Goal: Task Accomplishment & Management: Complete application form

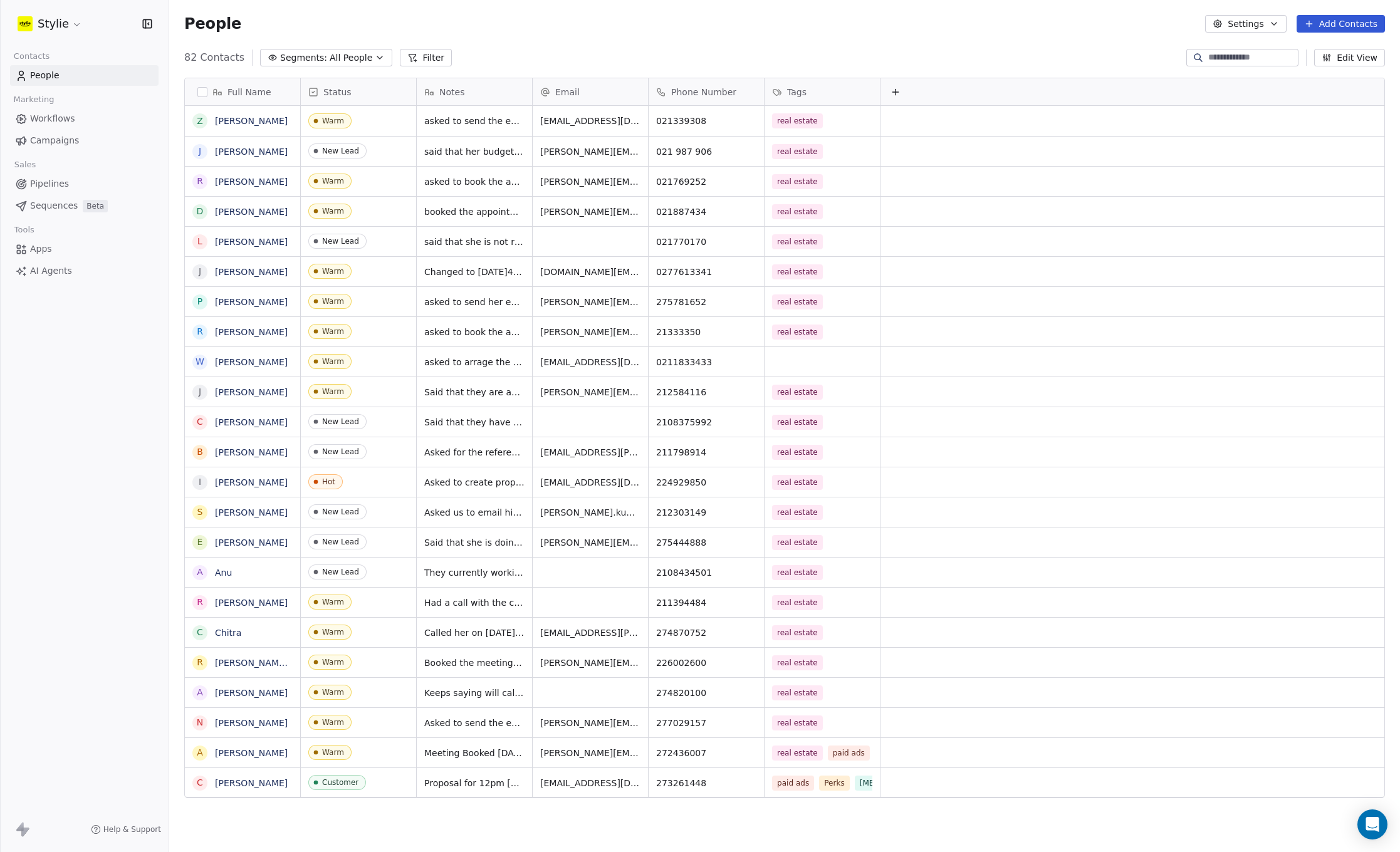
scroll to position [740, 1221]
click at [1334, 17] on button "Add Contacts" at bounding box center [1341, 23] width 88 height 18
click at [1342, 53] on span "Create new contact" at bounding box center [1344, 51] width 86 height 13
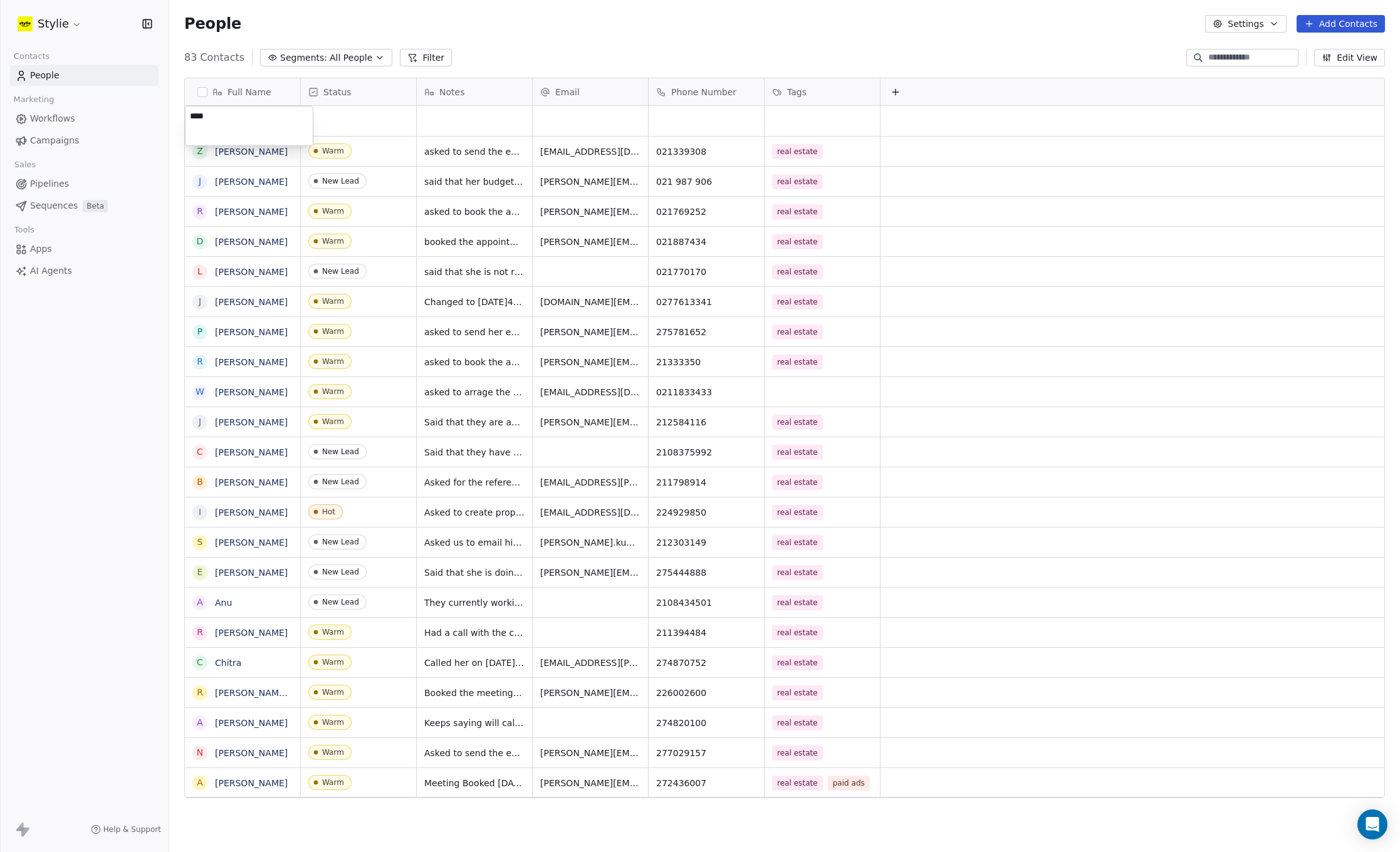
type textarea "*****"
click at [358, 126] on html "Stylie Contacts People Marketing Workflows Campaigns Sales Pipelines Sequences …" at bounding box center [700, 426] width 1400 height 852
click at [344, 123] on div "grid" at bounding box center [359, 121] width 115 height 30
drag, startPoint x: 348, startPoint y: 225, endPoint x: 497, endPoint y: 119, distance: 182.9
click at [479, 118] on div "grid" at bounding box center [474, 121] width 115 height 30
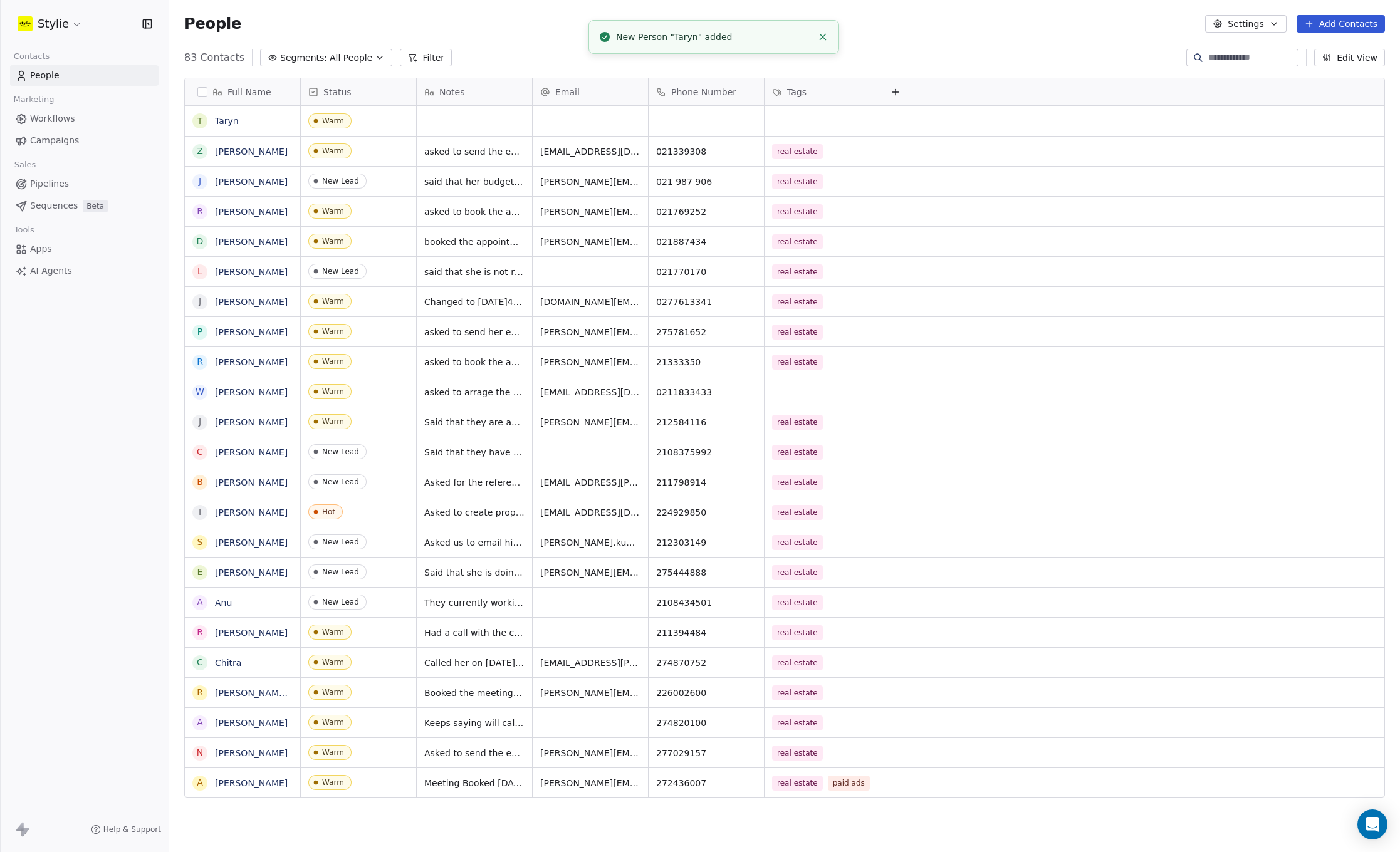
click at [349, 118] on html "Stylie Contacts People Marketing Workflows Campaigns Sales Pipelines Sequences …" at bounding box center [700, 426] width 1400 height 852
click at [337, 120] on div "Warm" at bounding box center [334, 121] width 22 height 9
click at [346, 120] on span "Warm" at bounding box center [335, 121] width 54 height 14
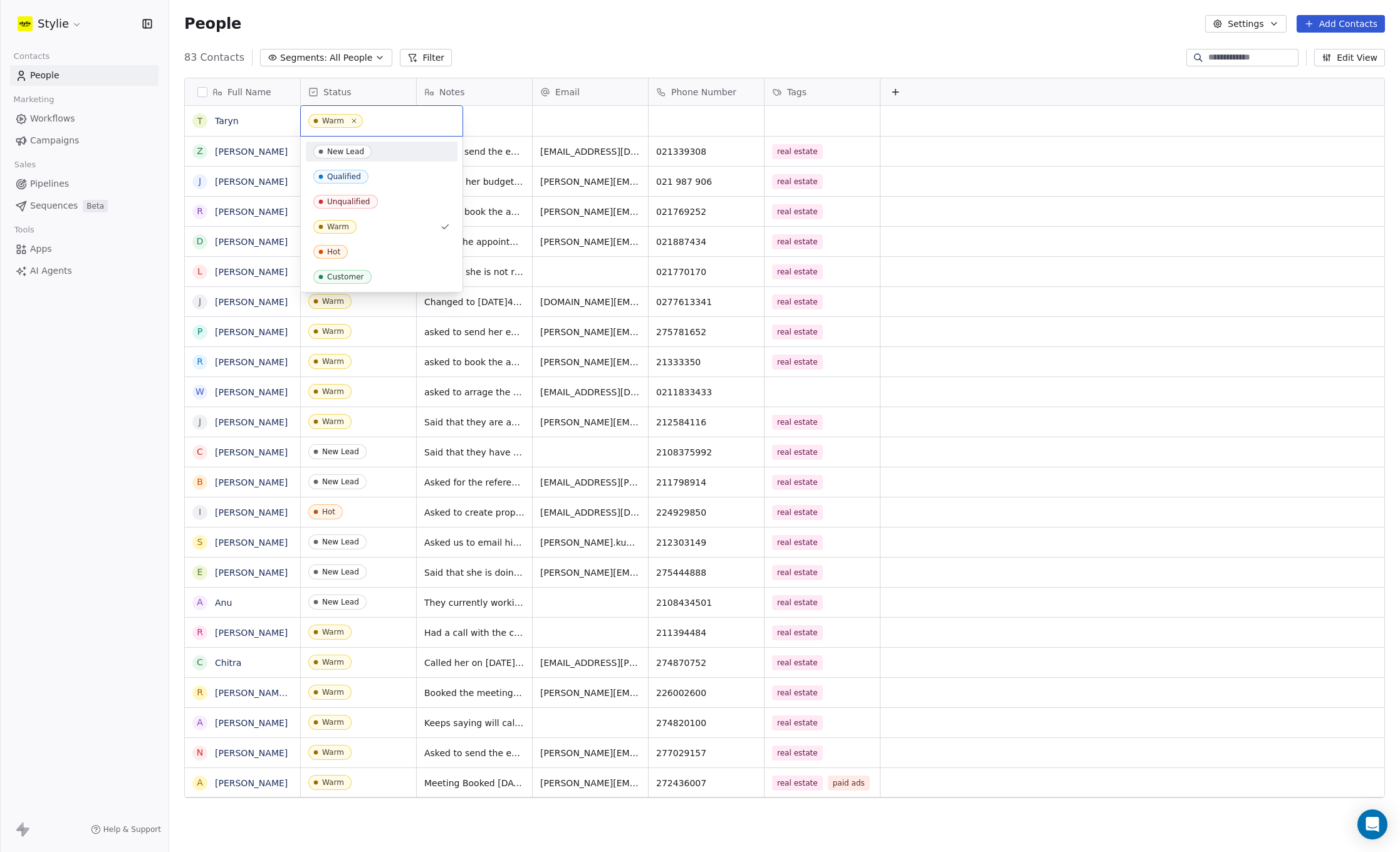
drag, startPoint x: 342, startPoint y: 145, endPoint x: 492, endPoint y: 121, distance: 151.9
click at [342, 146] on span "New Lead" at bounding box center [343, 152] width 58 height 14
click at [492, 121] on div "grid" at bounding box center [474, 121] width 115 height 30
click at [492, 121] on textarea at bounding box center [474, 126] width 114 height 39
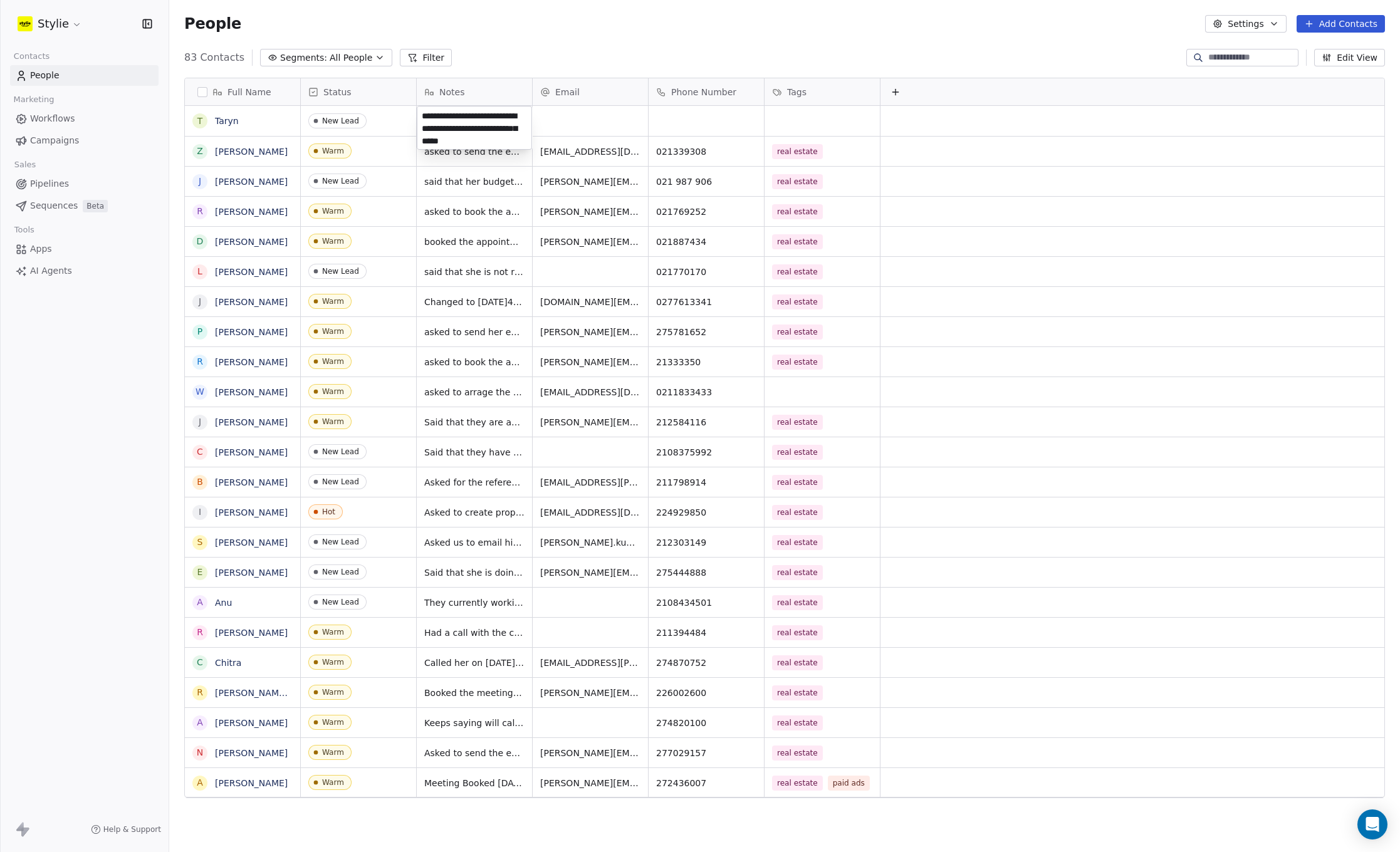
type textarea "**********"
click at [598, 103] on html "Stylie Contacts People Marketing Workflows Campaigns Sales Pipelines Sequences …" at bounding box center [700, 426] width 1400 height 852
click at [685, 113] on div "grid" at bounding box center [706, 121] width 115 height 30
click at [685, 113] on input at bounding box center [706, 122] width 110 height 25
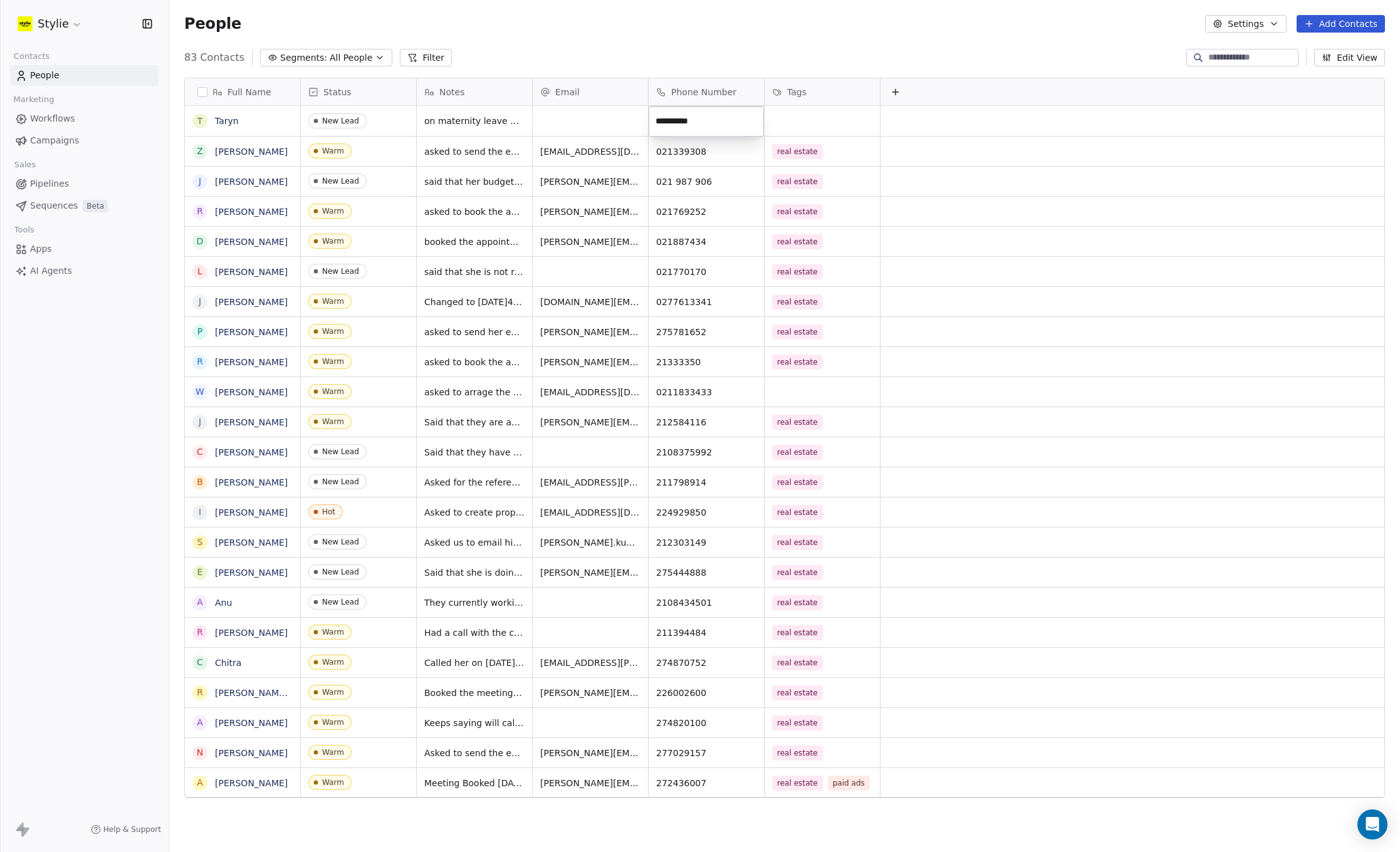
type input "**********"
click at [794, 110] on html "Stylie Contacts People Marketing Workflows Campaigns Sales Pipelines Sequences …" at bounding box center [700, 426] width 1400 height 852
click at [799, 113] on div "grid" at bounding box center [822, 121] width 115 height 30
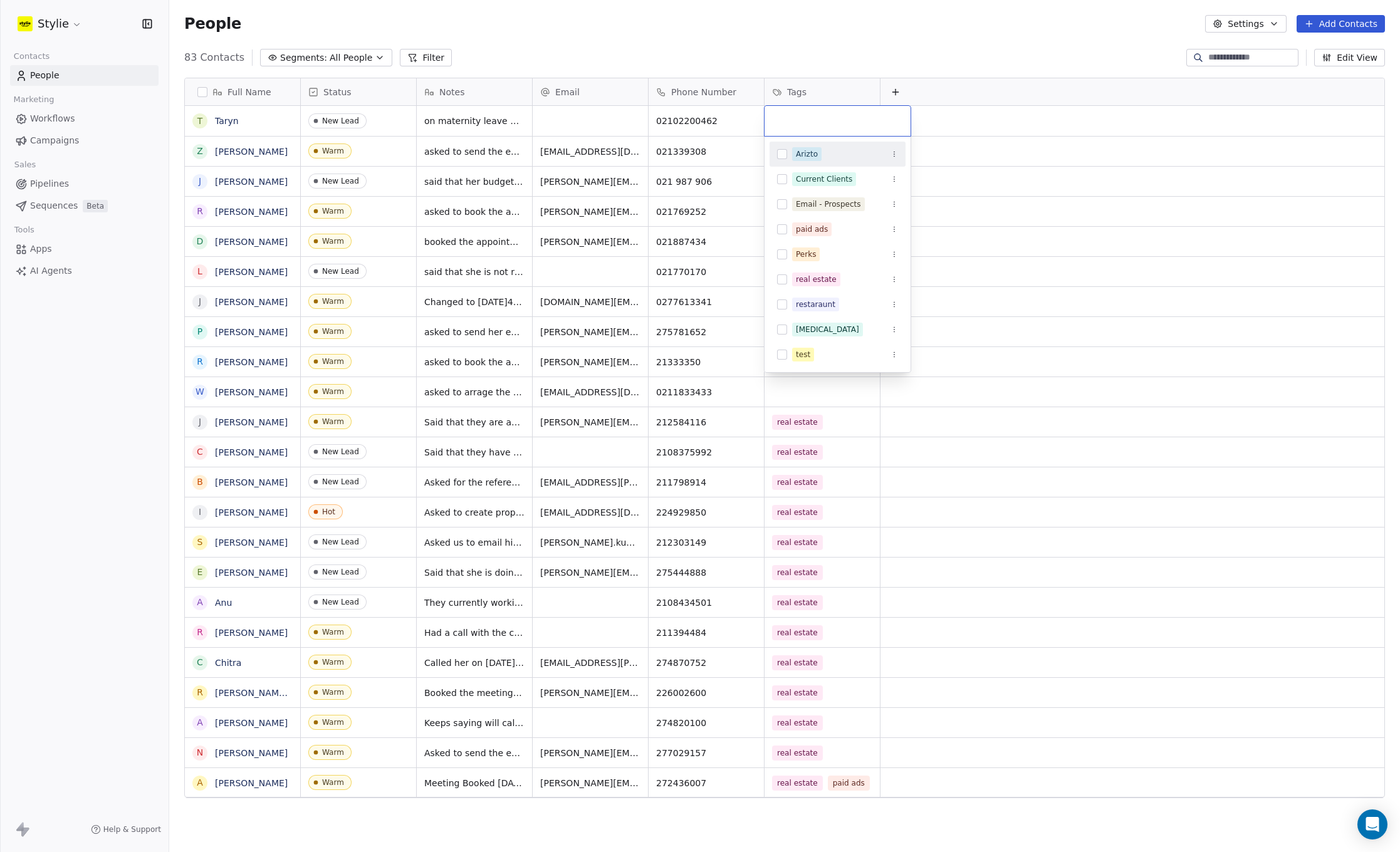
click at [846, 123] on input "text" at bounding box center [837, 121] width 131 height 14
click at [789, 283] on div "real estate" at bounding box center [837, 279] width 136 height 20
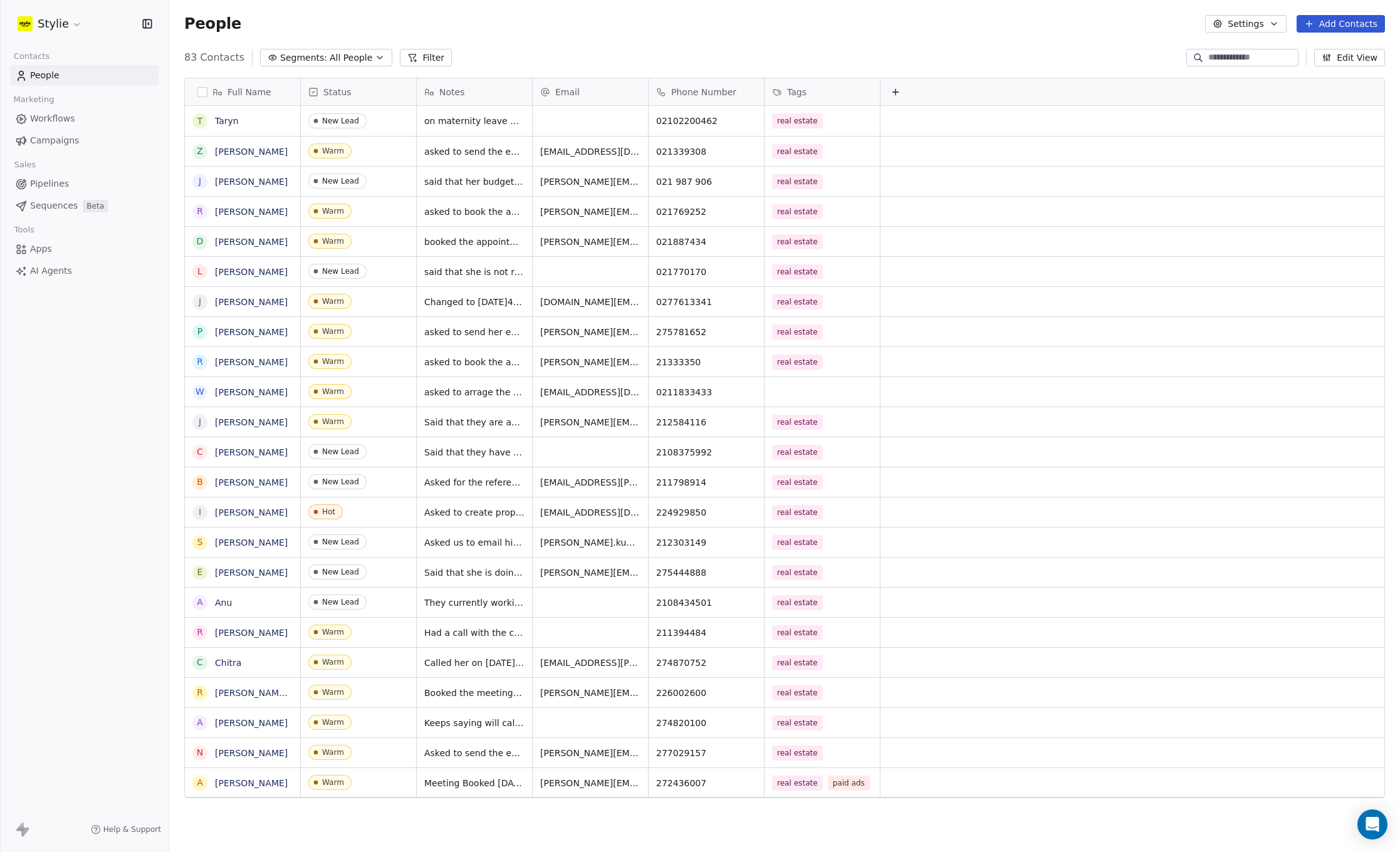
click at [1095, 48] on html "Stylie Contacts People Marketing Workflows Campaigns Sales Pipelines Sequences …" at bounding box center [700, 426] width 1400 height 852
click at [1356, 23] on button "Add Contacts" at bounding box center [1341, 23] width 88 height 18
click at [1347, 28] on html "Stylie Contacts People Marketing Workflows Campaigns Sales Pipelines Sequences …" at bounding box center [700, 426] width 1400 height 852
click at [1332, 24] on button "Add Contacts" at bounding box center [1341, 23] width 88 height 18
click at [1318, 24] on html "Stylie Contacts People Marketing Workflows Campaigns Sales Pipelines Sequences …" at bounding box center [700, 426] width 1400 height 852
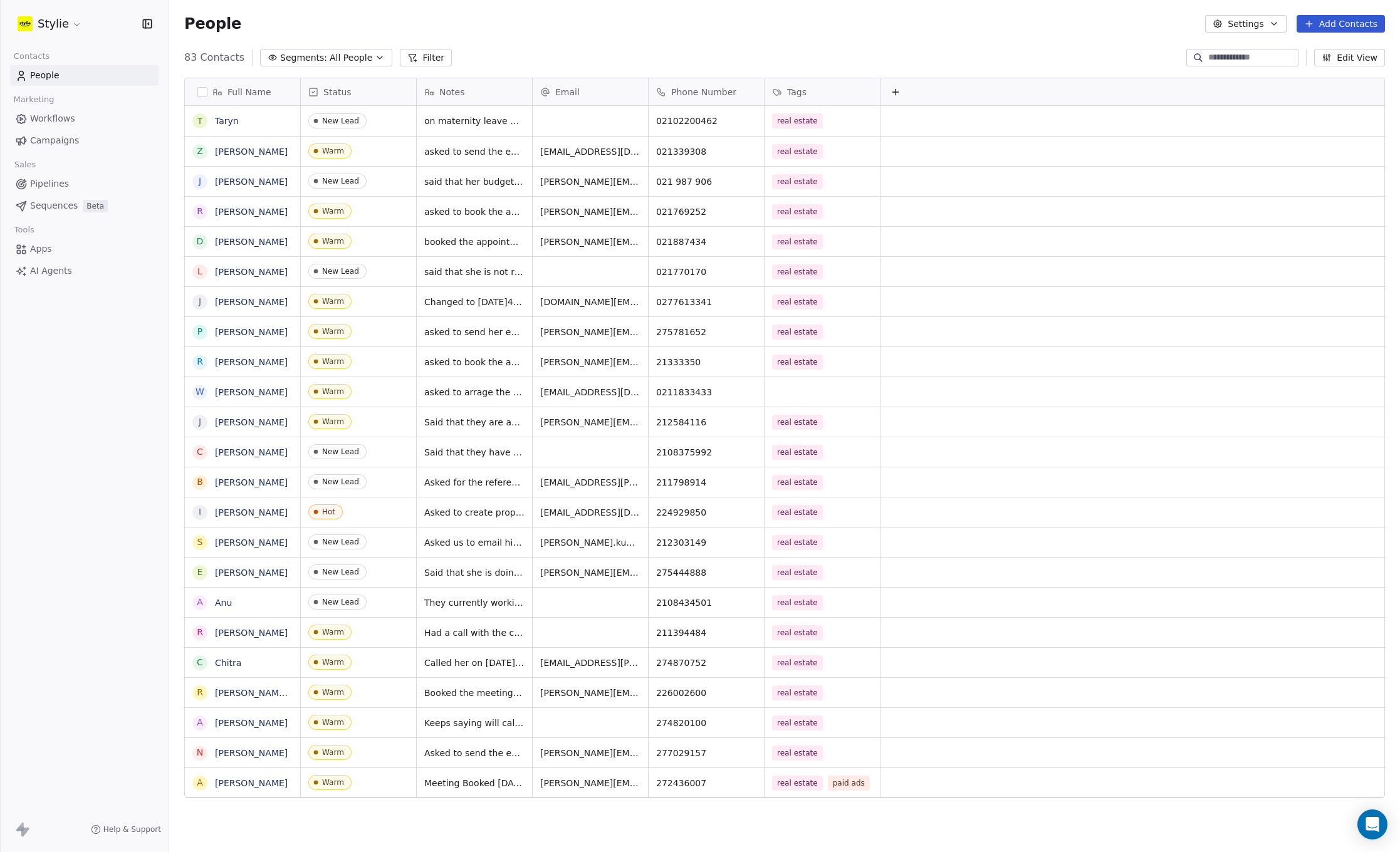
click at [1318, 27] on button "Add Contacts" at bounding box center [1341, 23] width 88 height 18
click at [1314, 51] on span "Create new contact" at bounding box center [1344, 51] width 86 height 13
click at [1349, 28] on html "Stylie Contacts People Marketing Workflows Campaigns Sales Pipelines Sequences …" at bounding box center [700, 426] width 1400 height 852
click at [1344, 29] on button "Add Contacts" at bounding box center [1341, 23] width 88 height 18
click at [1324, 49] on span "Create new contact" at bounding box center [1344, 51] width 86 height 13
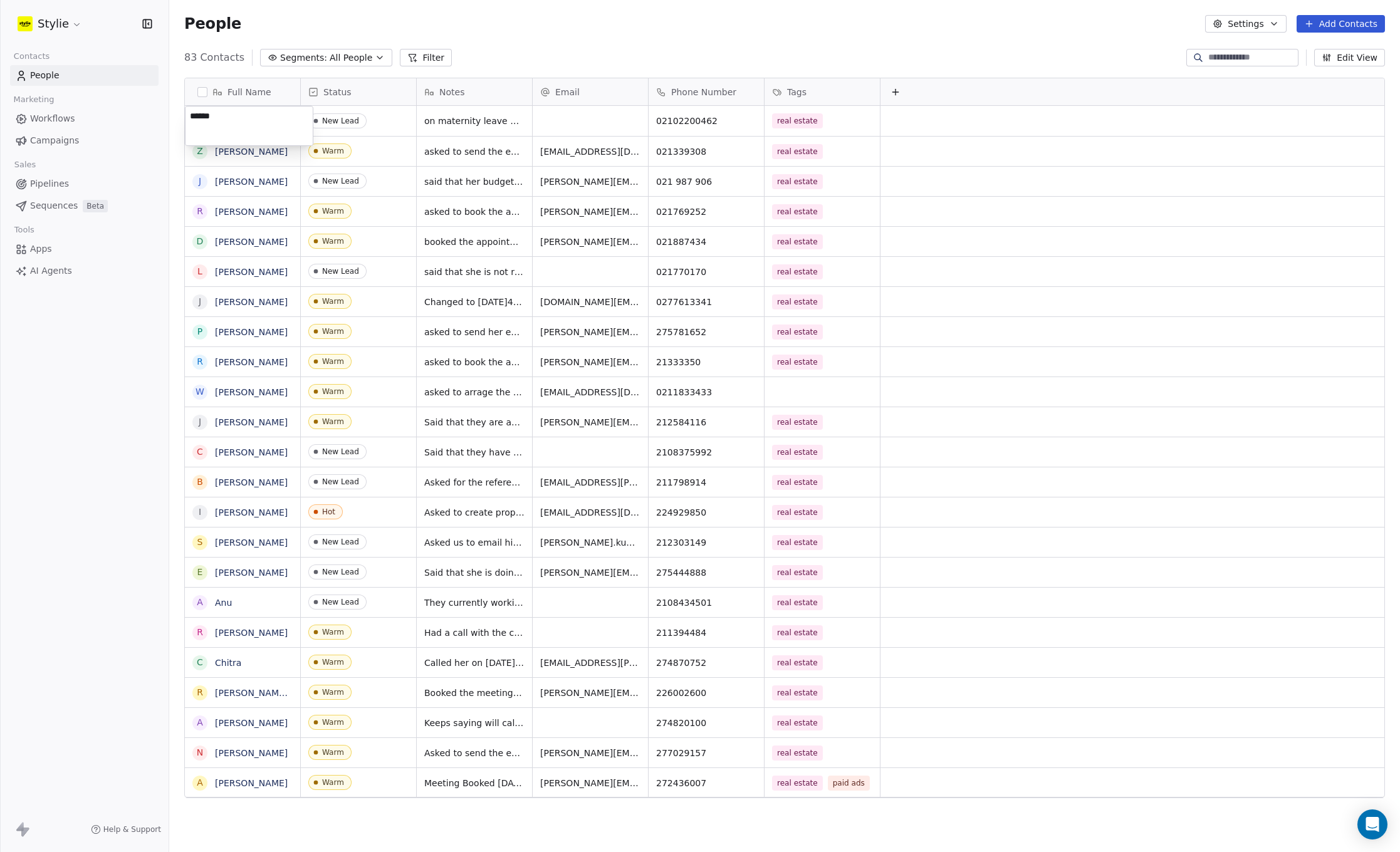
type textarea "*****"
click at [659, 29] on html "Stylie Contacts People Marketing Workflows Campaigns Sales Pipelines Sequences …" at bounding box center [700, 426] width 1400 height 852
click at [1338, 23] on button "Add Contacts" at bounding box center [1341, 23] width 88 height 18
click at [1318, 52] on span "Create new contact" at bounding box center [1344, 51] width 86 height 13
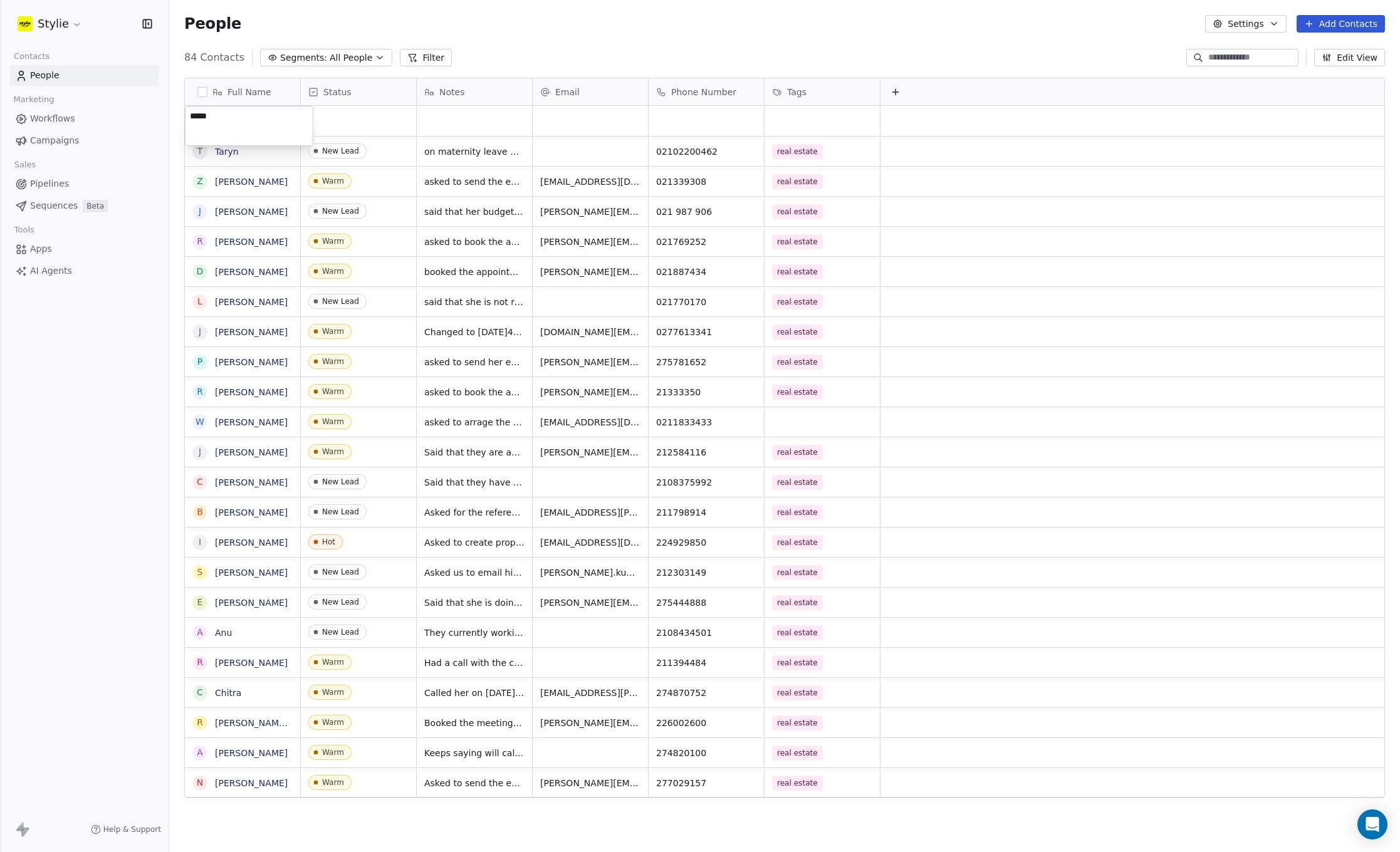
type textarea "*****"
click at [569, 122] on html "Stylie Contacts People Marketing Workflows Campaigns Sales Pipelines Sequences …" at bounding box center [700, 426] width 1400 height 852
click at [568, 121] on div "grid" at bounding box center [590, 121] width 115 height 30
click at [566, 120] on input "email" at bounding box center [590, 122] width 110 height 25
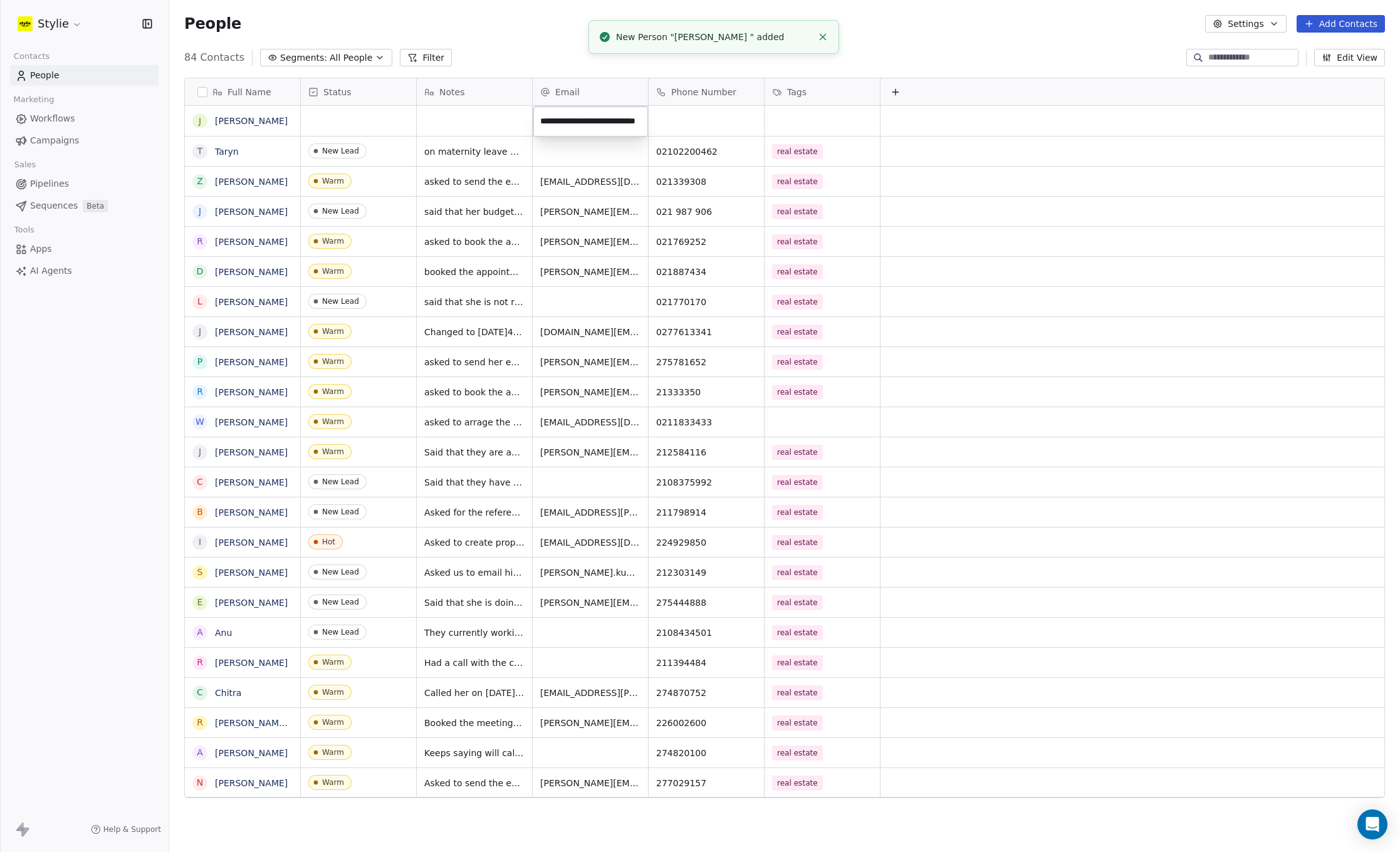
drag, startPoint x: 576, startPoint y: 123, endPoint x: 539, endPoint y: 123, distance: 37.0
click at [539, 123] on input "**********" at bounding box center [590, 122] width 109 height 25
type input "**********"
click at [268, 118] on html "Stylie Contacts People Marketing Workflows Campaigns Sales Pipelines Sequences …" at bounding box center [700, 426] width 1400 height 852
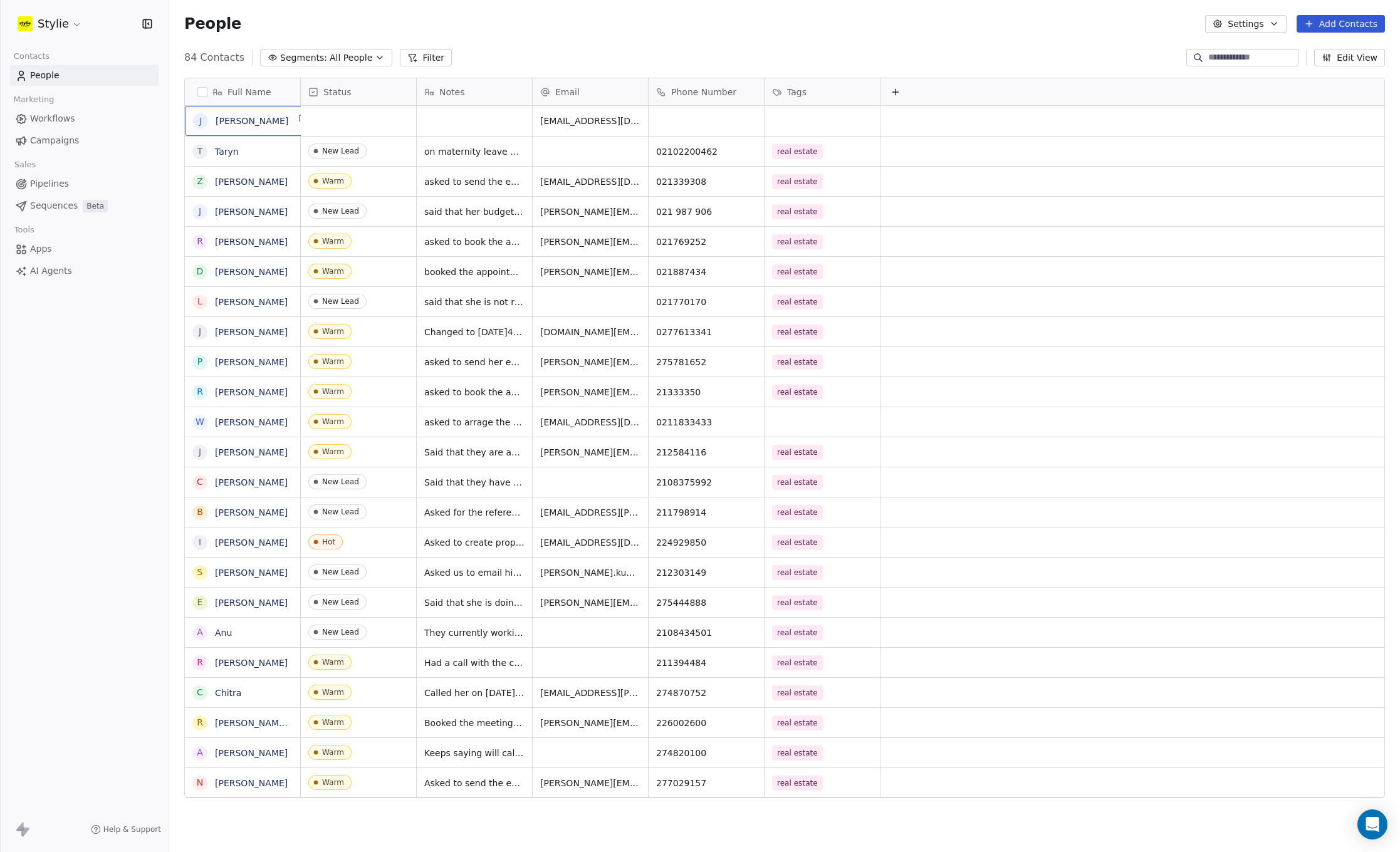
click at [252, 119] on span "[PERSON_NAME]" at bounding box center [251, 121] width 73 height 13
click at [251, 120] on textarea "*****" at bounding box center [242, 126] width 114 height 39
click at [245, 119] on textarea "*****" at bounding box center [242, 126] width 114 height 39
type textarea "**********"
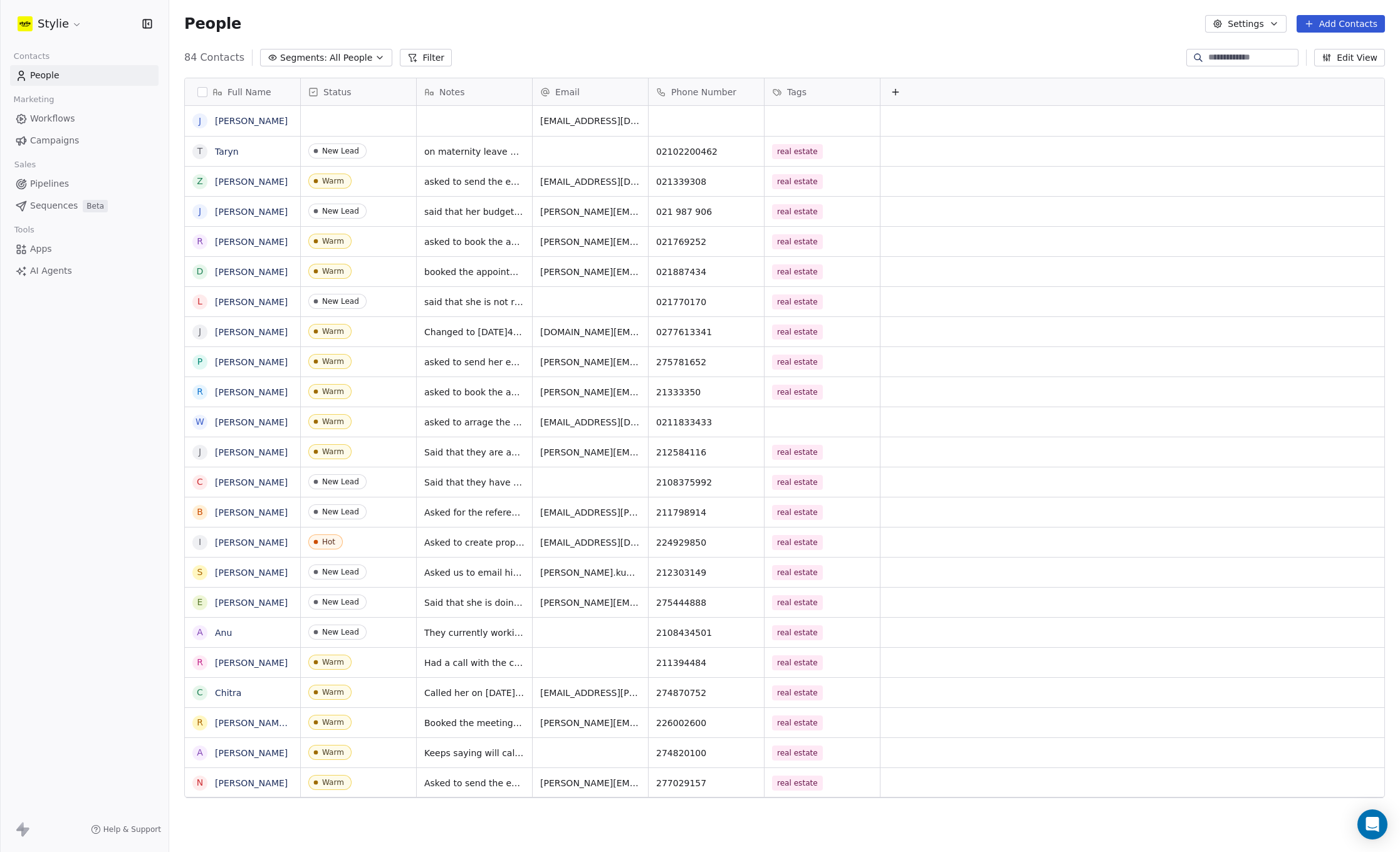
click at [321, 118] on html "Stylie Contacts People Marketing Workflows Campaigns Sales Pipelines Sequences …" at bounding box center [700, 426] width 1400 height 852
click at [350, 117] on div "grid" at bounding box center [359, 121] width 115 height 30
click at [344, 153] on div "New Lead" at bounding box center [345, 152] width 37 height 9
click at [488, 114] on div "grid" at bounding box center [474, 121] width 115 height 30
click at [487, 118] on textarea at bounding box center [474, 126] width 114 height 39
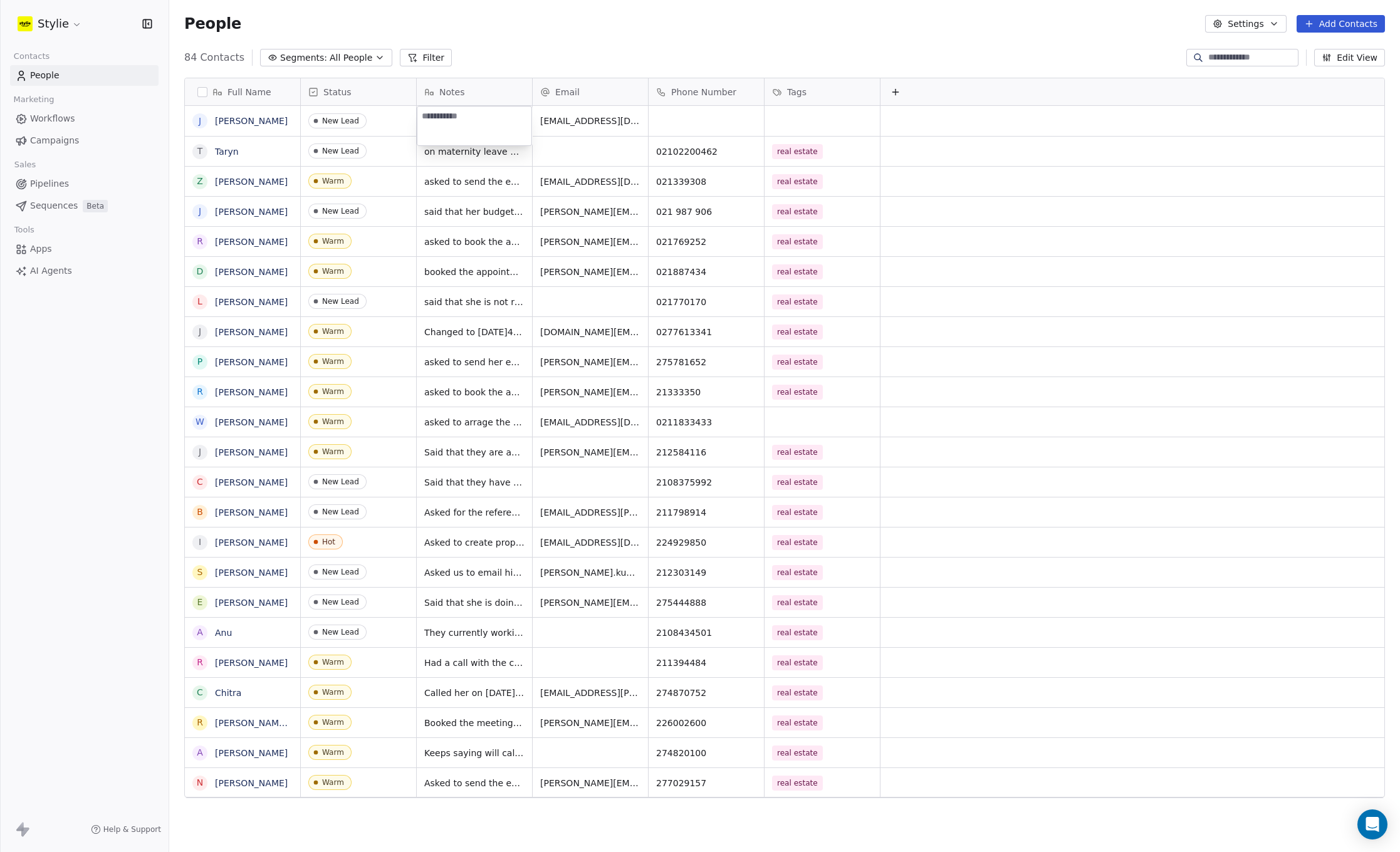
click at [487, 118] on textarea at bounding box center [474, 126] width 114 height 39
type textarea "**********"
click at [684, 118] on html "Stylie Contacts People Marketing Workflows Campaigns Sales Pipelines Sequences …" at bounding box center [700, 426] width 1400 height 852
click at [684, 118] on div "grid" at bounding box center [706, 121] width 115 height 30
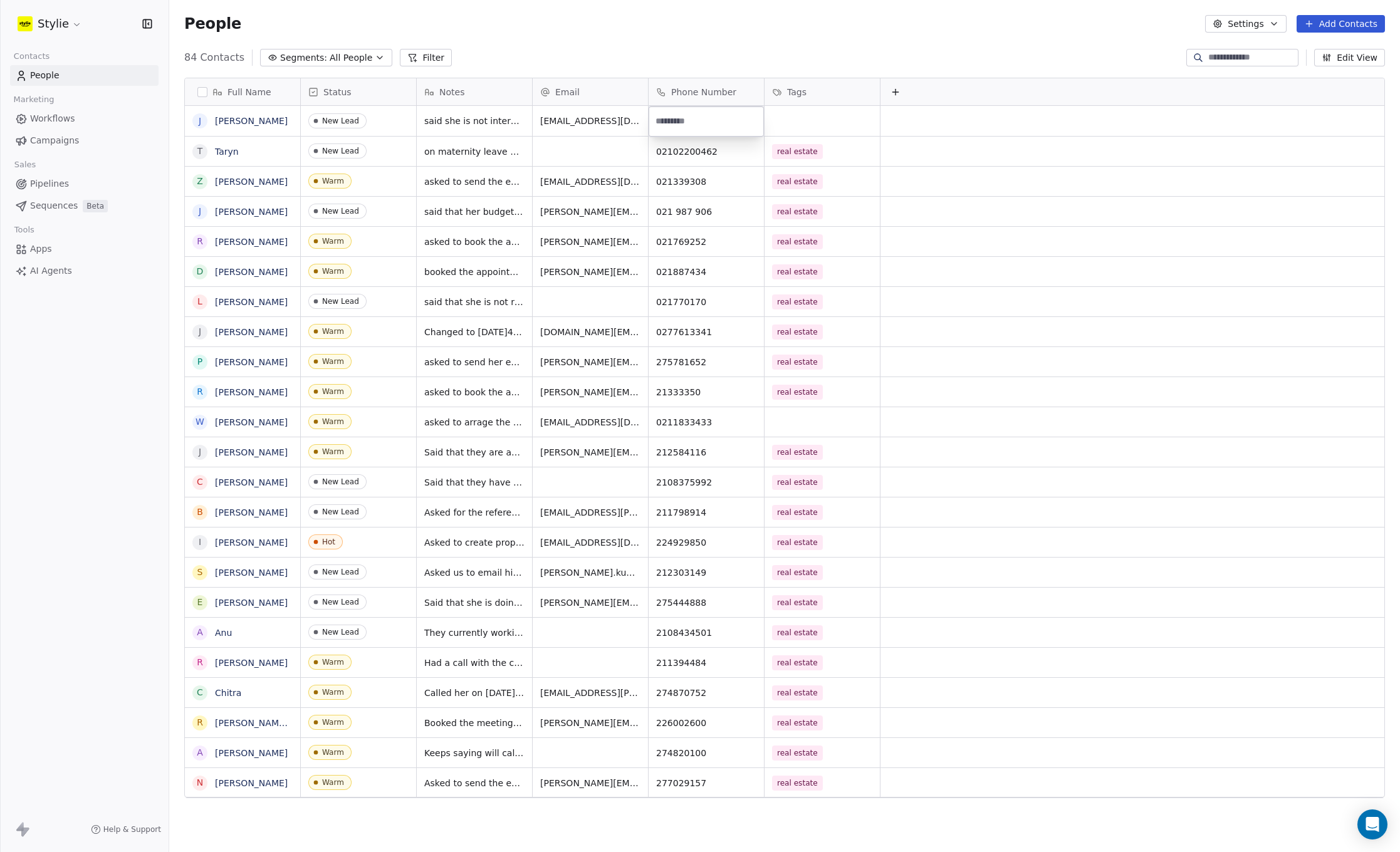
click at [718, 122] on input at bounding box center [706, 122] width 110 height 25
type input "*********"
click at [777, 118] on html "Stylie Contacts People Marketing Workflows Campaigns Sales Pipelines Sequences …" at bounding box center [700, 426] width 1400 height 852
click at [796, 118] on div "grid" at bounding box center [822, 121] width 115 height 30
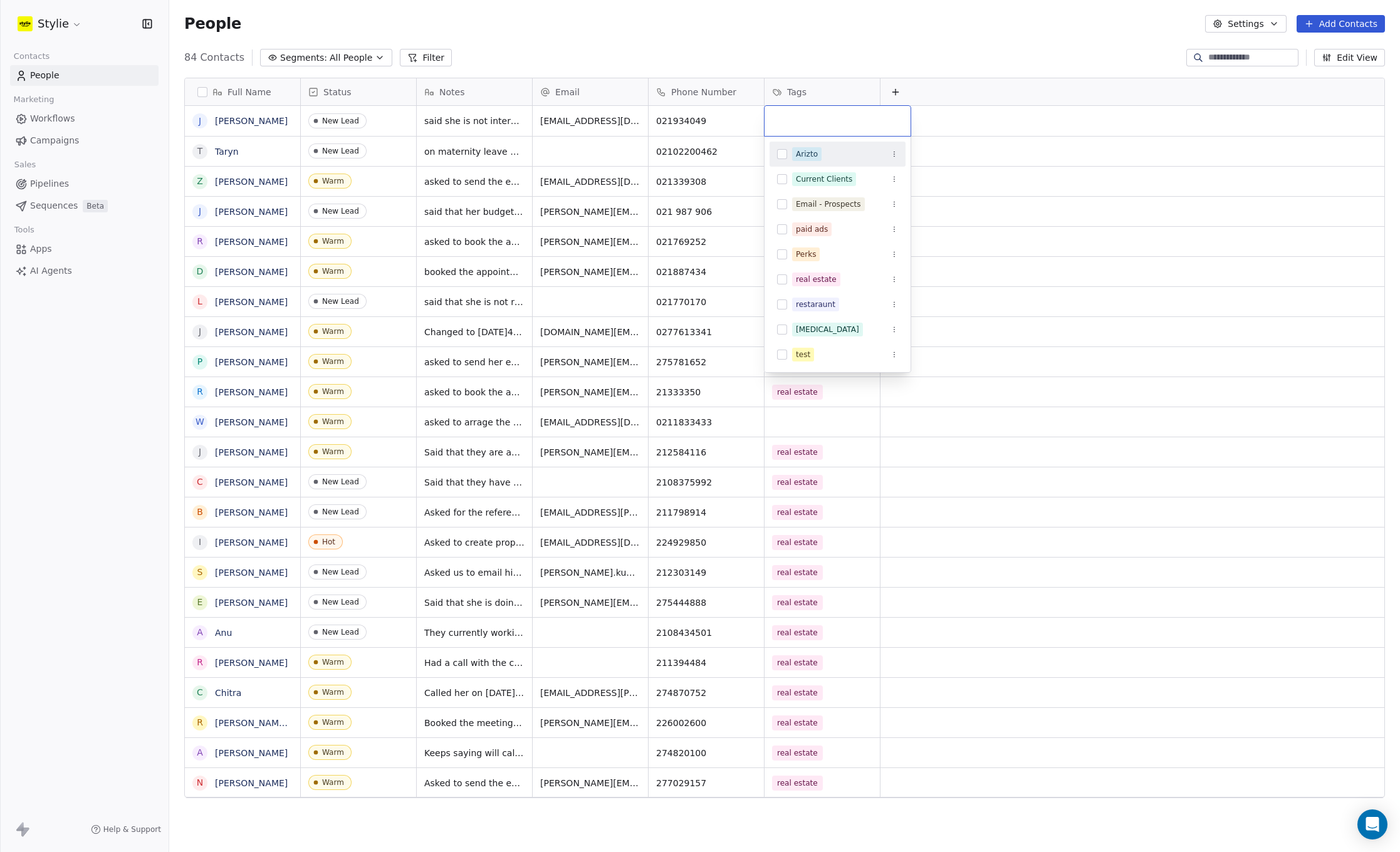
click at [808, 118] on input "text" at bounding box center [837, 121] width 131 height 14
click at [791, 275] on div "real estate" at bounding box center [837, 279] width 136 height 20
click at [777, 279] on button "Suggestions" at bounding box center [782, 279] width 10 height 10
click at [782, 276] on button "Suggestions" at bounding box center [782, 279] width 10 height 10
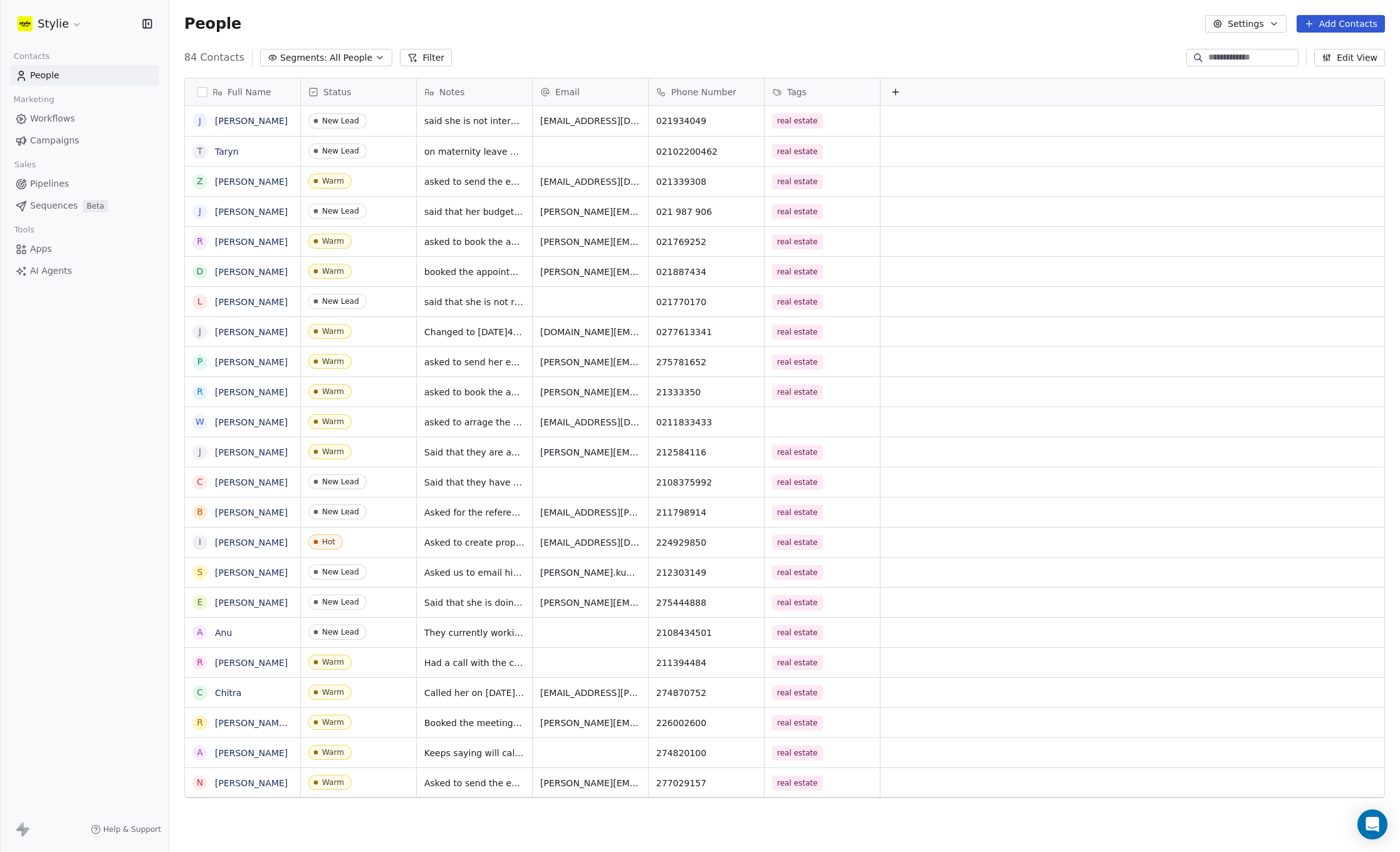
click at [1076, 25] on html "Stylie Contacts People Marketing Workflows Campaigns Sales Pipelines Sequences …" at bounding box center [700, 426] width 1400 height 852
click at [1324, 24] on button "Add Contacts" at bounding box center [1341, 23] width 88 height 18
click at [230, 183] on html "Stylie Contacts People Marketing Workflows Campaigns Sales Pipelines Sequences …" at bounding box center [700, 426] width 1400 height 852
click at [231, 183] on link "[PERSON_NAME]" at bounding box center [251, 182] width 73 height 10
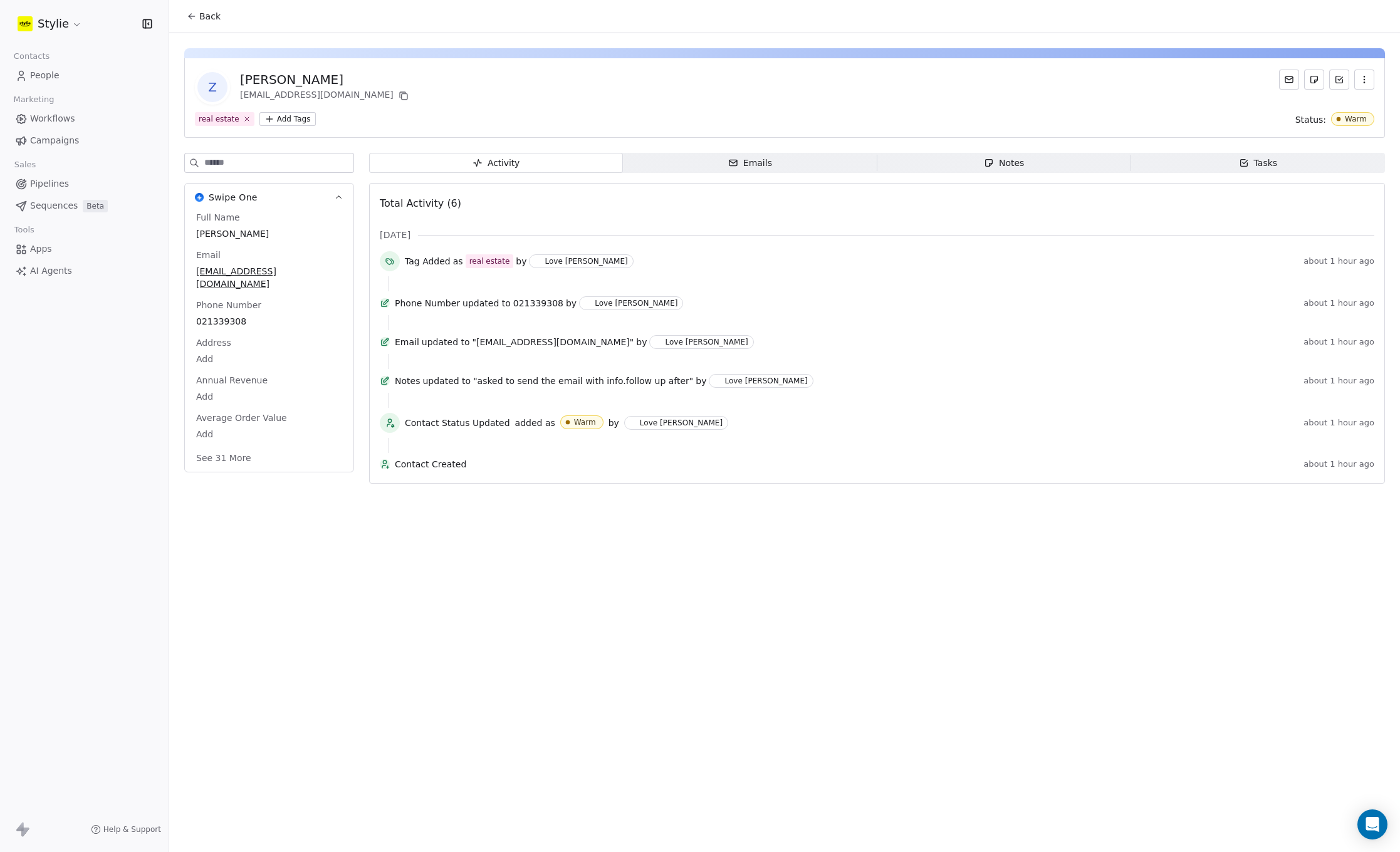
drag, startPoint x: 755, startPoint y: 167, endPoint x: 839, endPoint y: 166, distance: 84.0
click at [756, 166] on div "Emails" at bounding box center [750, 163] width 44 height 13
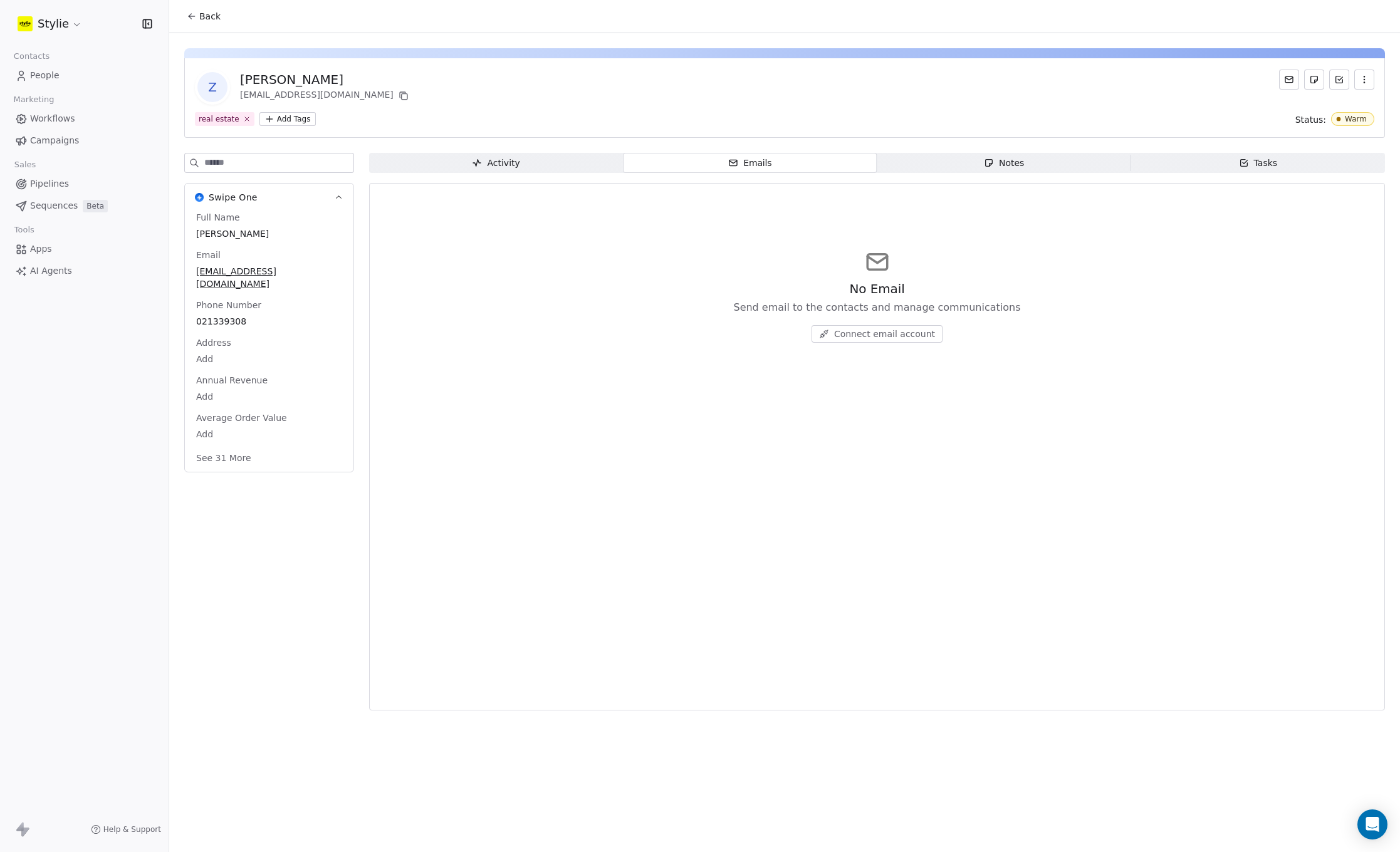
drag, startPoint x: 896, startPoint y: 337, endPoint x: 904, endPoint y: 336, distance: 8.1
click at [897, 337] on span "Connect email account" at bounding box center [884, 333] width 101 height 13
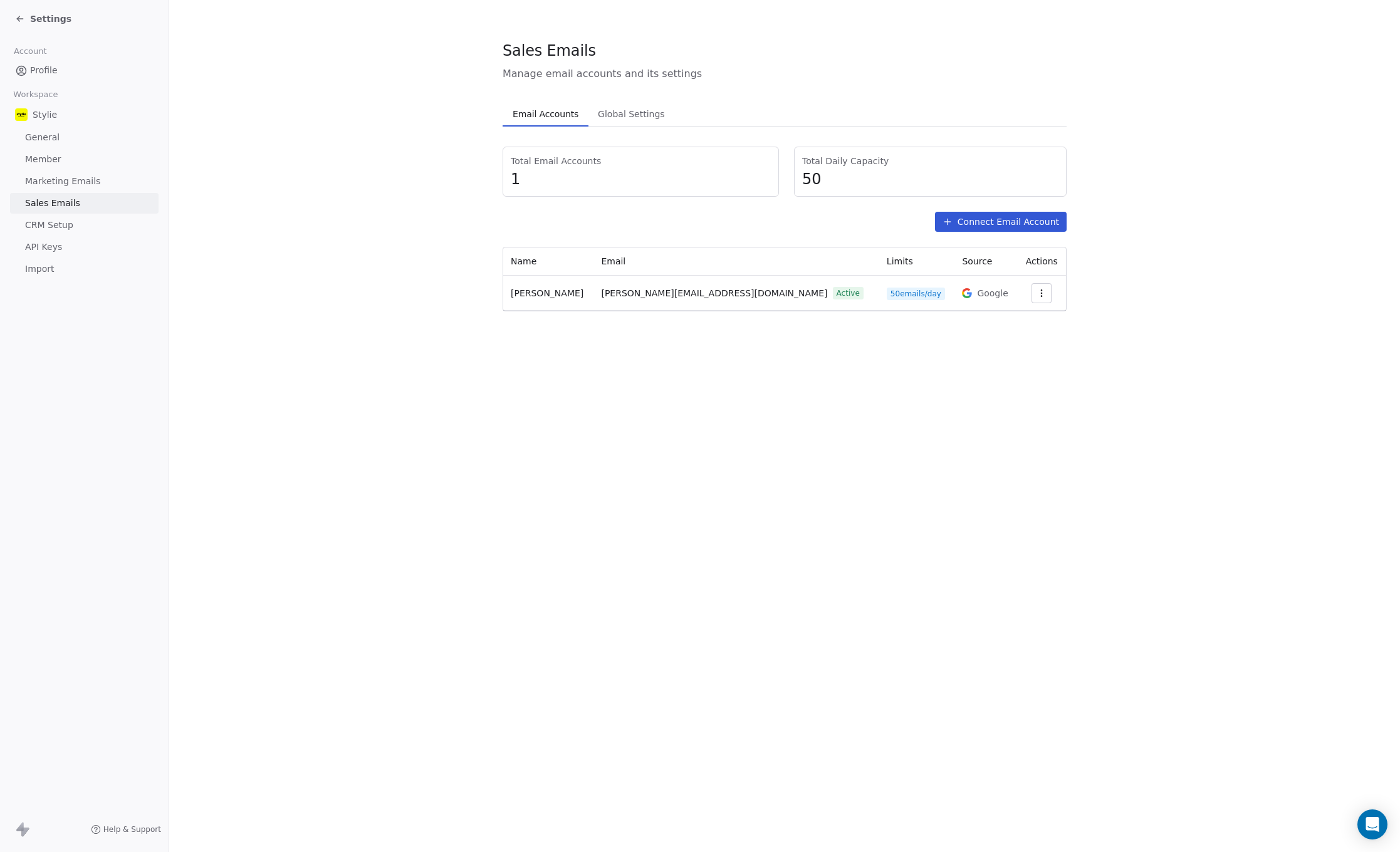
click at [998, 224] on button "Connect Email Account" at bounding box center [1001, 222] width 132 height 20
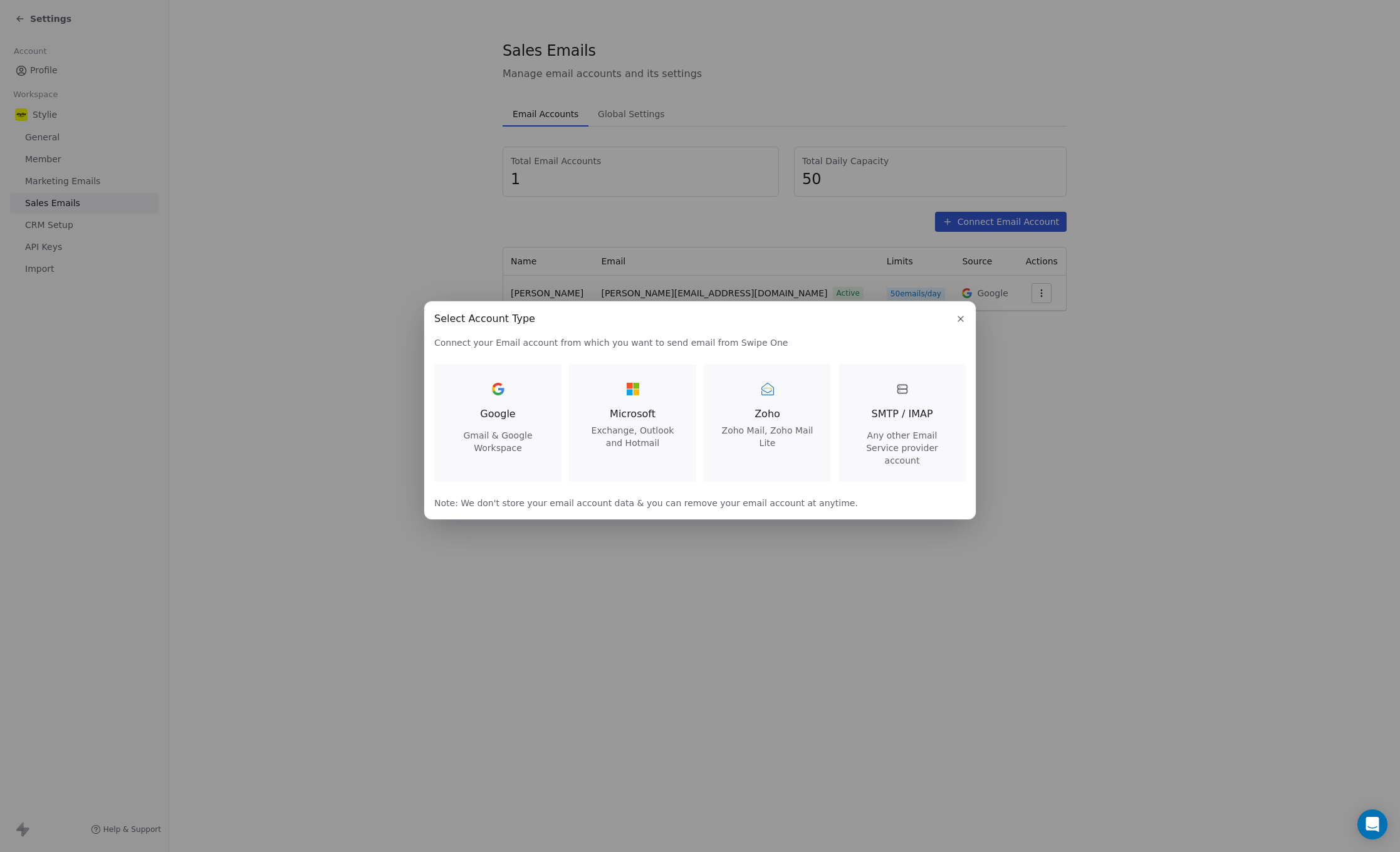
click at [518, 414] on div "Google Gmail & Google Workspace" at bounding box center [498, 417] width 97 height 75
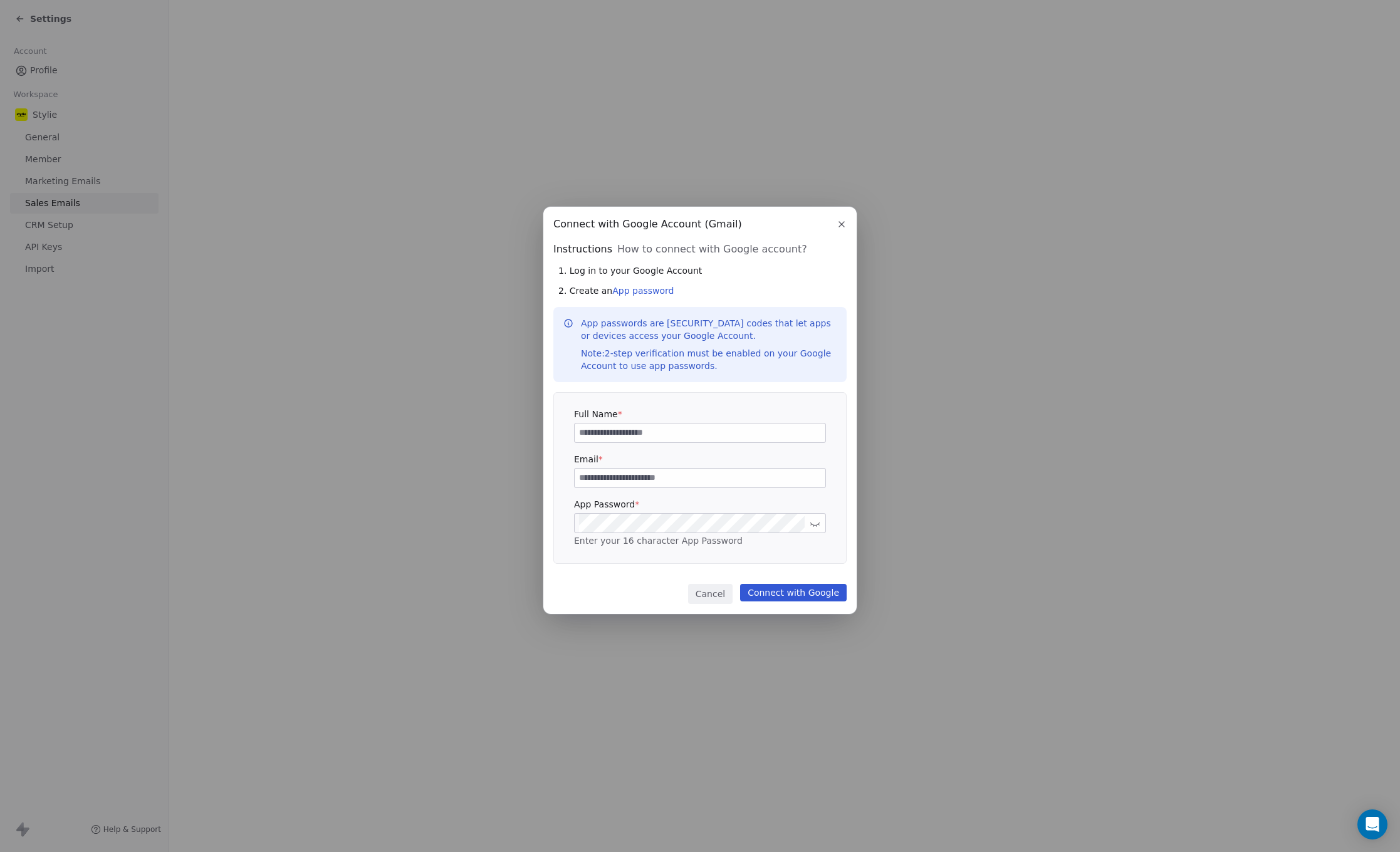
click at [633, 430] on input at bounding box center [700, 433] width 251 height 19
click at [839, 228] on icon "button" at bounding box center [841, 224] width 10 height 10
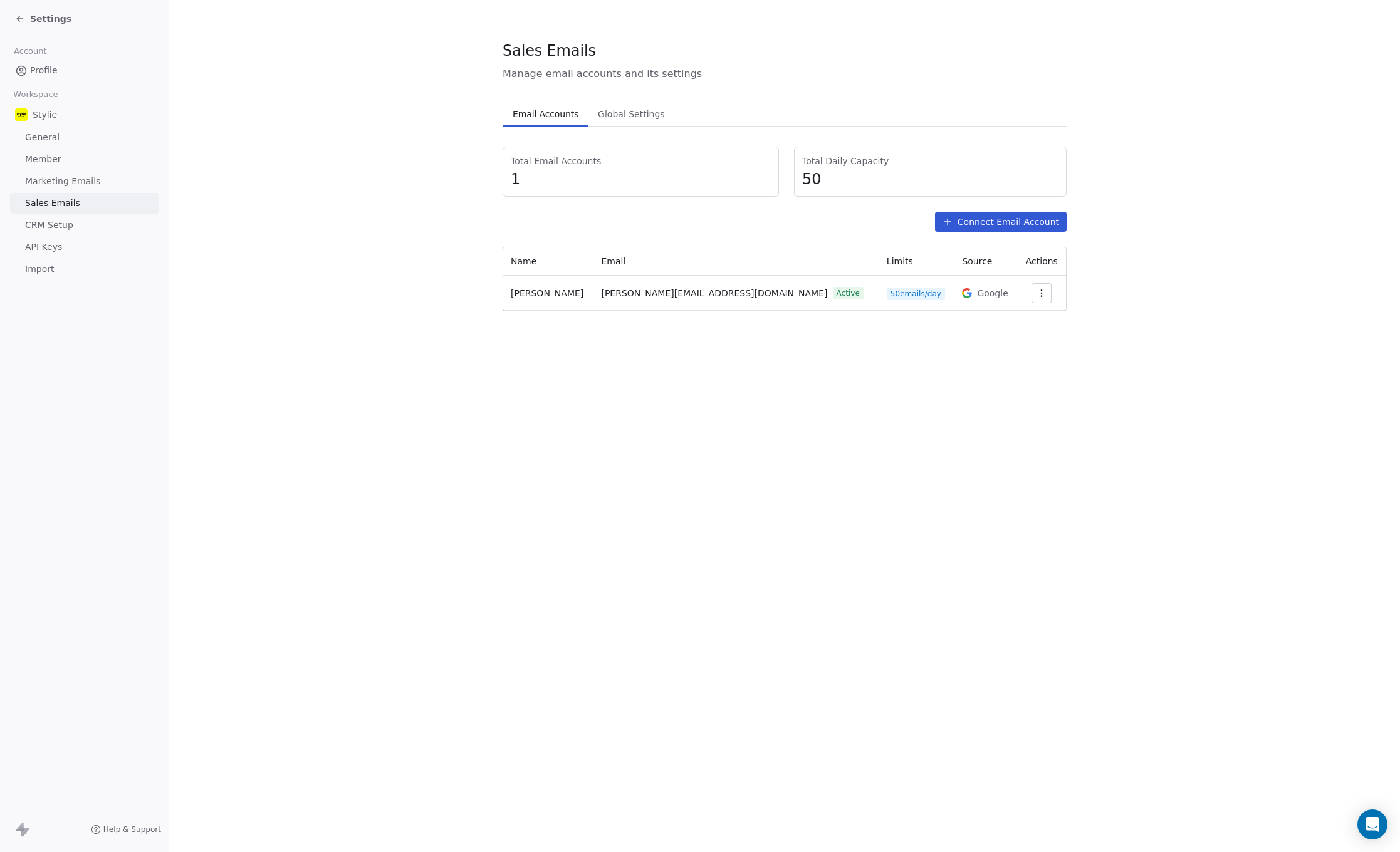
click at [41, 72] on span "Profile" at bounding box center [43, 71] width 28 height 13
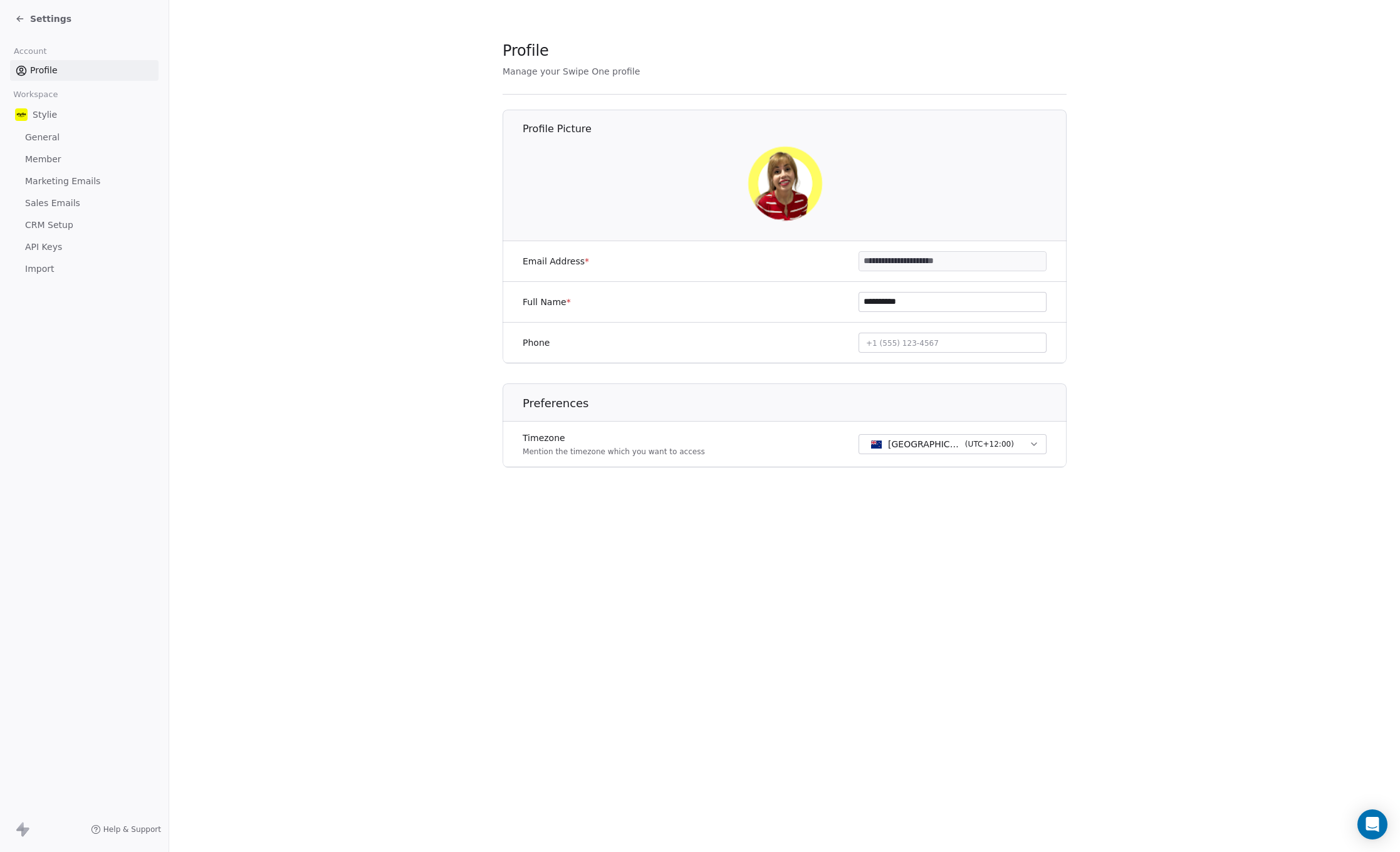
click at [705, 210] on div at bounding box center [785, 183] width 565 height 80
click at [19, 13] on div "Settings" at bounding box center [43, 18] width 57 height 13
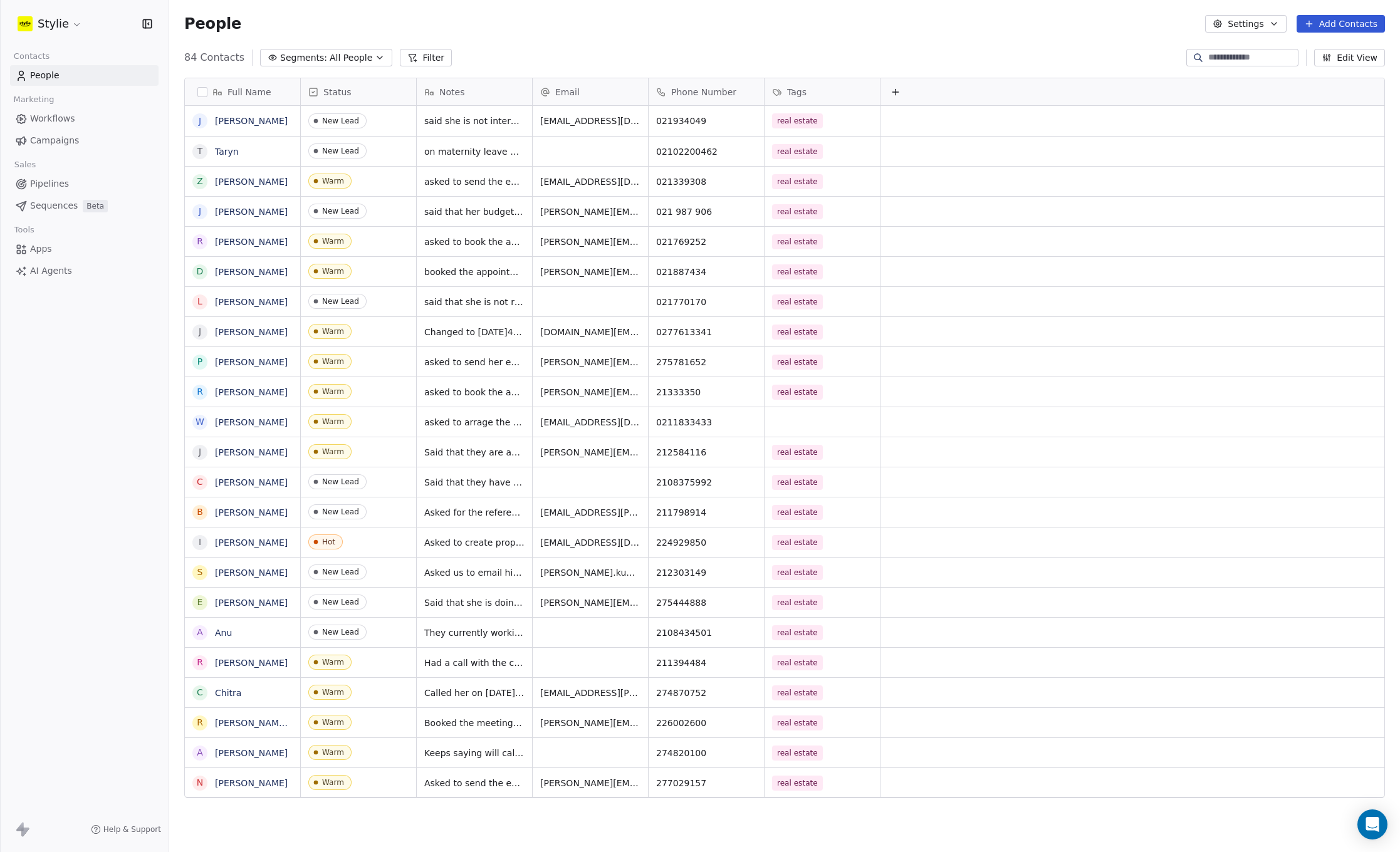
scroll to position [740, 1221]
click at [237, 183] on link "[PERSON_NAME]" at bounding box center [251, 182] width 73 height 10
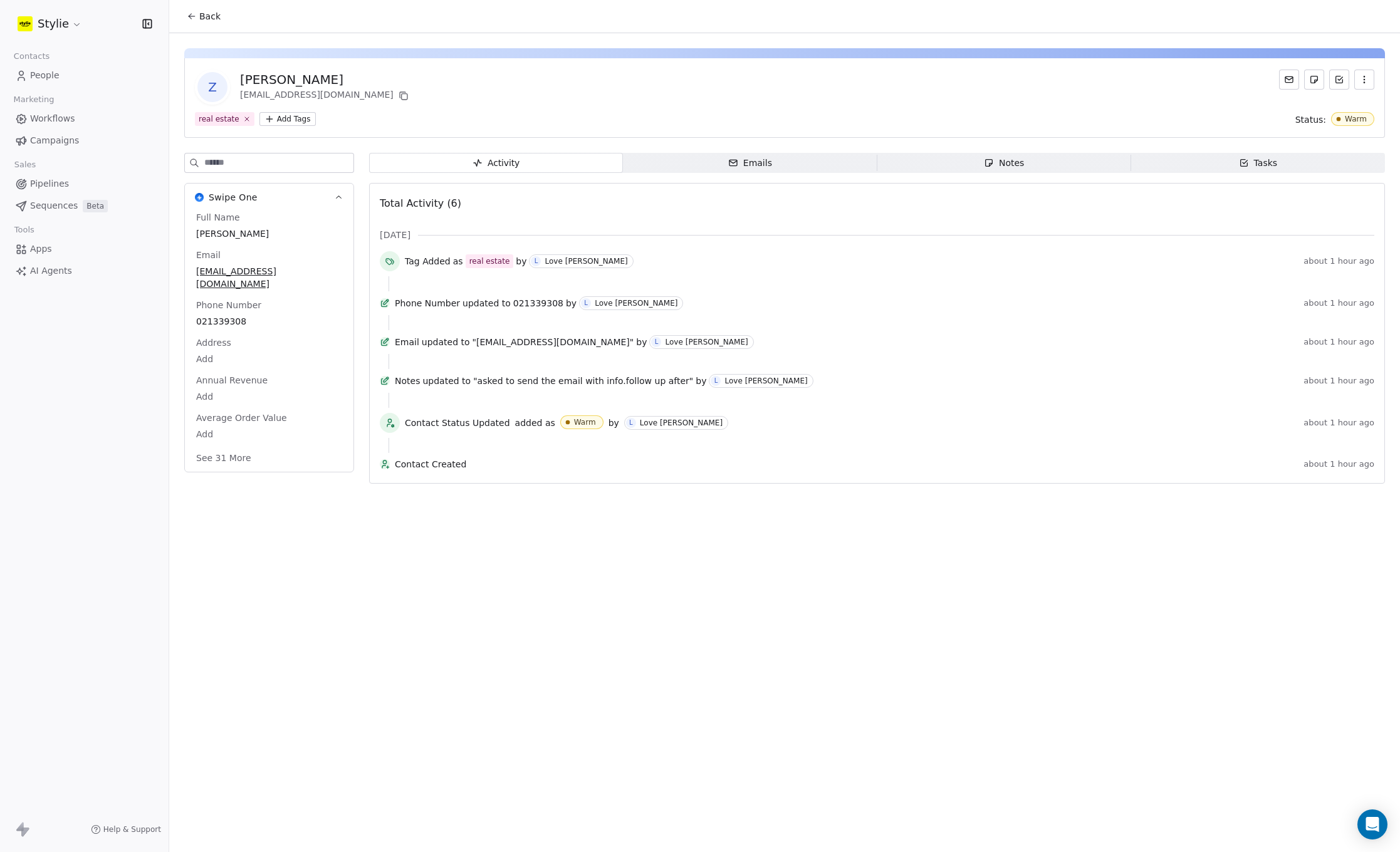
click at [488, 164] on div "Activity" at bounding box center [495, 163] width 48 height 13
drag, startPoint x: 281, startPoint y: 78, endPoint x: 238, endPoint y: 77, distance: 43.0
click at [238, 77] on div "Z [PERSON_NAME] [PERSON_NAME][EMAIL_ADDRESS][DOMAIN_NAME]" at bounding box center [303, 87] width 216 height 35
copy div "Zammil"
drag, startPoint x: 331, startPoint y: 273, endPoint x: 190, endPoint y: 268, distance: 141.1
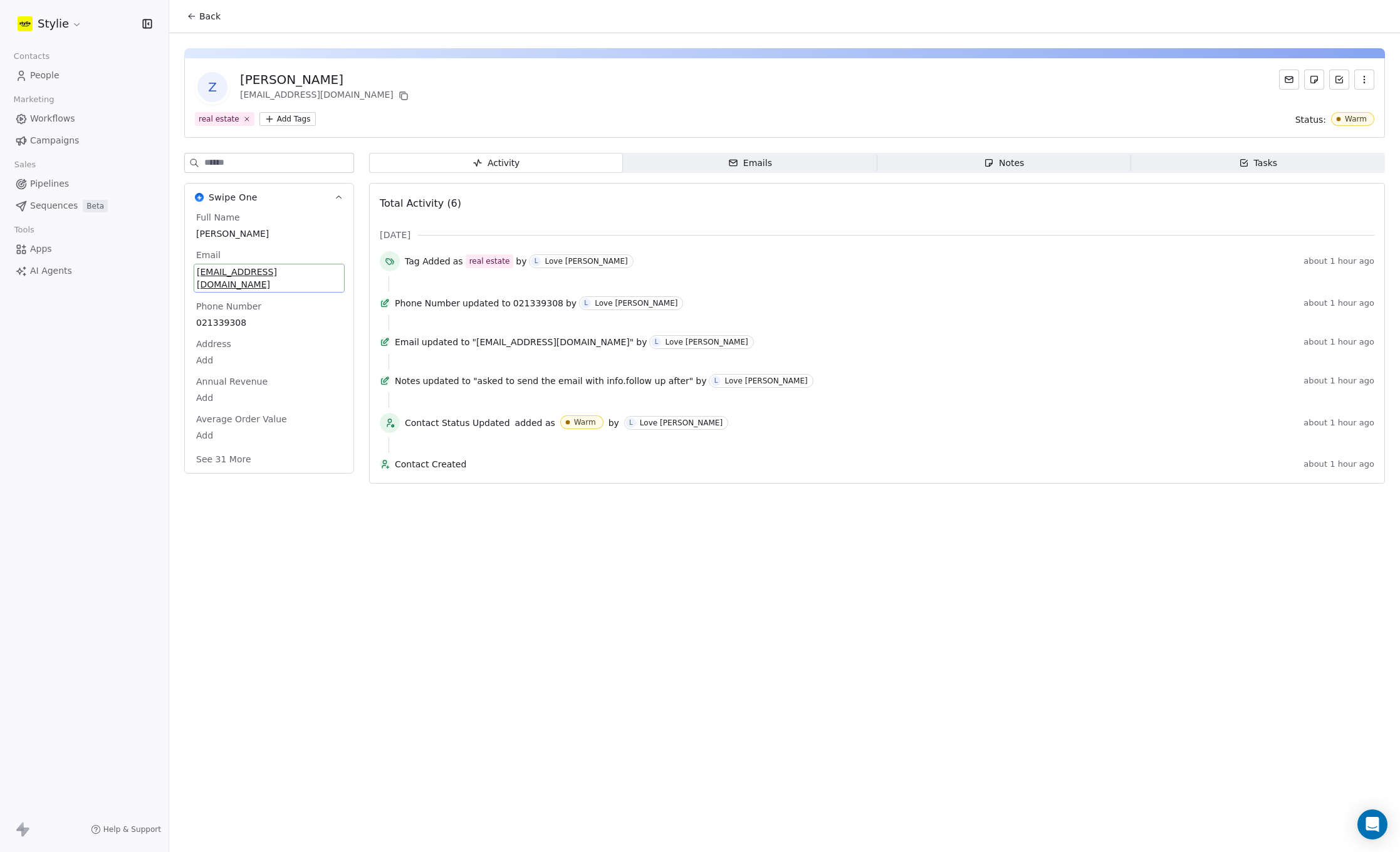
click at [190, 268] on div "Full Name [PERSON_NAME] Email [EMAIL_ADDRESS][DOMAIN_NAME] Phone Number 0213393…" at bounding box center [269, 342] width 168 height 262
click at [1203, 171] on span "Tasks Tasks" at bounding box center [1257, 163] width 253 height 20
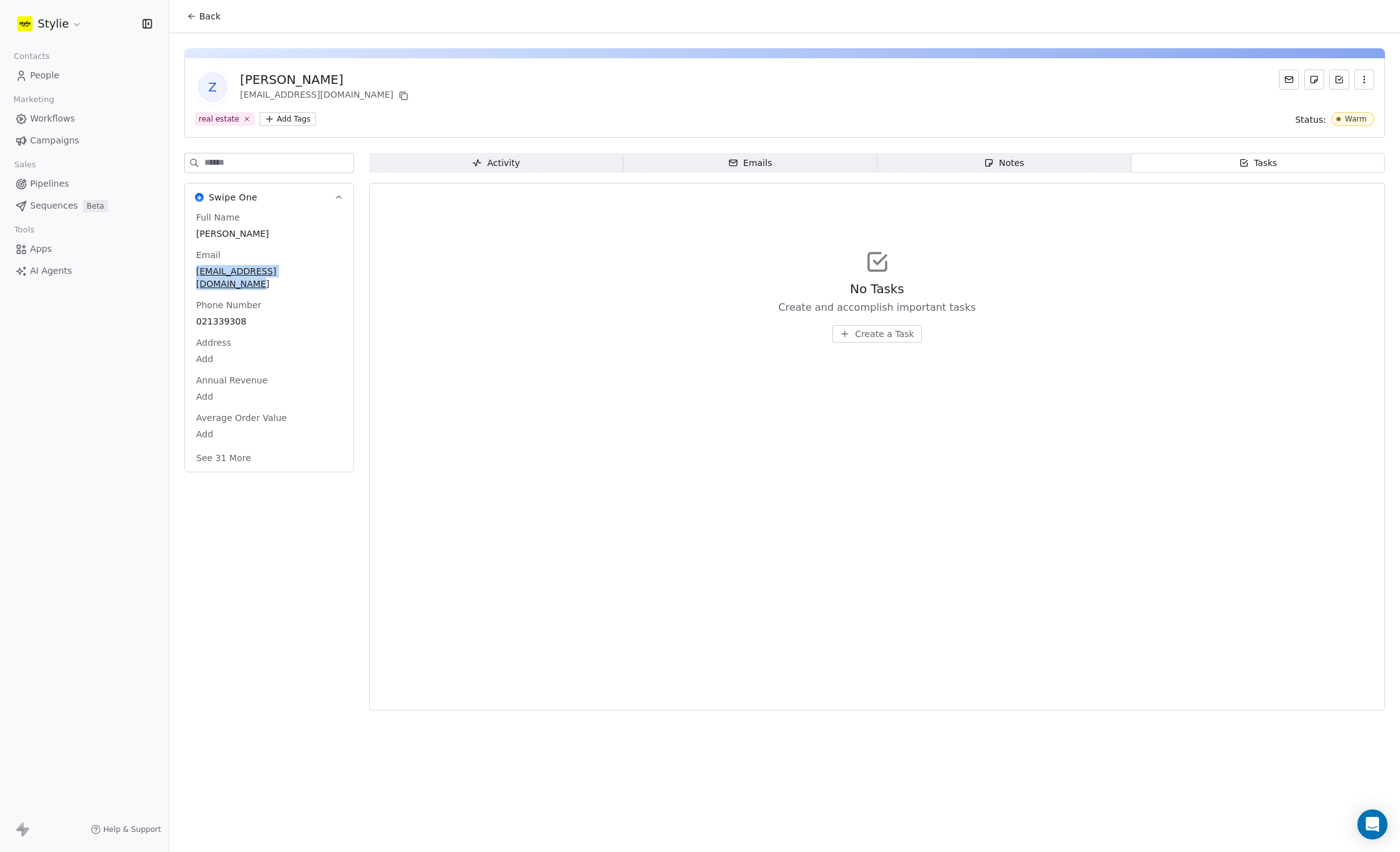
click at [856, 335] on span "Create a Task" at bounding box center [884, 333] width 59 height 13
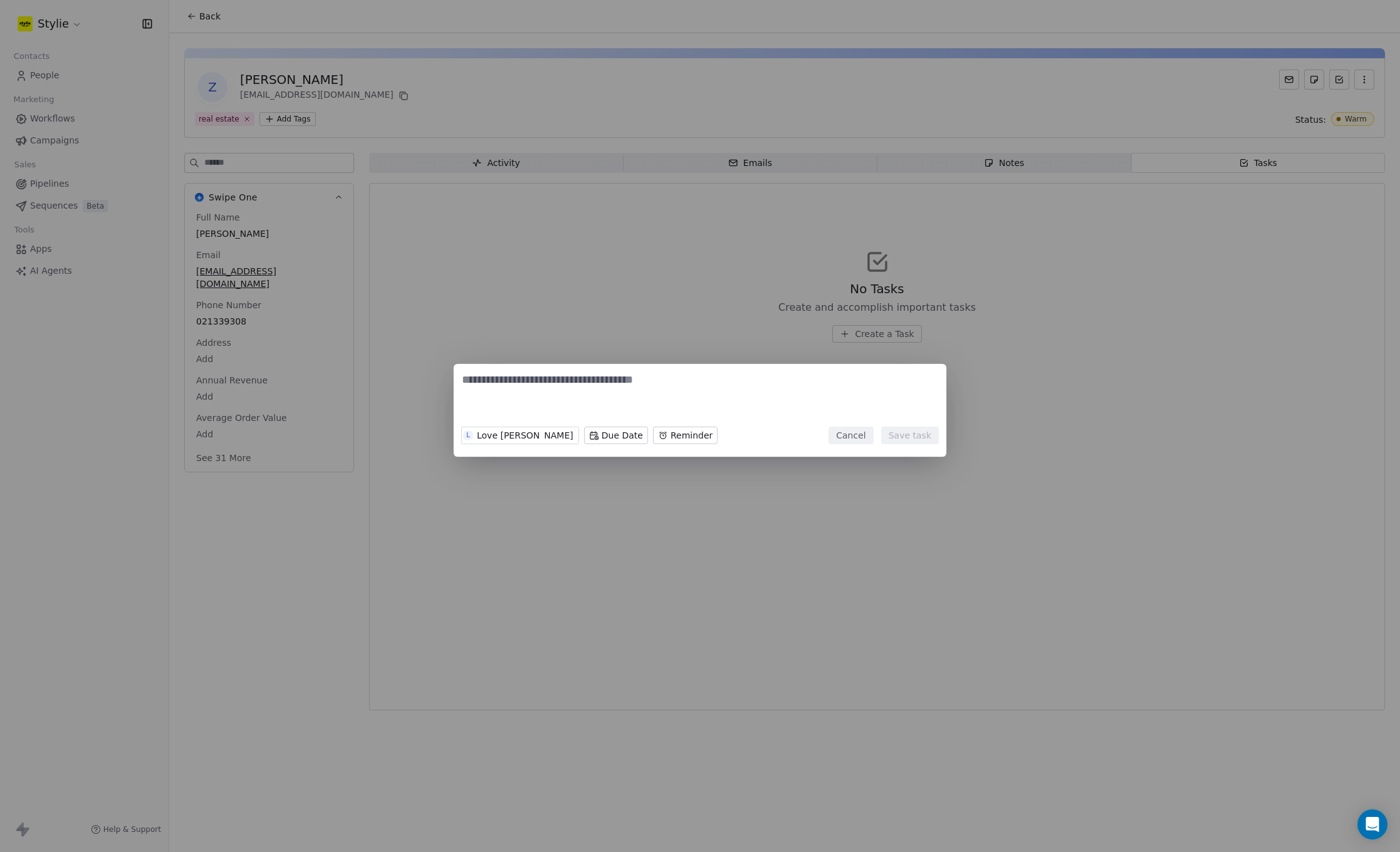
click at [541, 428] on body "Stylie Contacts People Marketing Workflows Campaigns Sales Pipelines Sequences …" at bounding box center [700, 426] width 1400 height 852
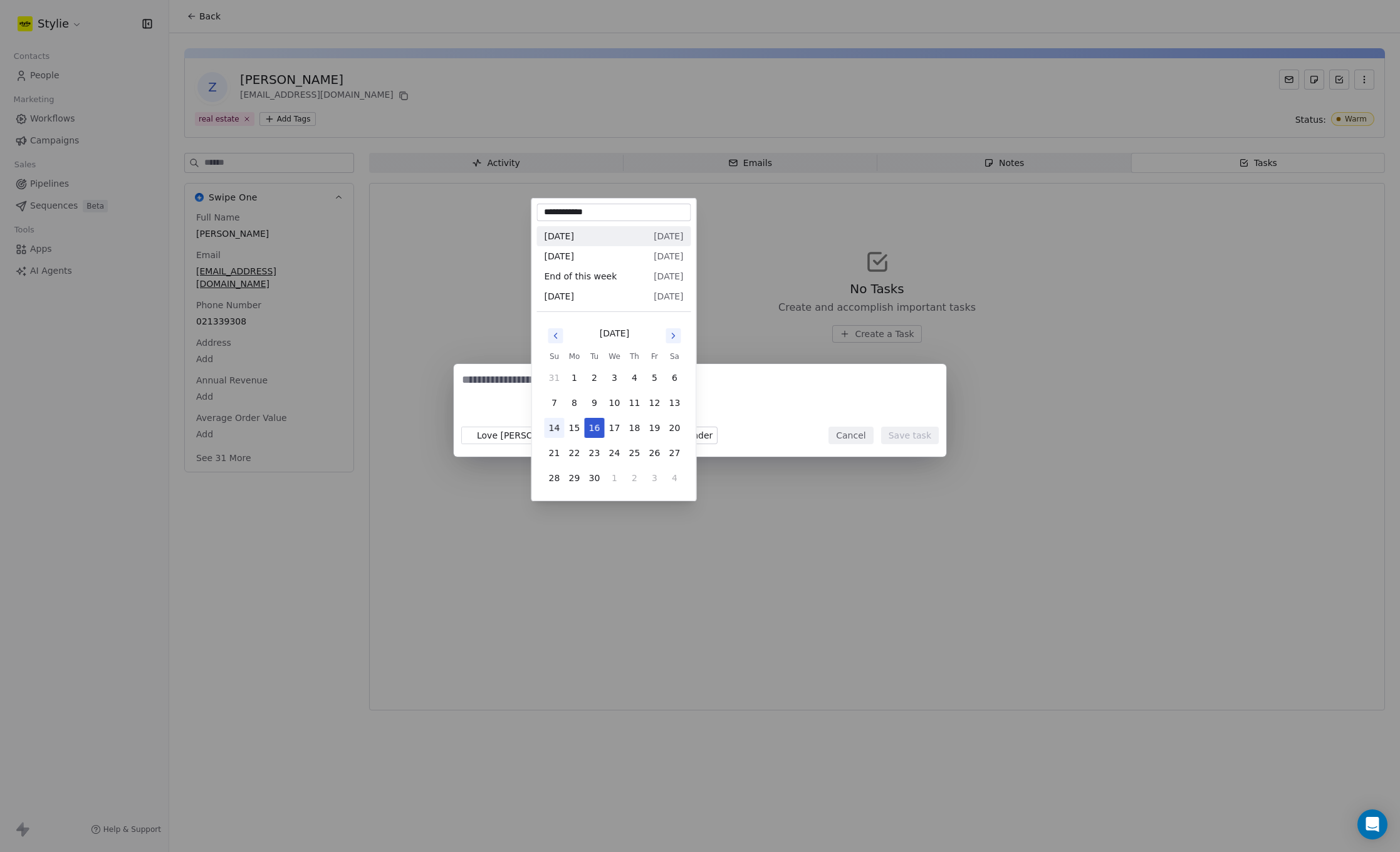
scroll to position [1, 0]
click at [646, 424] on button "19" at bounding box center [655, 428] width 20 height 20
type input "**********"
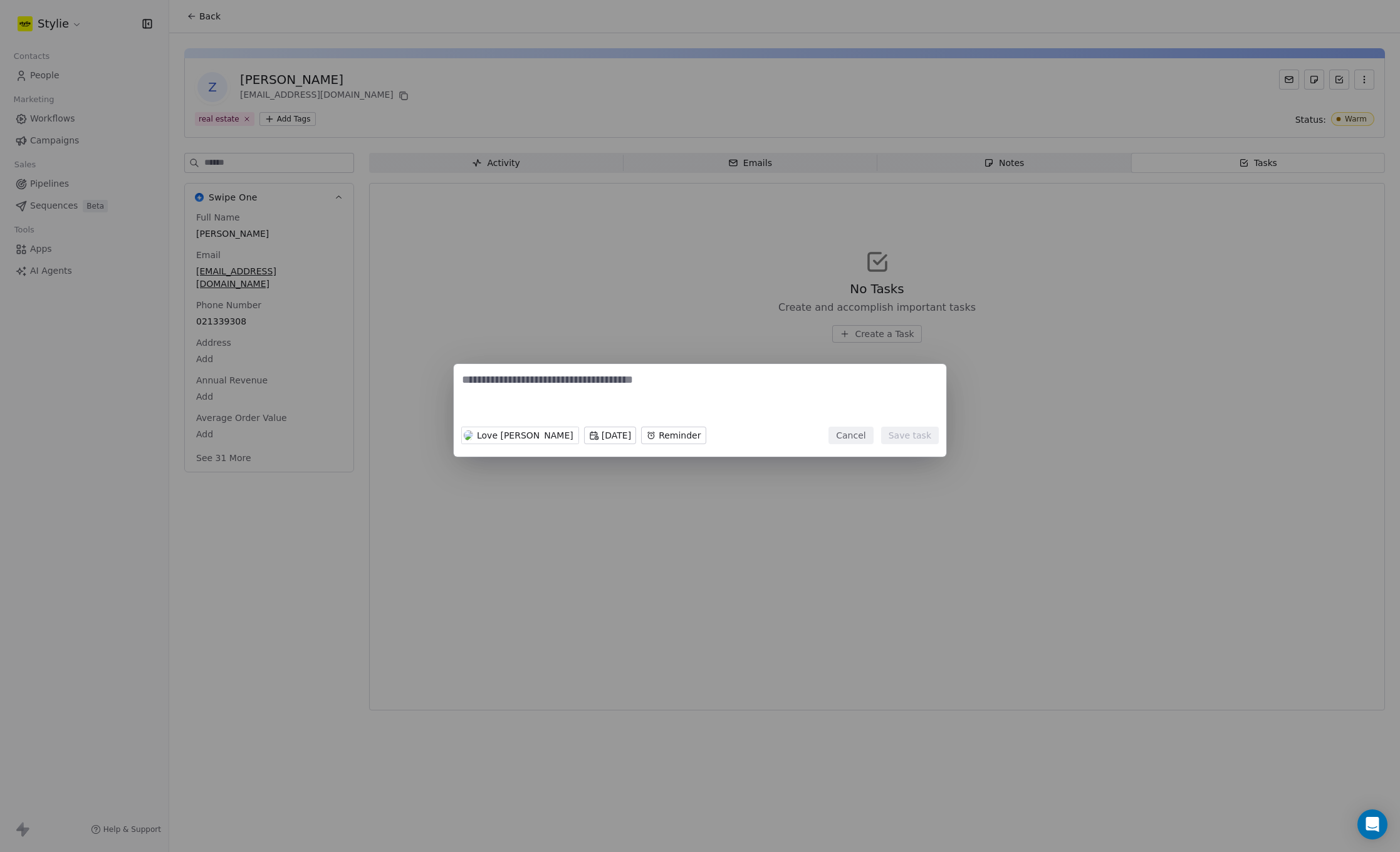
click at [631, 398] on textarea at bounding box center [700, 396] width 476 height 49
type textarea "**********"
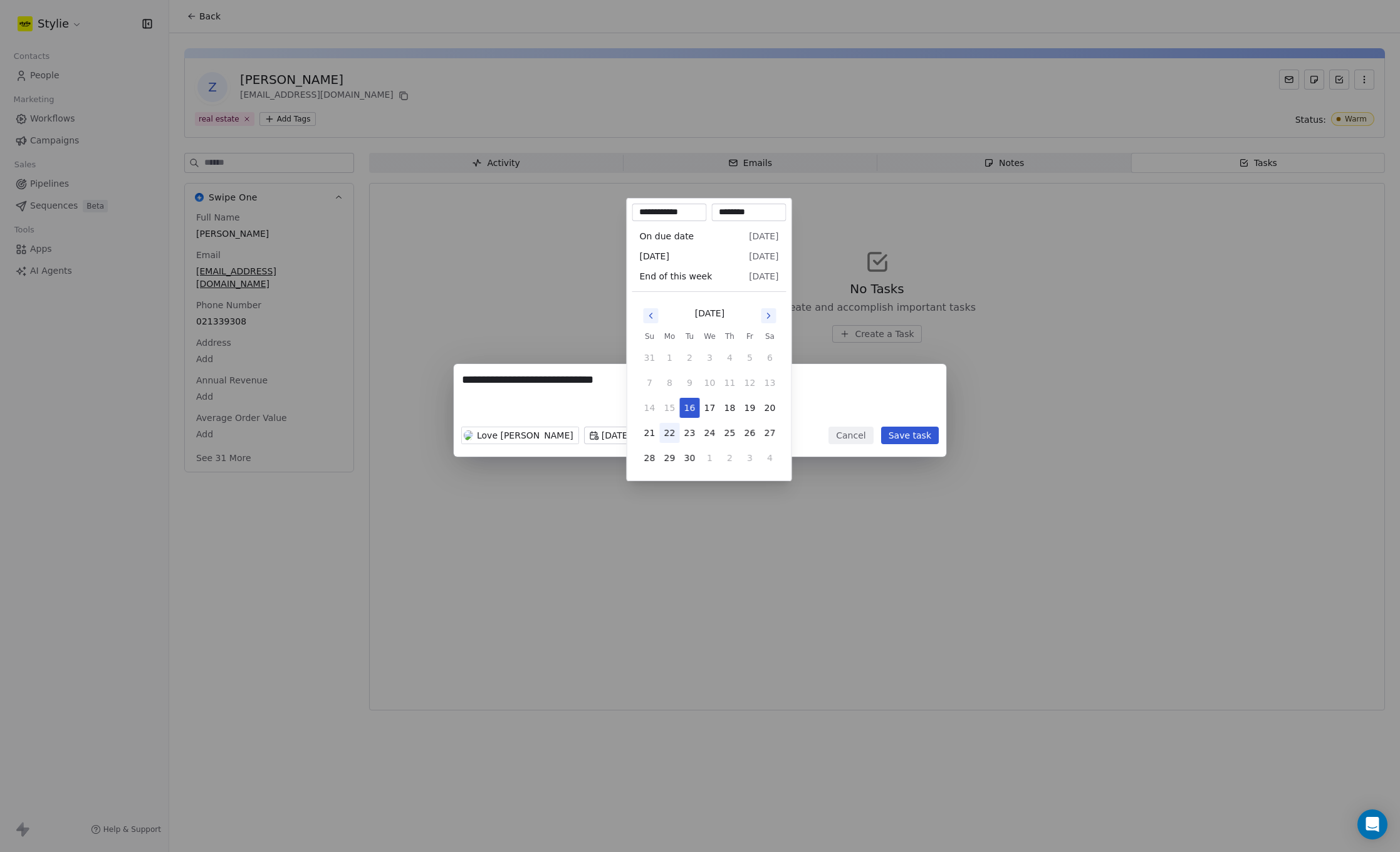
click at [672, 434] on body "**********" at bounding box center [700, 426] width 1400 height 852
click at [750, 409] on button "19" at bounding box center [750, 408] width 20 height 20
type input "**********"
click at [851, 385] on div "**********" at bounding box center [700, 426] width 1400 height 164
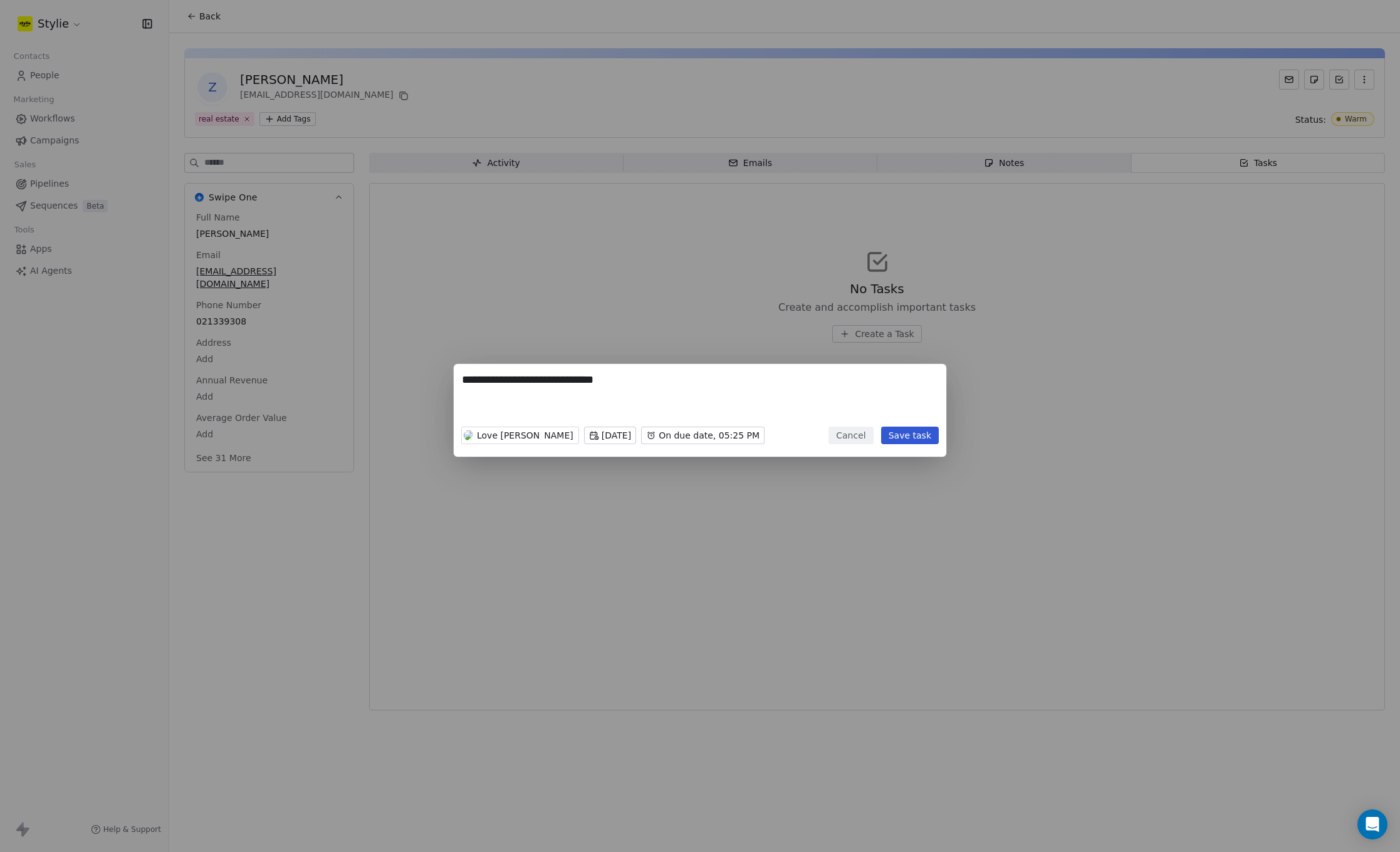
click at [907, 437] on button "Save task" at bounding box center [909, 435] width 58 height 18
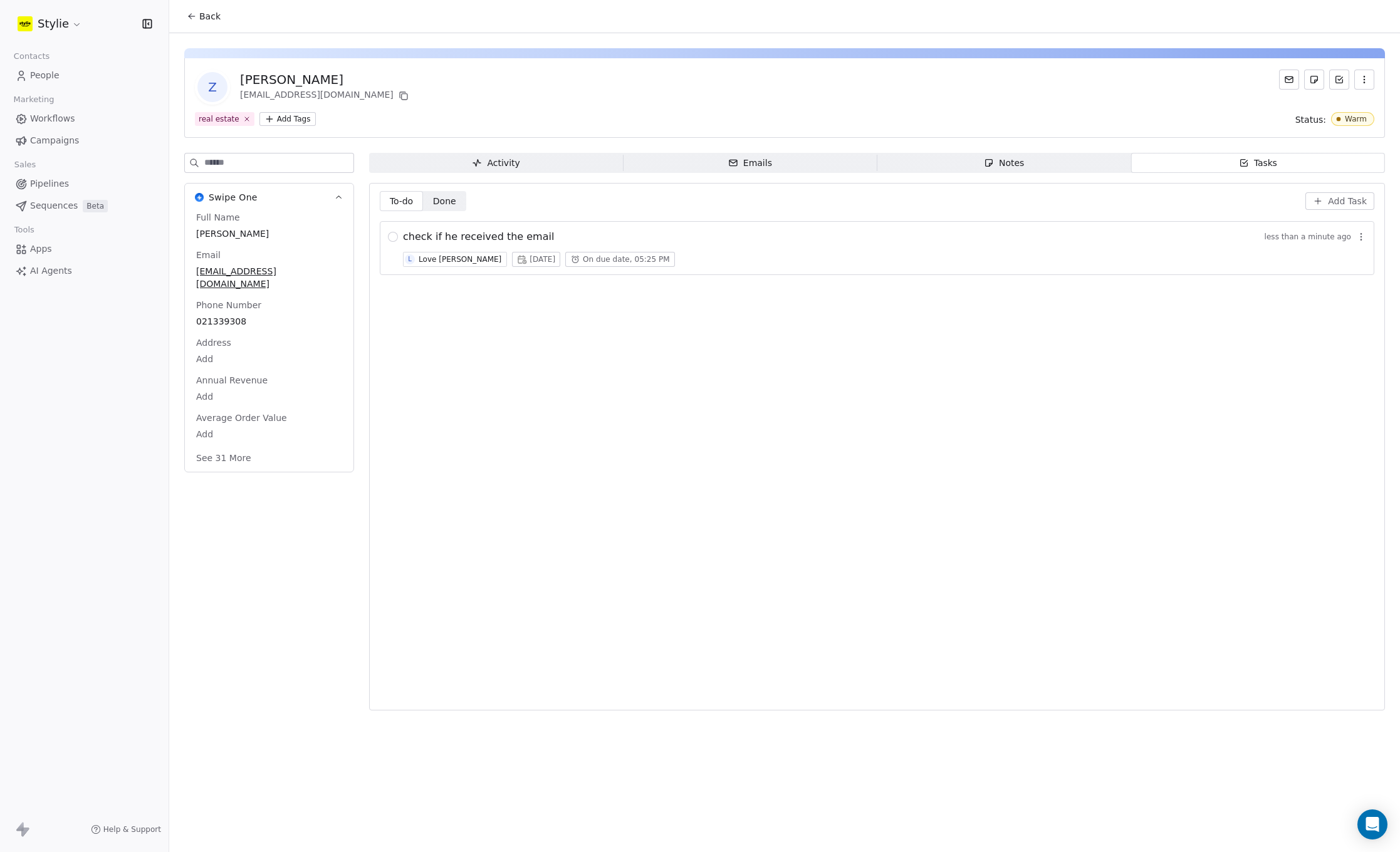
click at [31, 69] on span "People" at bounding box center [44, 76] width 29 height 13
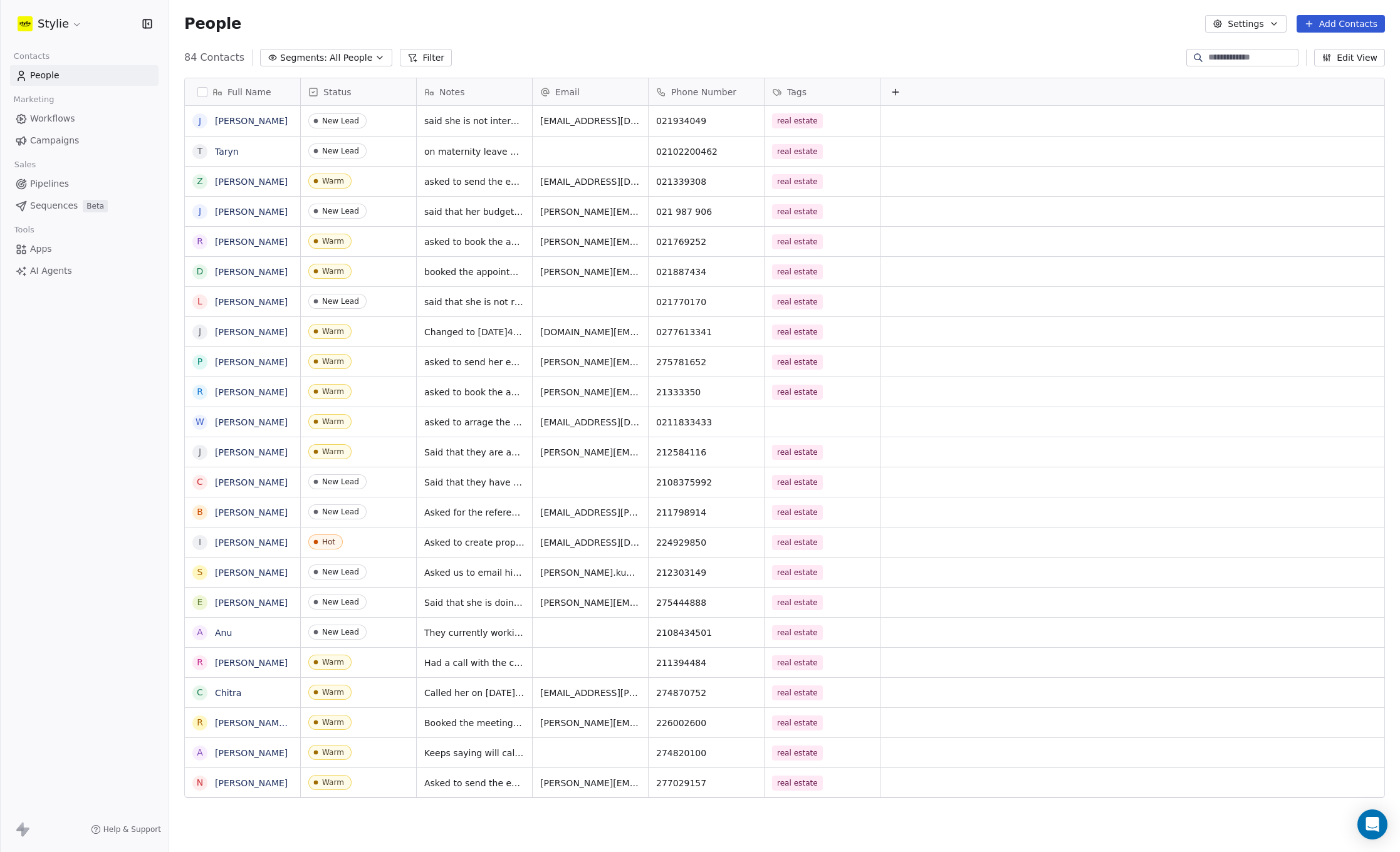
scroll to position [10, 10]
click at [1337, 26] on button "Add Contacts" at bounding box center [1341, 23] width 88 height 18
click at [1324, 45] on span "Create new contact" at bounding box center [1344, 51] width 86 height 13
drag, startPoint x: 580, startPoint y: 38, endPoint x: 654, endPoint y: 53, distance: 75.5
click at [581, 38] on html "Stylie Contacts People Marketing Workflows Campaigns Sales Pipelines Sequences …" at bounding box center [700, 426] width 1400 height 852
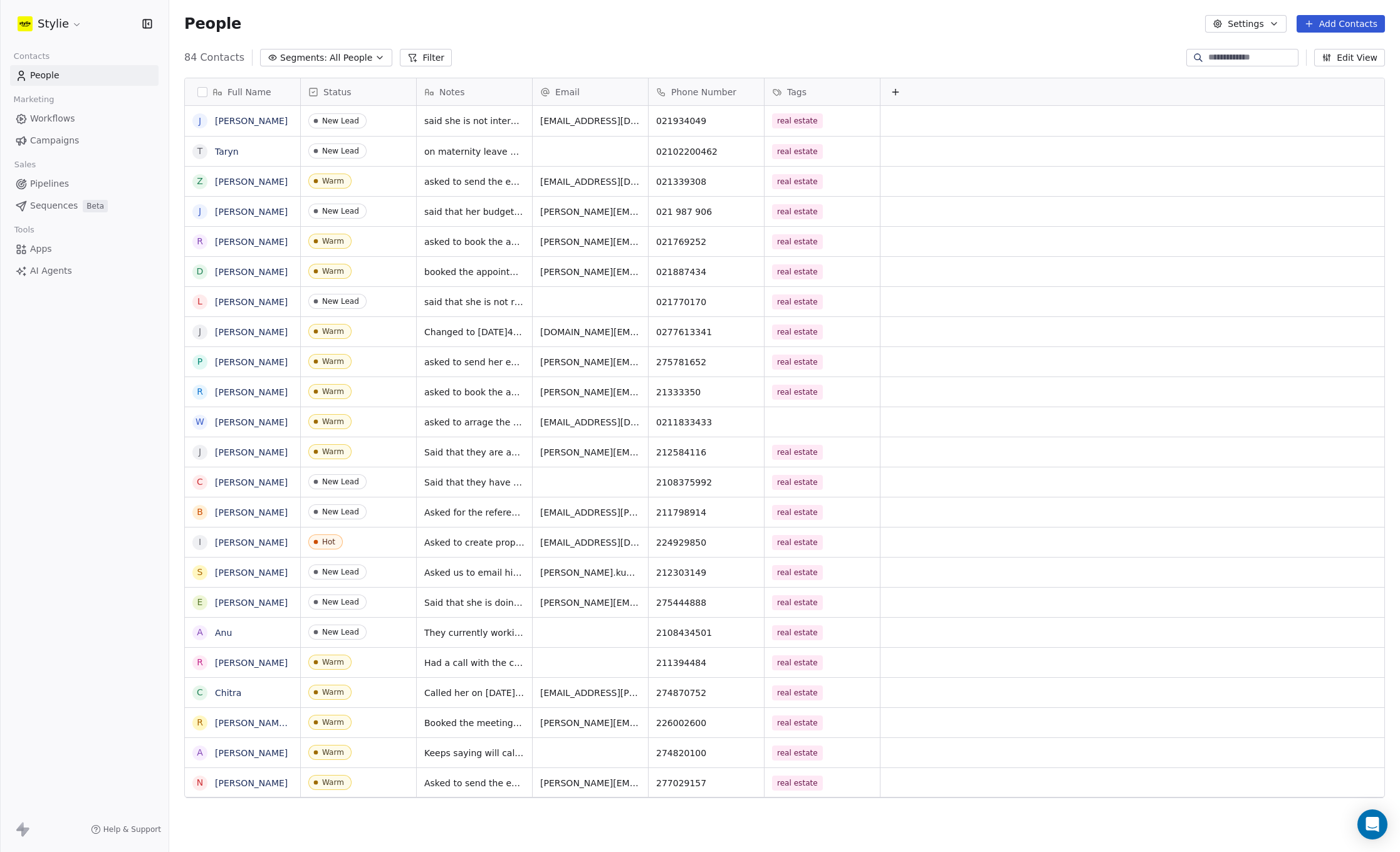
click at [1336, 19] on button "Add Contacts" at bounding box center [1341, 23] width 88 height 18
click at [1301, 53] on div "Create new contact" at bounding box center [1337, 51] width 101 height 13
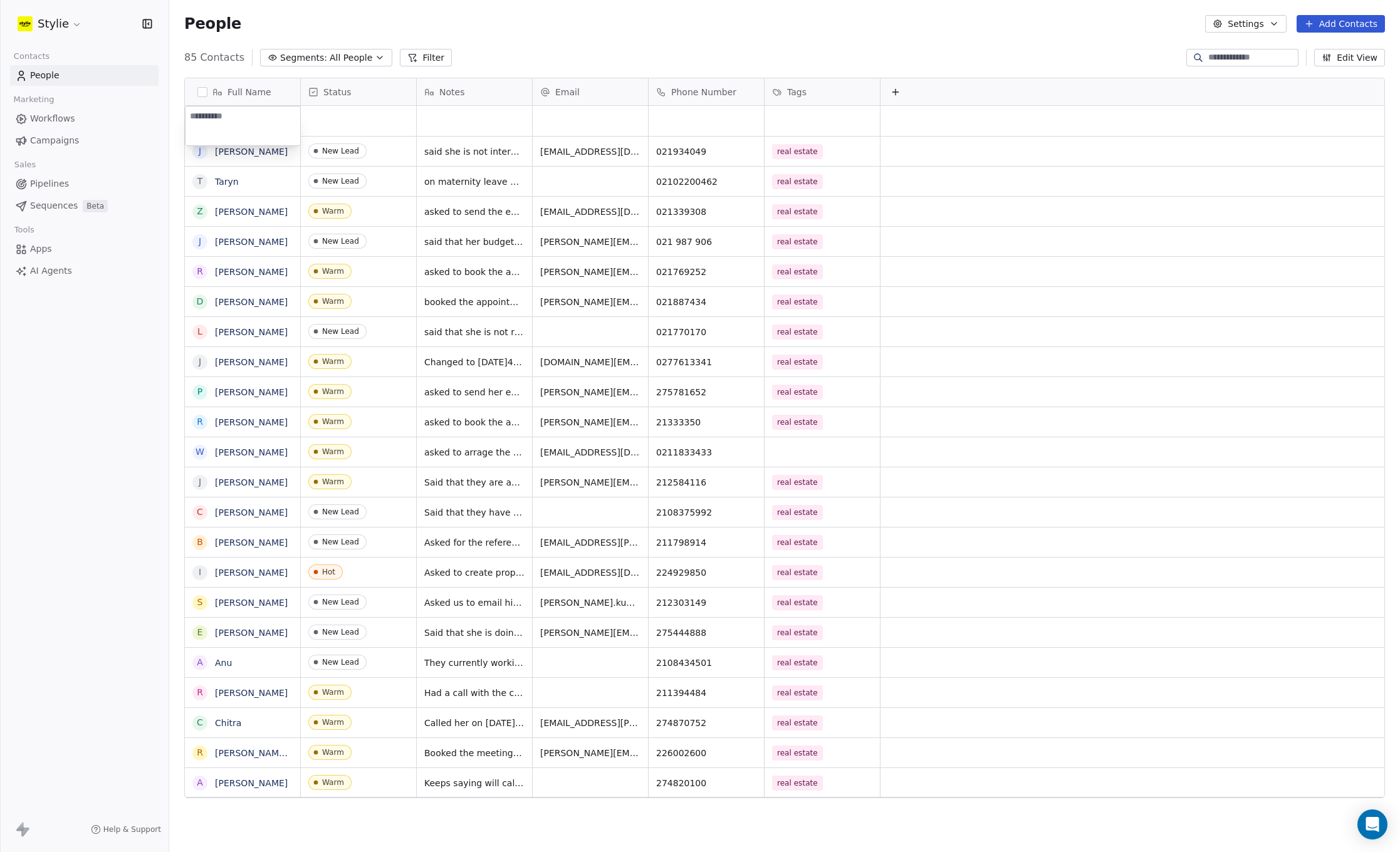
type textarea "**********"
drag, startPoint x: 383, startPoint y: 117, endPoint x: 350, endPoint y: 112, distance: 33.4
click at [383, 117] on html "Stylie Contacts People Marketing Workflows Campaigns Sales Pipelines Sequences …" at bounding box center [700, 426] width 1400 height 852
click at [342, 113] on div "grid" at bounding box center [359, 121] width 115 height 30
click at [342, 112] on div at bounding box center [382, 121] width 162 height 30
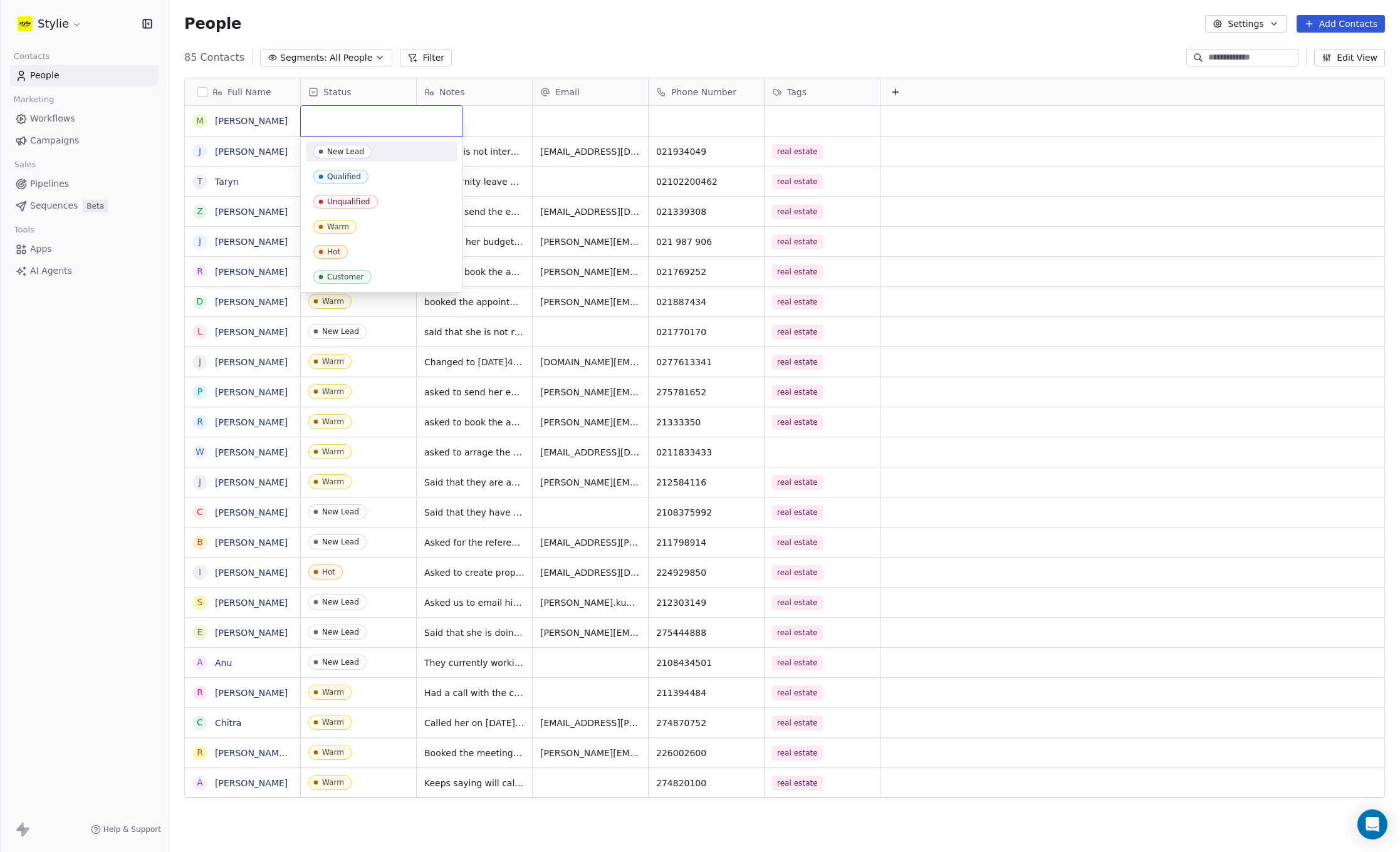
click at [344, 153] on div "New Lead" at bounding box center [345, 152] width 37 height 9
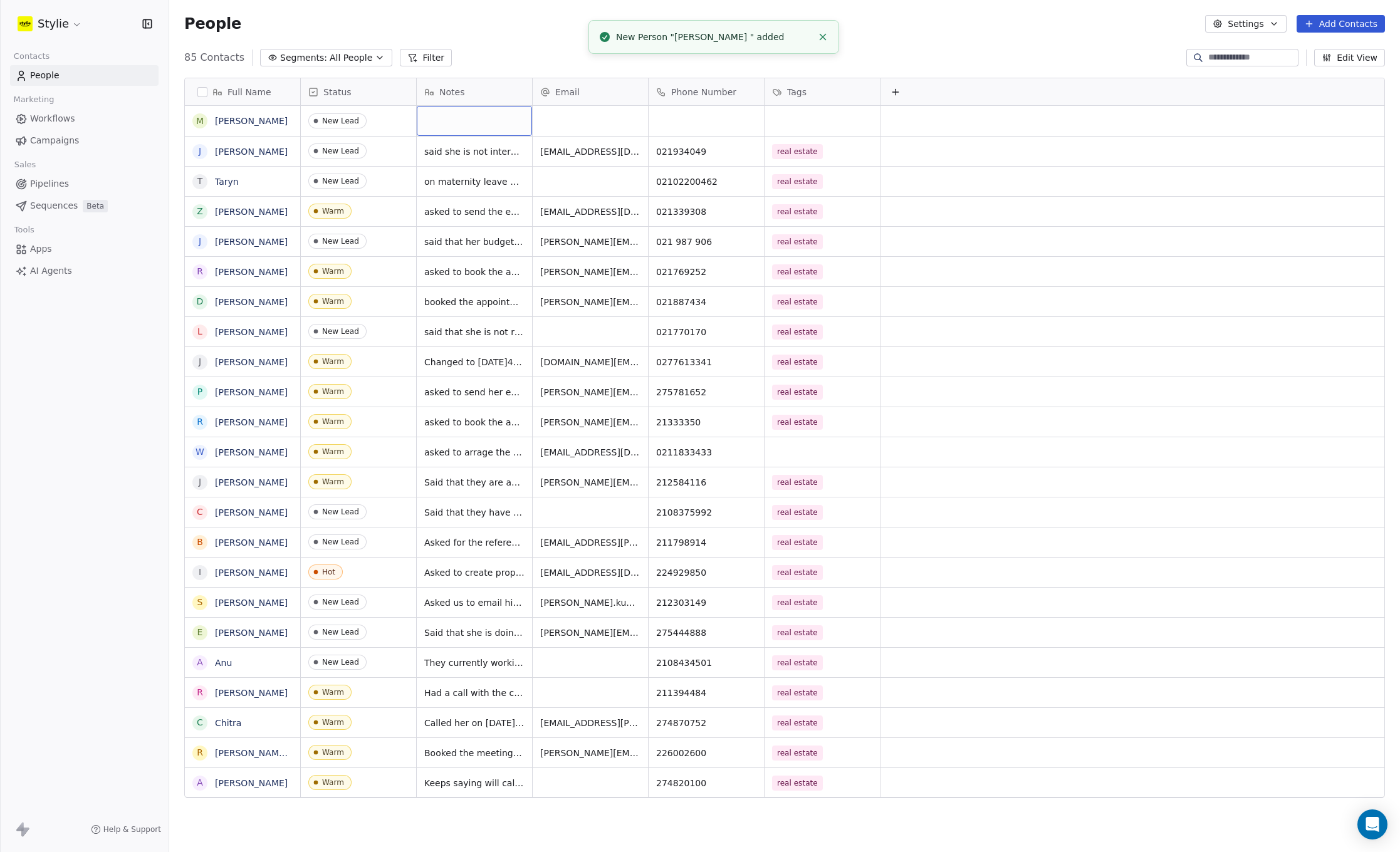
click at [462, 116] on div "grid" at bounding box center [474, 121] width 115 height 30
click at [462, 116] on textarea at bounding box center [474, 126] width 114 height 39
click at [459, 116] on textarea at bounding box center [474, 126] width 114 height 39
type textarea "**********"
click at [566, 113] on html "Stylie Contacts People Marketing Workflows Campaigns Sales Pipelines Sequences …" at bounding box center [700, 426] width 1400 height 852
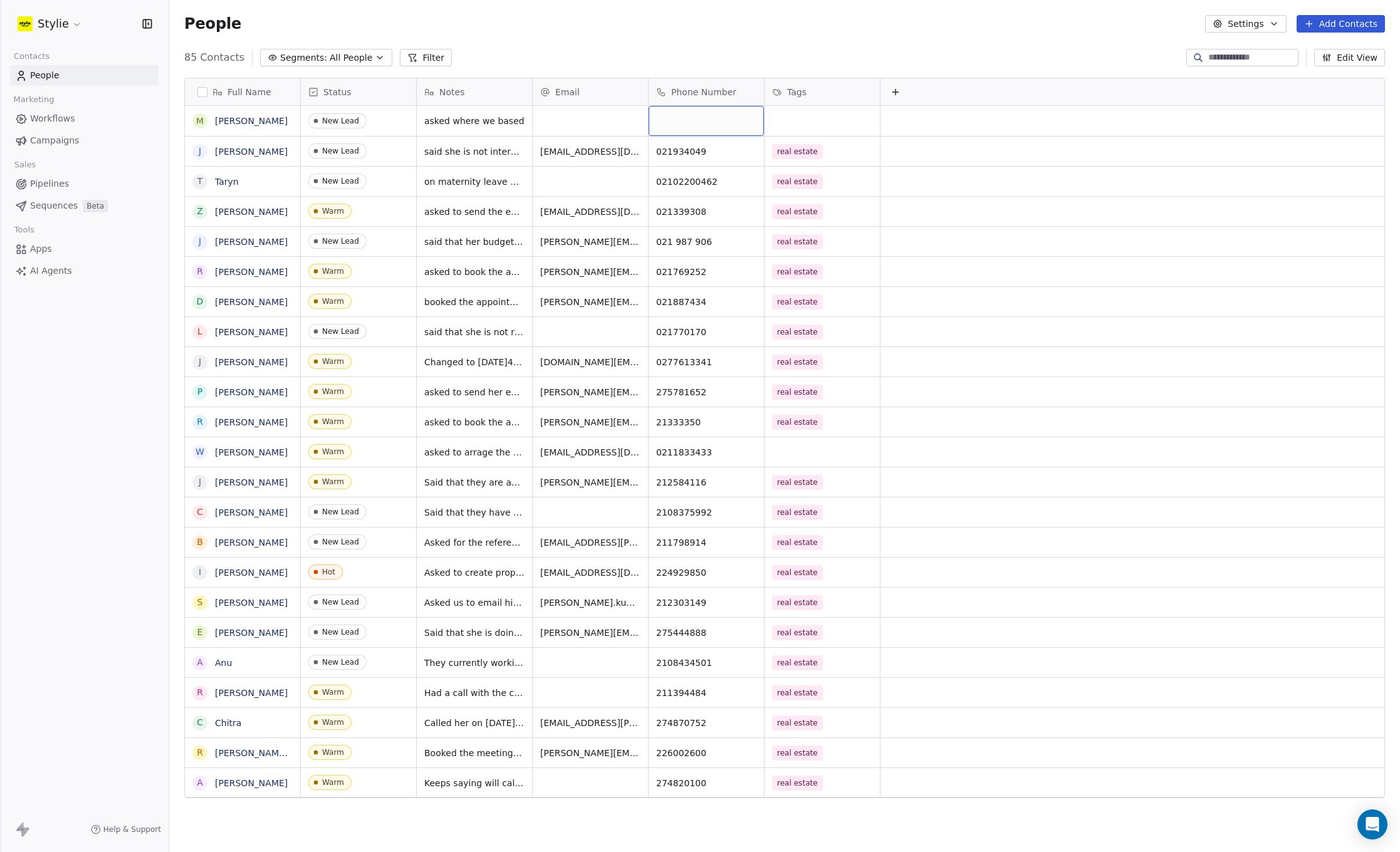
click at [673, 125] on div "grid" at bounding box center [706, 121] width 115 height 30
click at [674, 124] on input at bounding box center [706, 122] width 110 height 25
type input "**********"
click at [787, 117] on html "Stylie Contacts People Marketing Workflows Campaigns Sales Pipelines Sequences …" at bounding box center [700, 426] width 1400 height 852
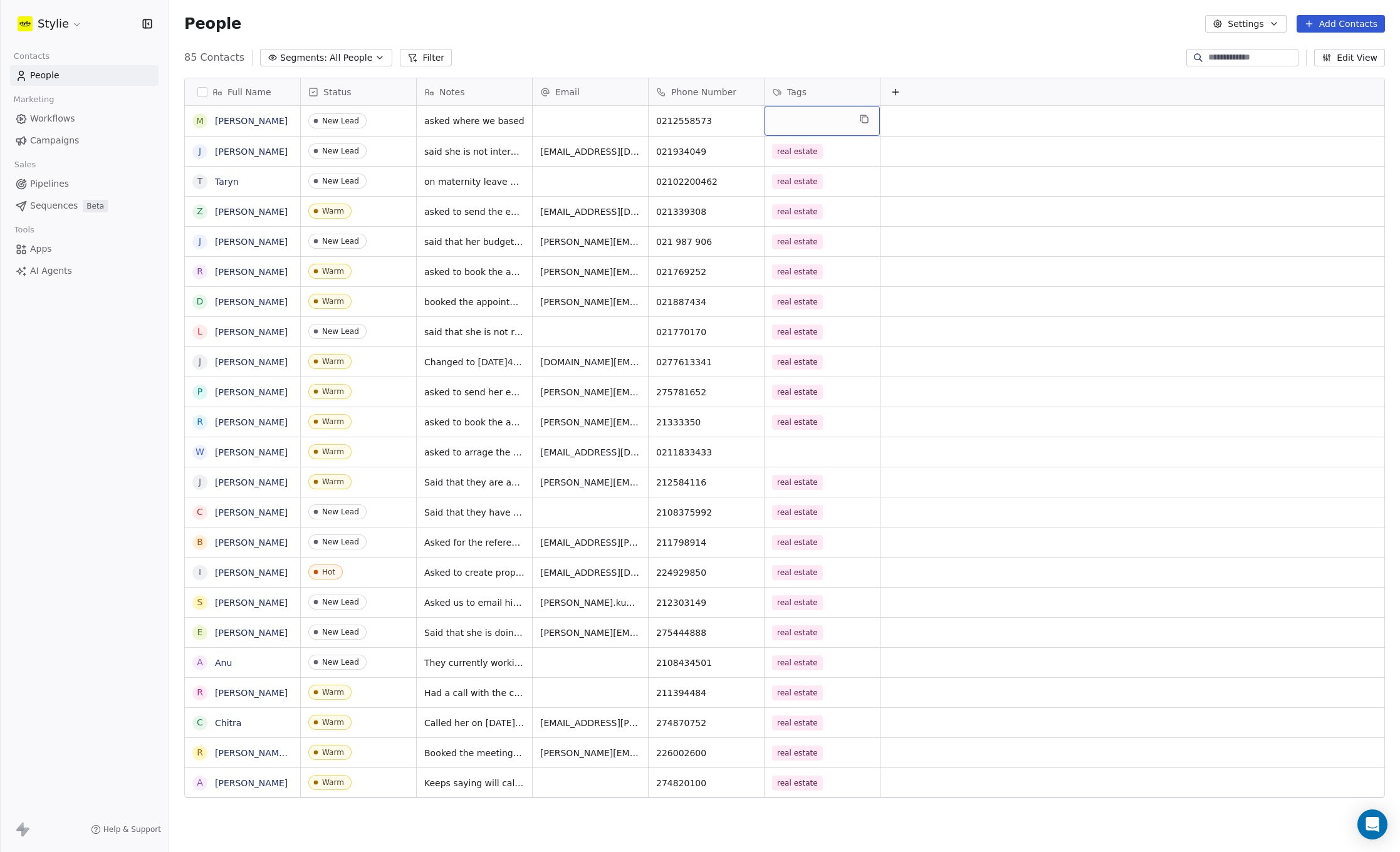
click at [787, 116] on div "grid" at bounding box center [822, 121] width 115 height 30
click at [825, 118] on input "text" at bounding box center [837, 121] width 131 height 14
click at [782, 276] on button "Suggestions" at bounding box center [782, 279] width 10 height 10
click at [996, 59] on html "Stylie Contacts People Marketing Workflows Campaigns Sales Pipelines Sequences …" at bounding box center [700, 426] width 1400 height 852
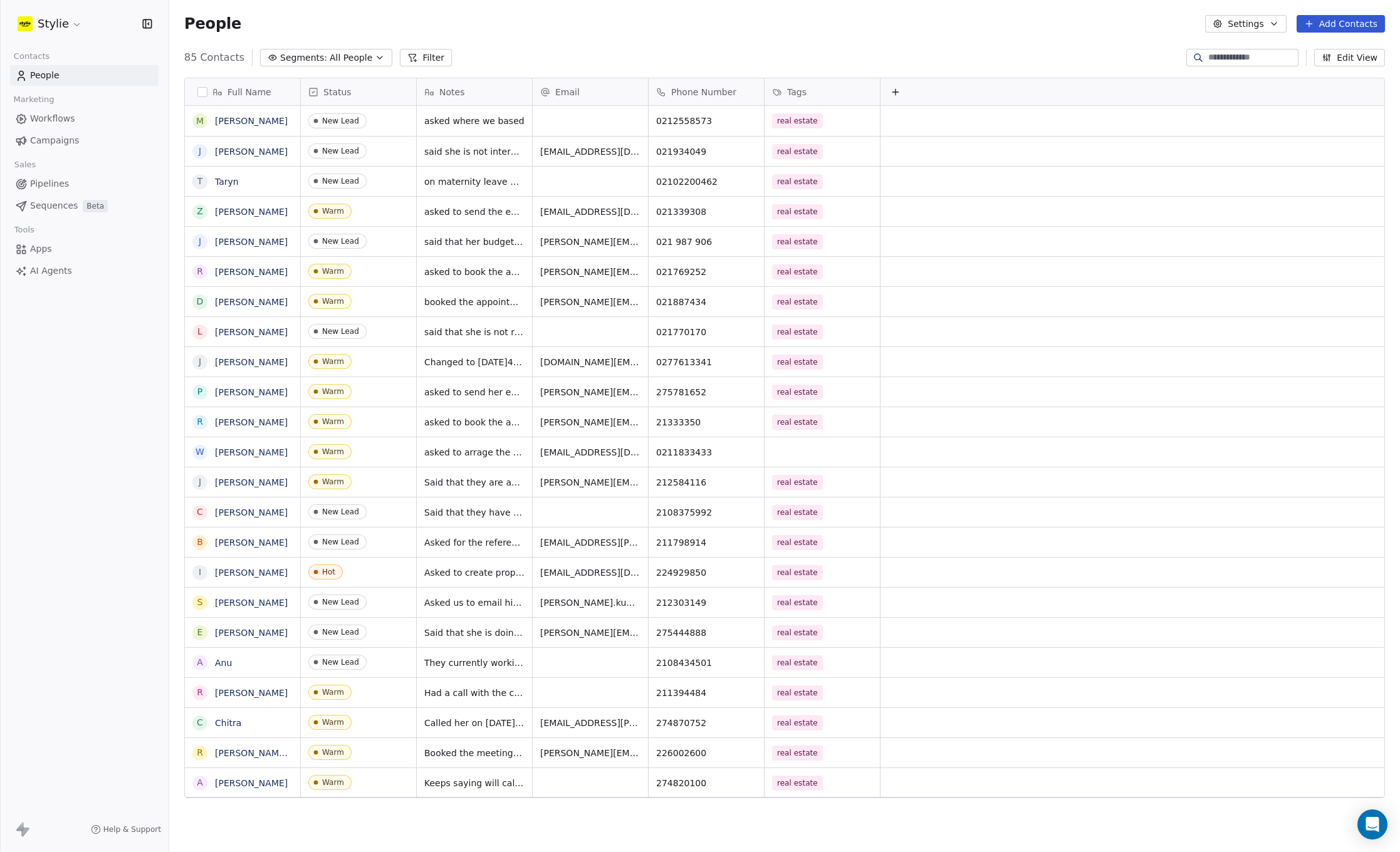
click at [1328, 21] on button "Add Contacts" at bounding box center [1341, 23] width 88 height 18
click at [1318, 52] on span "Create new contact" at bounding box center [1344, 51] width 86 height 13
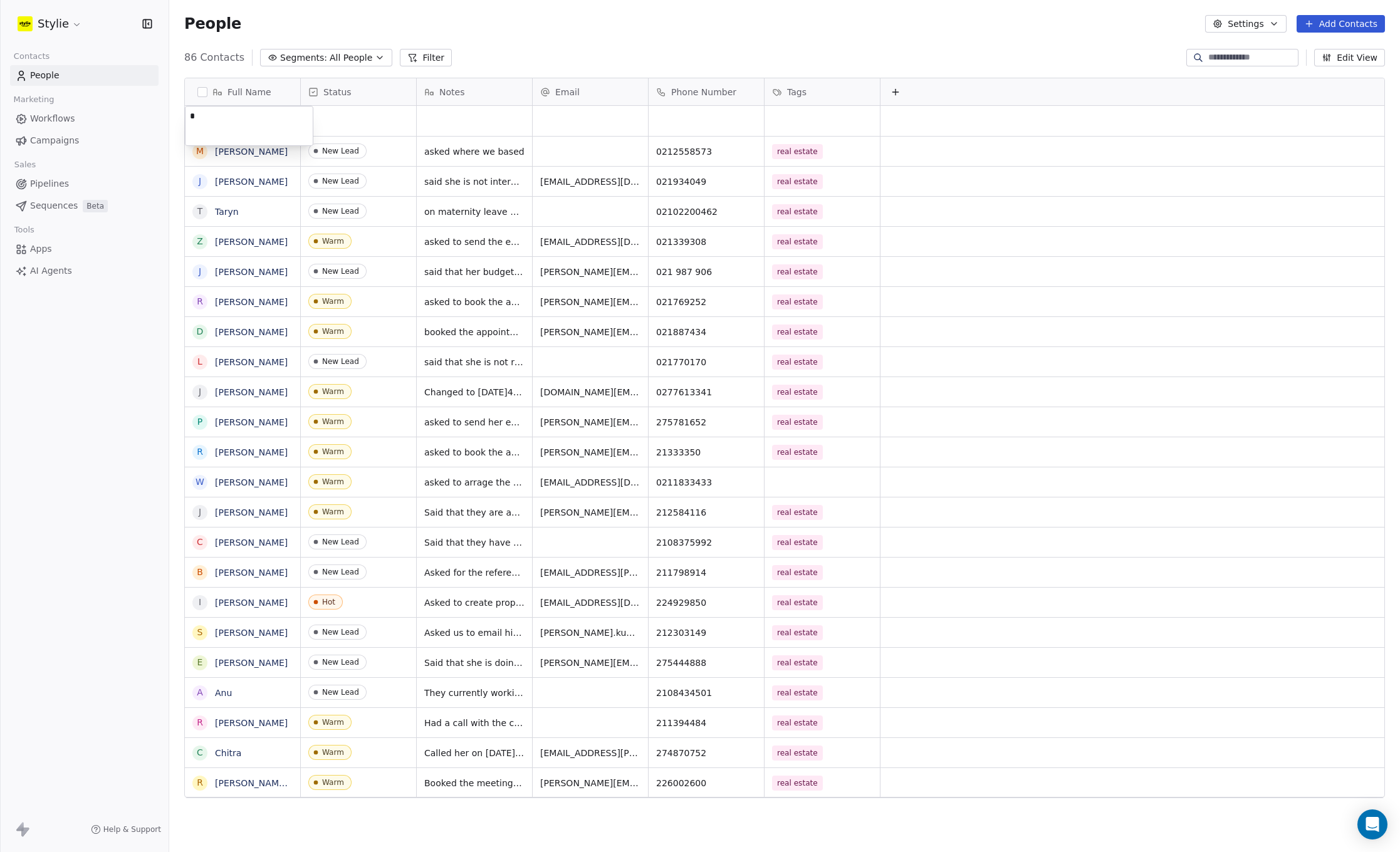
type textarea "**"
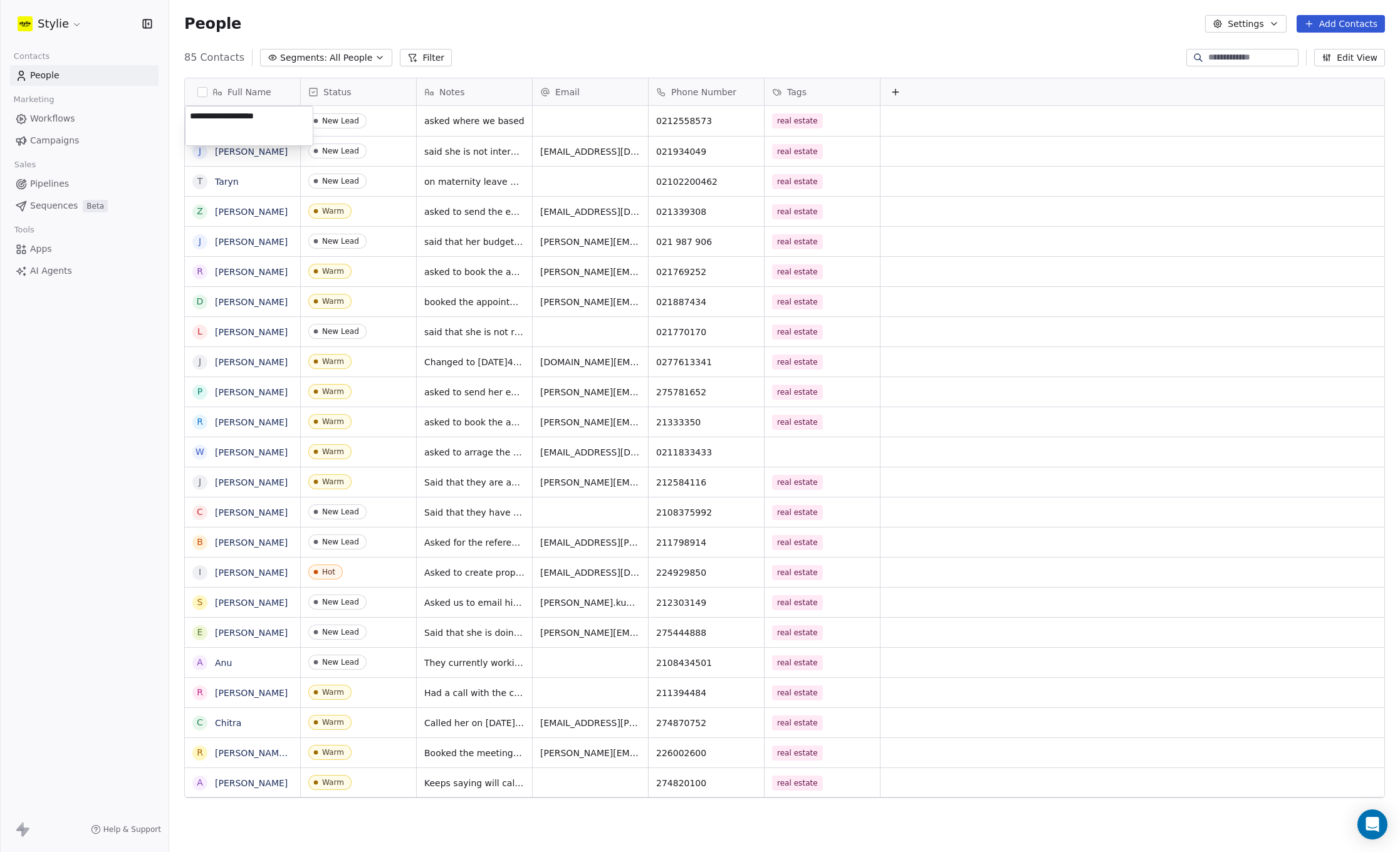
click at [273, 118] on textarea "**********" at bounding box center [248, 126] width 128 height 39
drag, startPoint x: 273, startPoint y: 118, endPoint x: 253, endPoint y: 118, distance: 20.0
click at [253, 118] on textarea "**********" at bounding box center [248, 126] width 128 height 39
drag, startPoint x: 242, startPoint y: 115, endPoint x: 281, endPoint y: 121, distance: 39.5
click at [281, 121] on textarea "**********" at bounding box center [248, 126] width 128 height 39
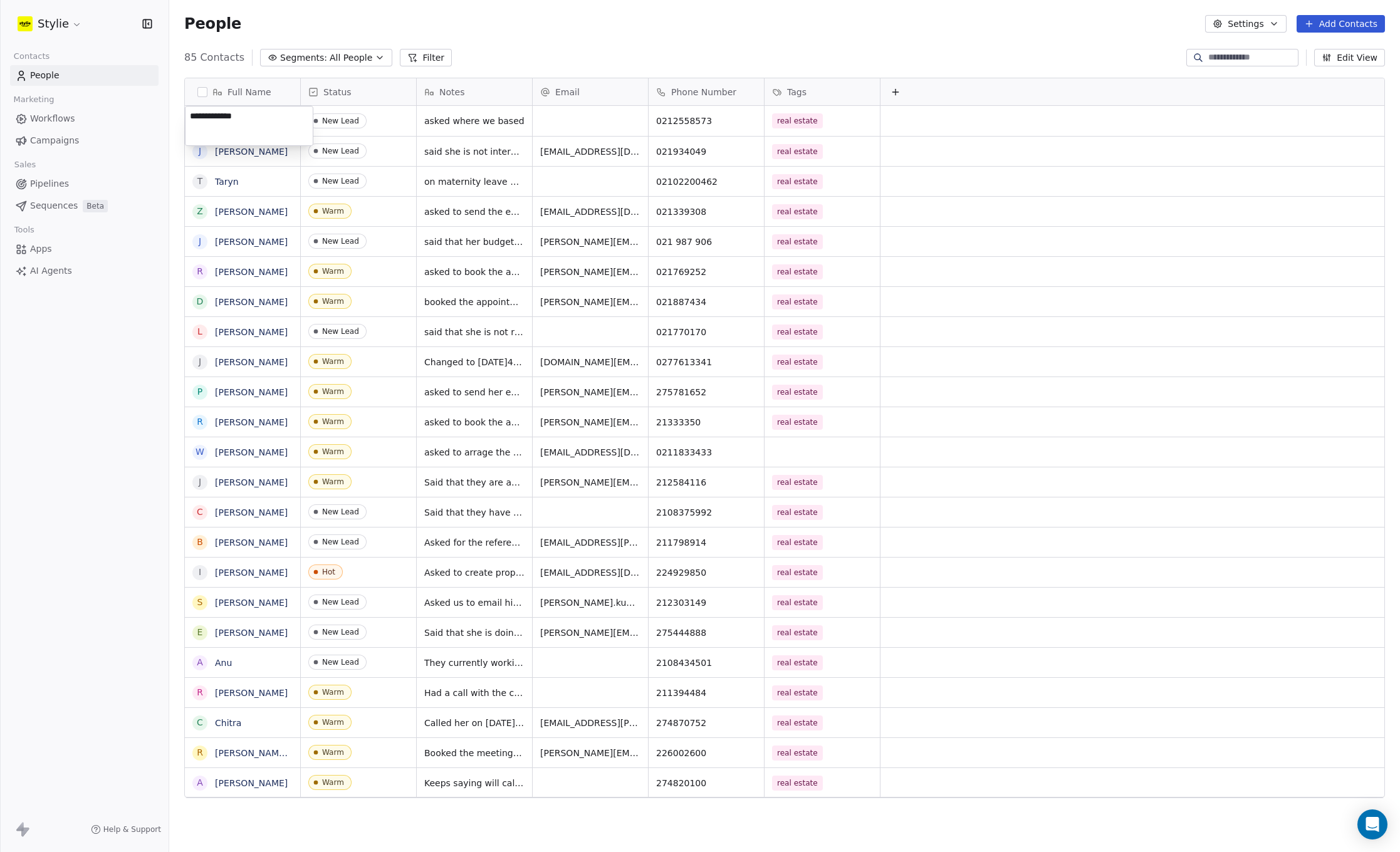
type textarea "**********"
click at [558, 68] on html "Stylie Contacts People Marketing Workflows Campaigns Sales Pipelines Sequences …" at bounding box center [700, 426] width 1400 height 852
click at [1345, 27] on button "Add Contacts" at bounding box center [1341, 23] width 88 height 18
click at [1346, 19] on html "Stylie Contacts People Marketing Workflows Campaigns Sales Pipelines Sequences …" at bounding box center [700, 426] width 1400 height 852
click at [1327, 49] on span "Create new contact" at bounding box center [1344, 51] width 86 height 13
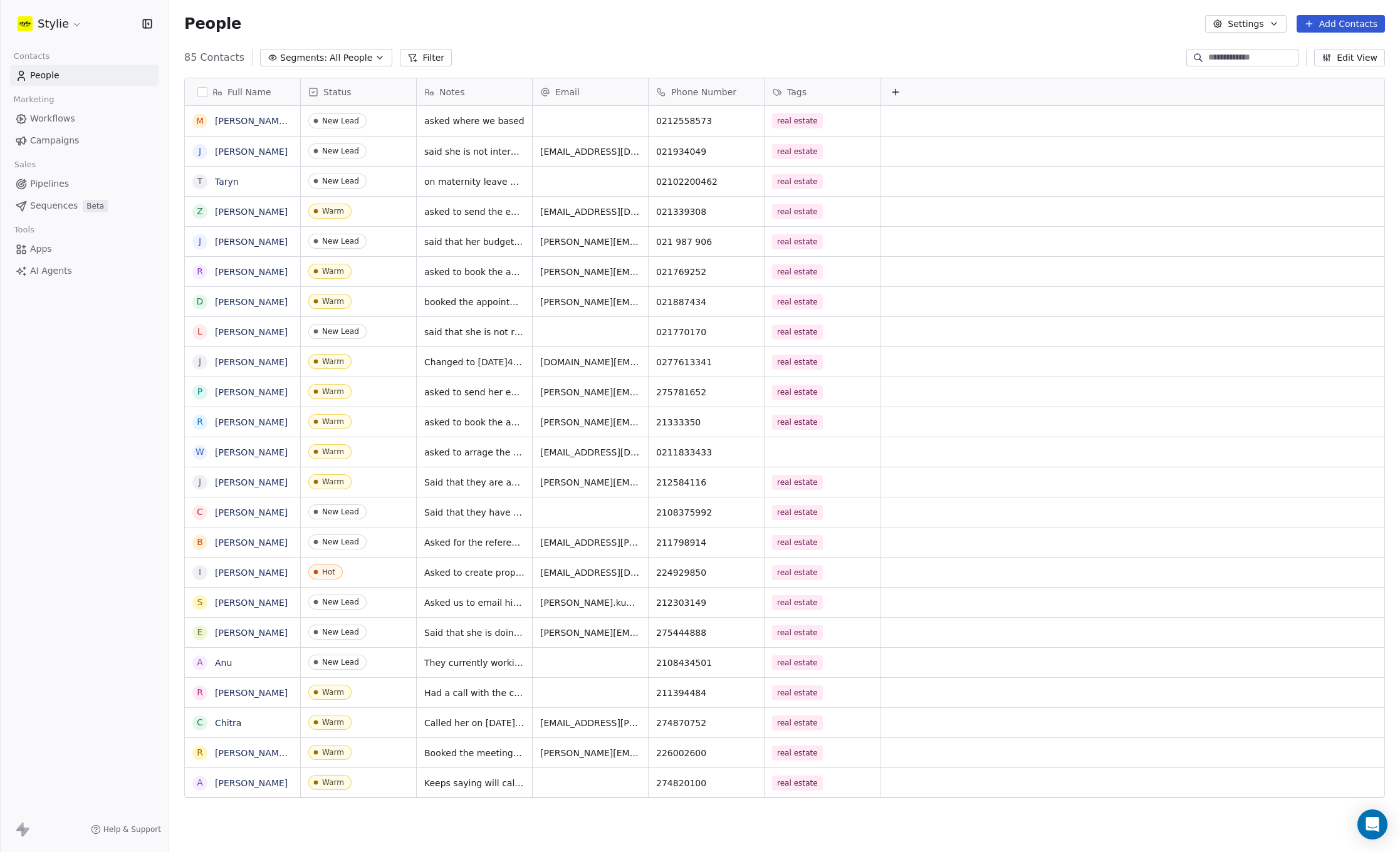
click at [1341, 27] on html "Stylie Contacts People Marketing Workflows Campaigns Sales Pipelines Sequences …" at bounding box center [700, 426] width 1400 height 852
click at [1322, 27] on button "Add Contacts" at bounding box center [1341, 23] width 88 height 18
click at [1310, 49] on span "Create new contact" at bounding box center [1344, 51] width 86 height 13
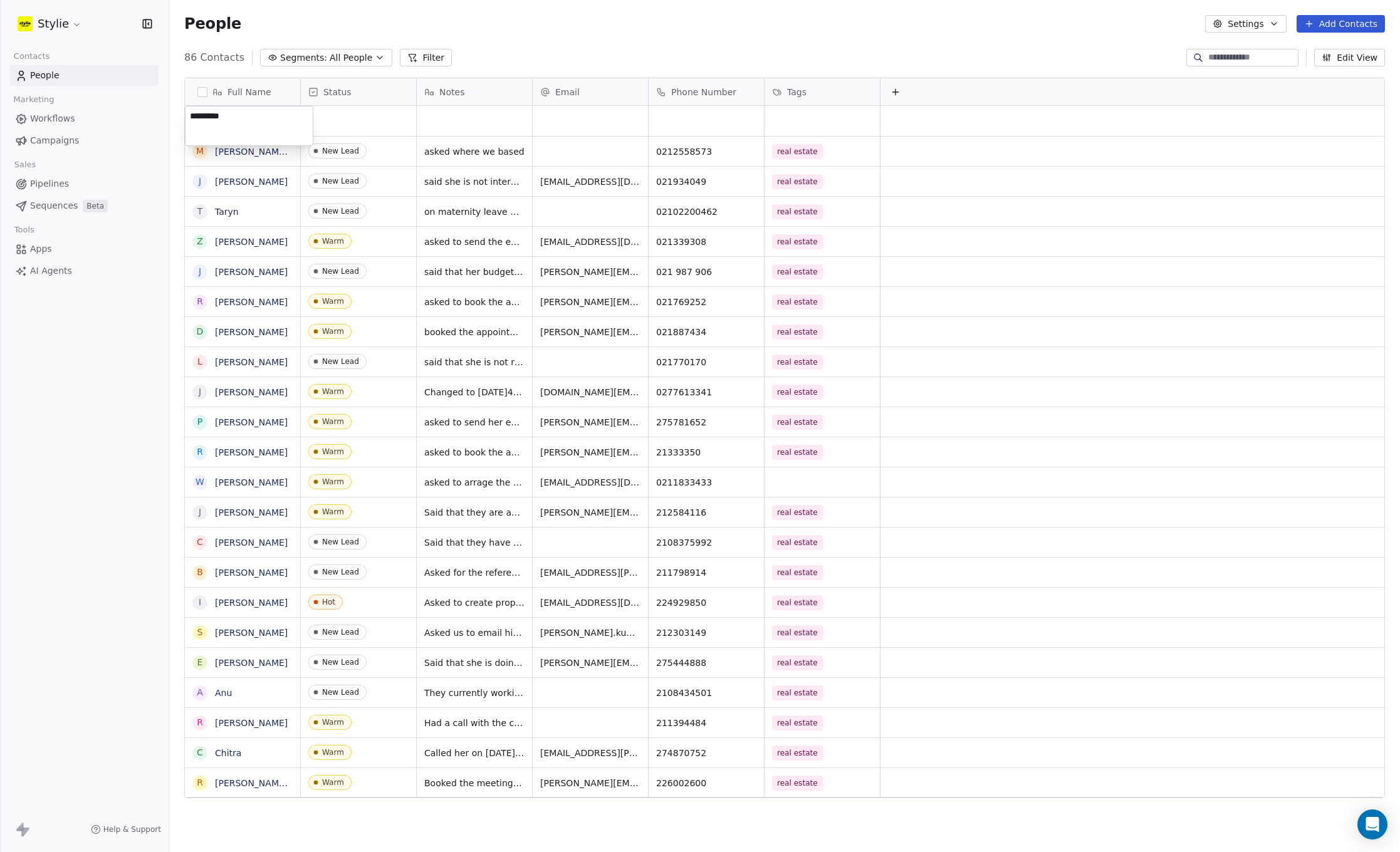
type textarea "**********"
click at [339, 113] on html "Stylie Contacts People Marketing Workflows Campaigns Sales Pipelines Sequences …" at bounding box center [700, 426] width 1400 height 852
click at [344, 113] on div "grid" at bounding box center [359, 121] width 115 height 30
click at [342, 158] on span "New Lead" at bounding box center [343, 152] width 58 height 14
click at [462, 114] on div "grid" at bounding box center [474, 121] width 115 height 30
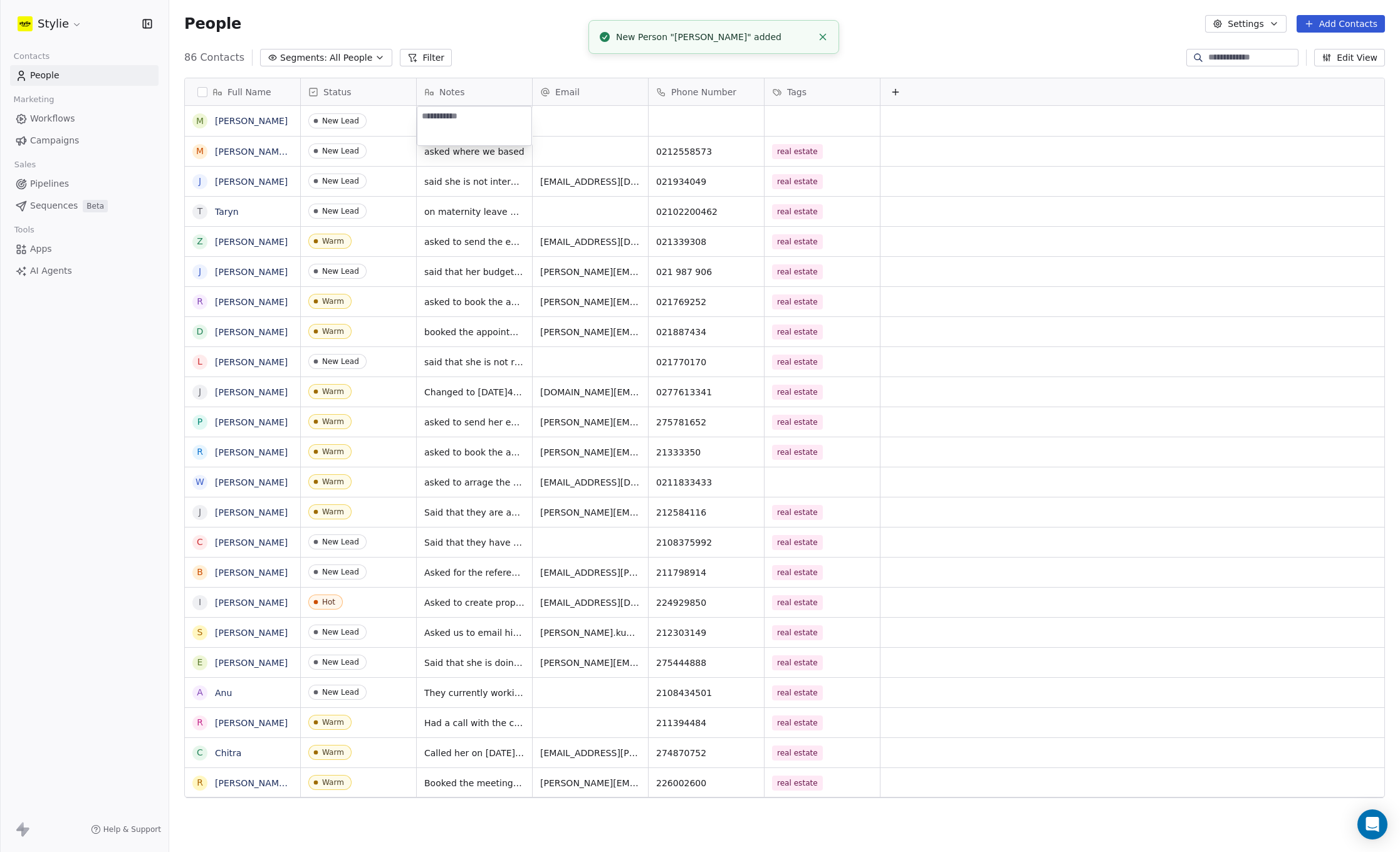
click at [474, 115] on textarea at bounding box center [474, 126] width 114 height 39
type textarea "**********"
click at [670, 123] on html "Stylie Contacts People Marketing Workflows Campaigns Sales Pipelines Sequences …" at bounding box center [700, 426] width 1400 height 852
click at [674, 121] on div "grid" at bounding box center [706, 121] width 115 height 30
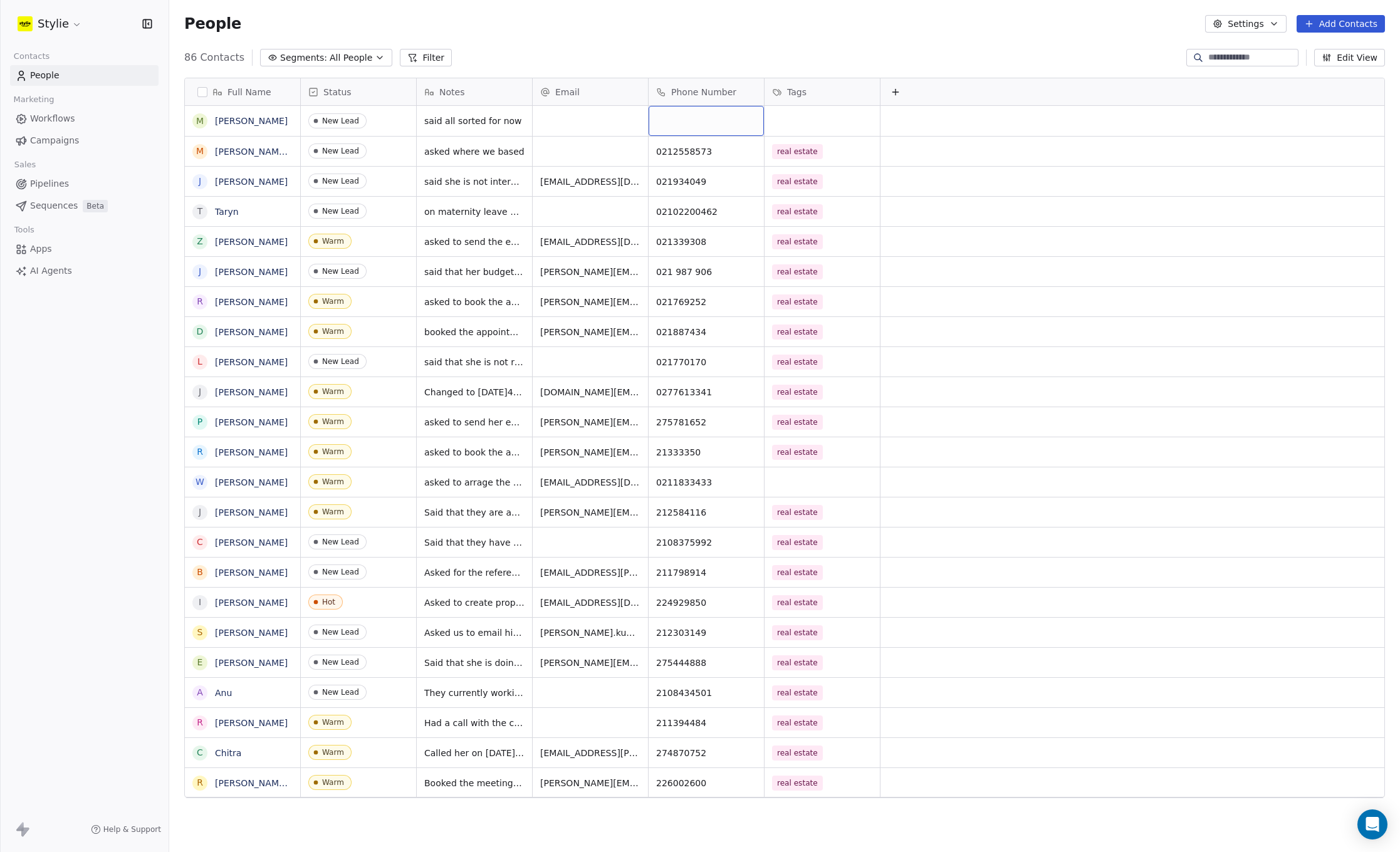
click at [674, 121] on div "grid" at bounding box center [706, 121] width 115 height 30
type input "**********"
click at [792, 113] on html "Stylie Contacts People Marketing Workflows Campaigns Sales Pipelines Sequences …" at bounding box center [700, 426] width 1400 height 852
click at [792, 113] on div "grid" at bounding box center [822, 121] width 115 height 30
click at [796, 114] on div "grid" at bounding box center [822, 121] width 115 height 30
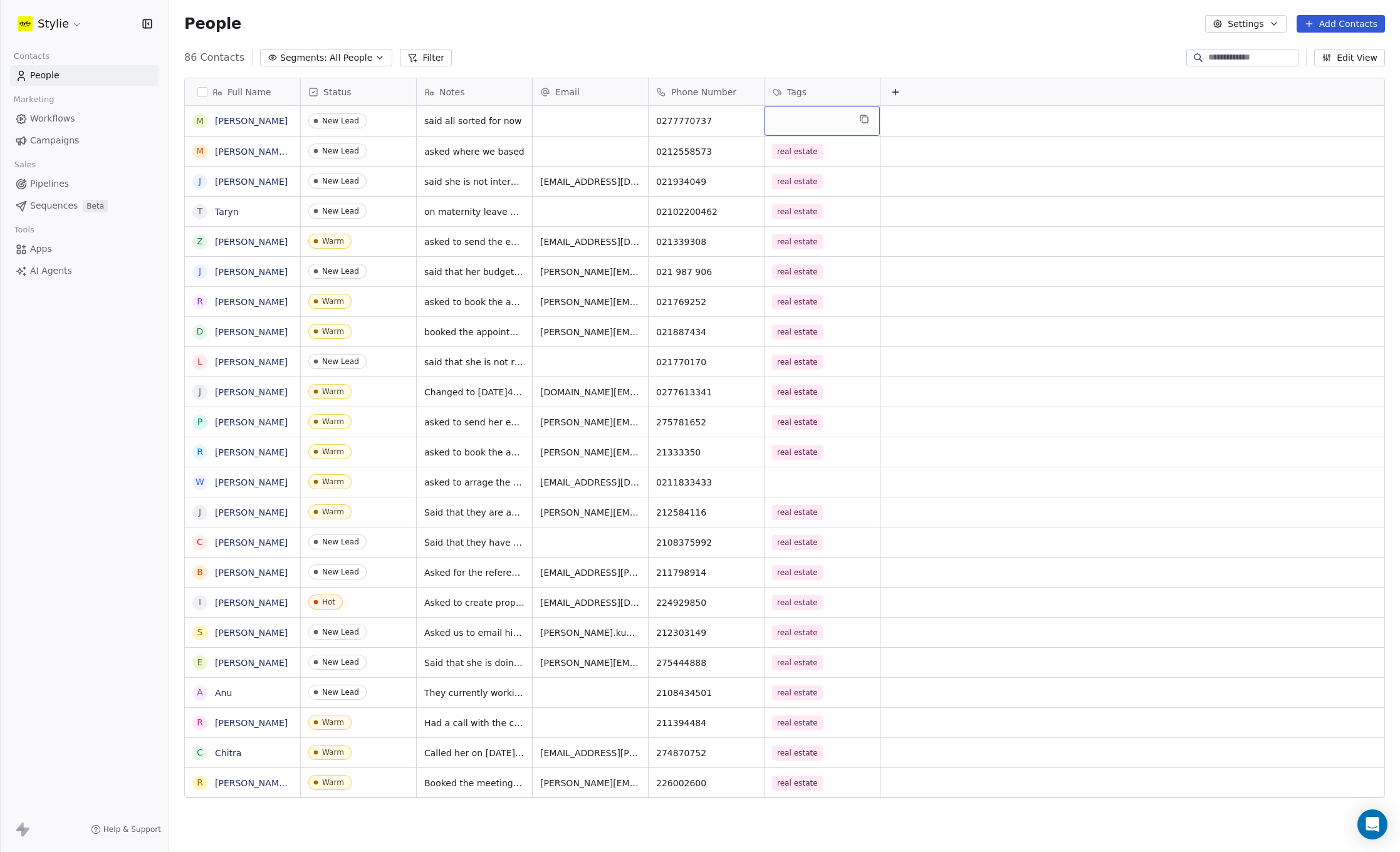
click at [815, 121] on div "grid" at bounding box center [822, 121] width 115 height 30
click at [825, 120] on div "grid" at bounding box center [822, 121] width 115 height 30
click at [800, 118] on div "grid" at bounding box center [822, 121] width 115 height 30
click at [800, 117] on div "grid" at bounding box center [822, 121] width 115 height 30
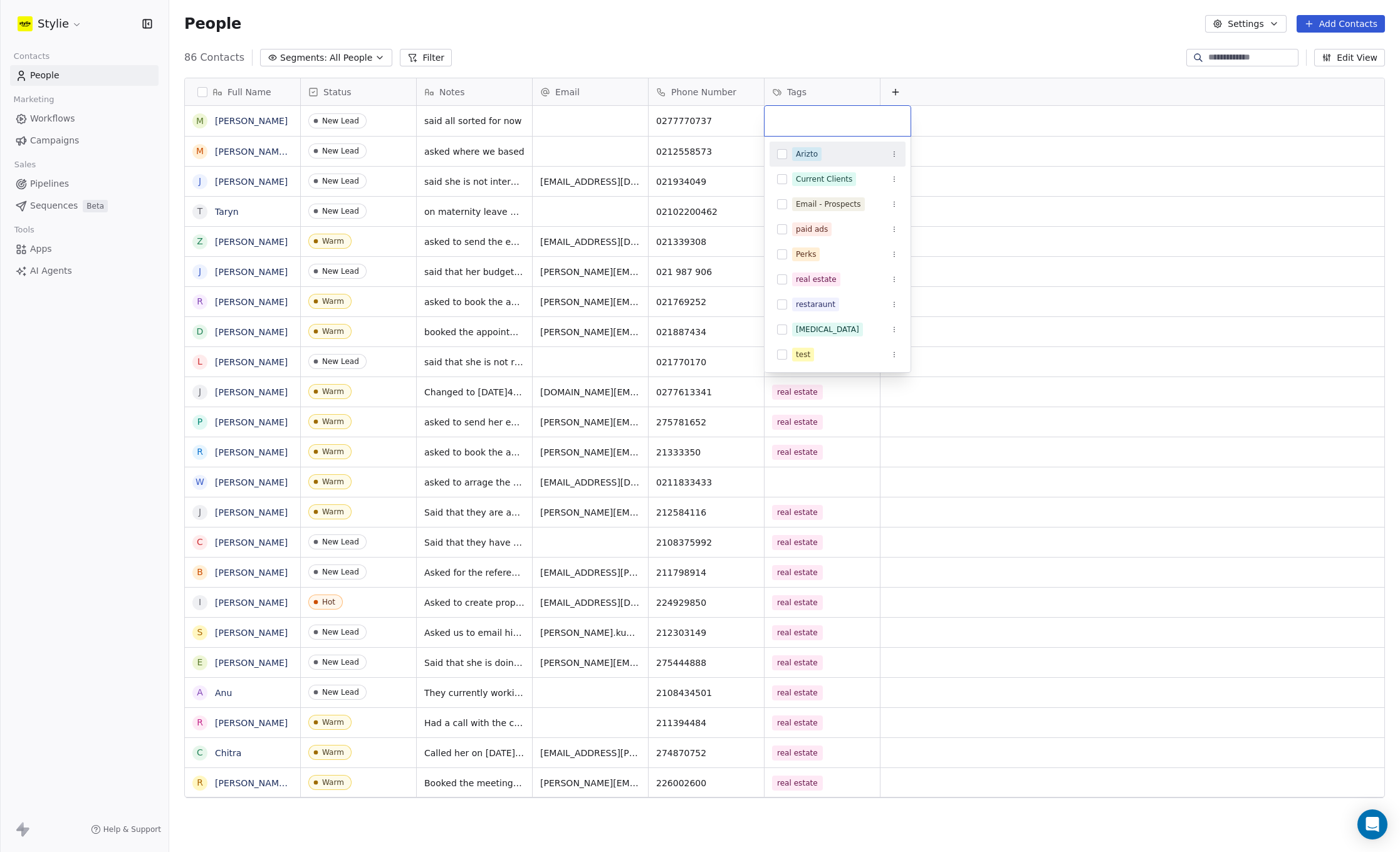
click at [800, 117] on input "text" at bounding box center [837, 121] width 131 height 14
click at [780, 281] on button "Suggestions" at bounding box center [782, 279] width 10 height 10
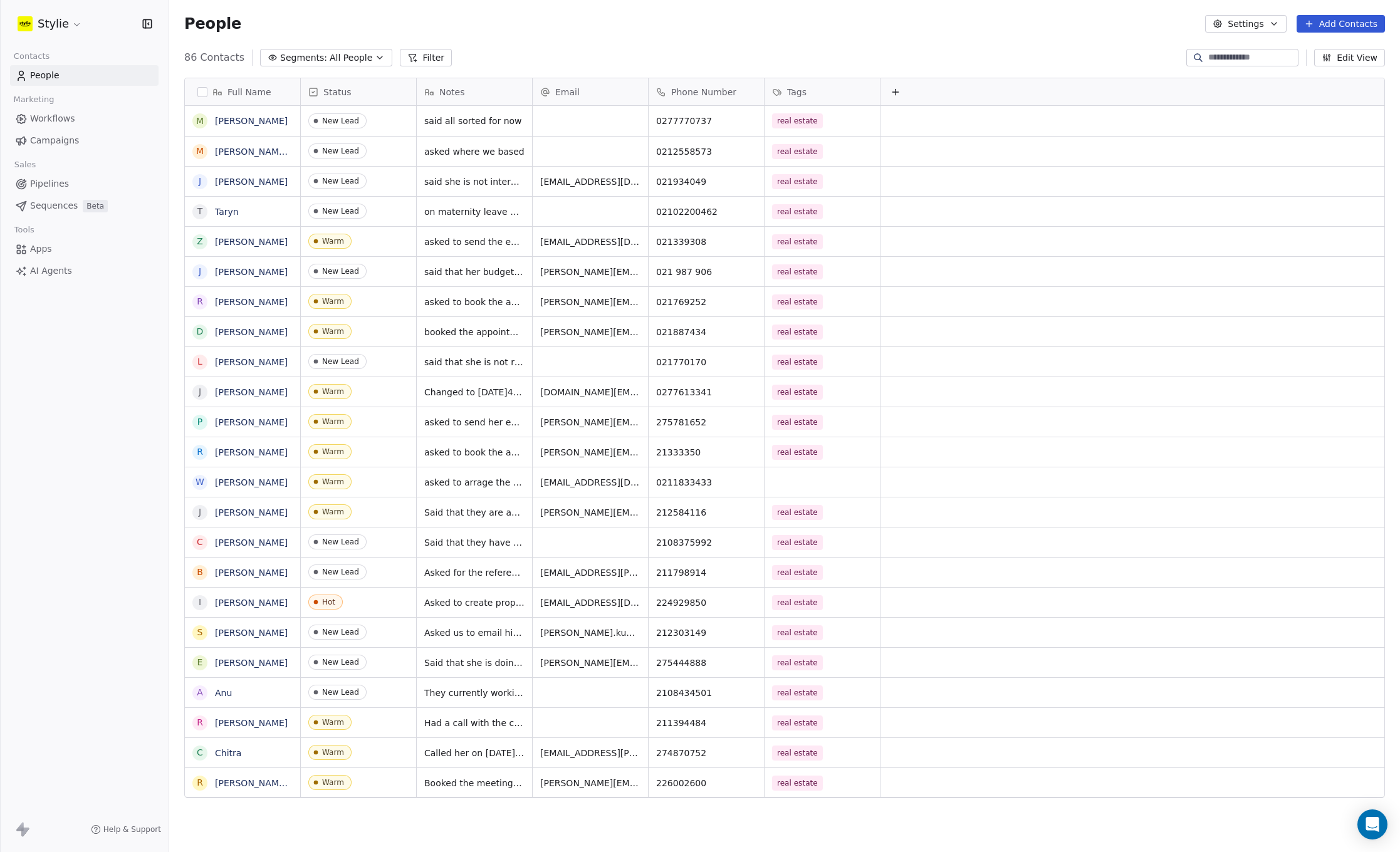
click at [1009, 56] on html "Stylie Contacts People Marketing Workflows Campaigns Sales Pipelines Sequences …" at bounding box center [700, 426] width 1400 height 852
click at [1363, 22] on button "Add Contacts" at bounding box center [1341, 23] width 88 height 18
click at [1307, 48] on span "Create new contact" at bounding box center [1344, 51] width 86 height 13
drag, startPoint x: 1126, startPoint y: 40, endPoint x: 1317, endPoint y: 27, distance: 191.4
click at [1127, 40] on html "Stylie Contacts People Marketing Workflows Campaigns Sales Pipelines Sequences …" at bounding box center [700, 426] width 1400 height 852
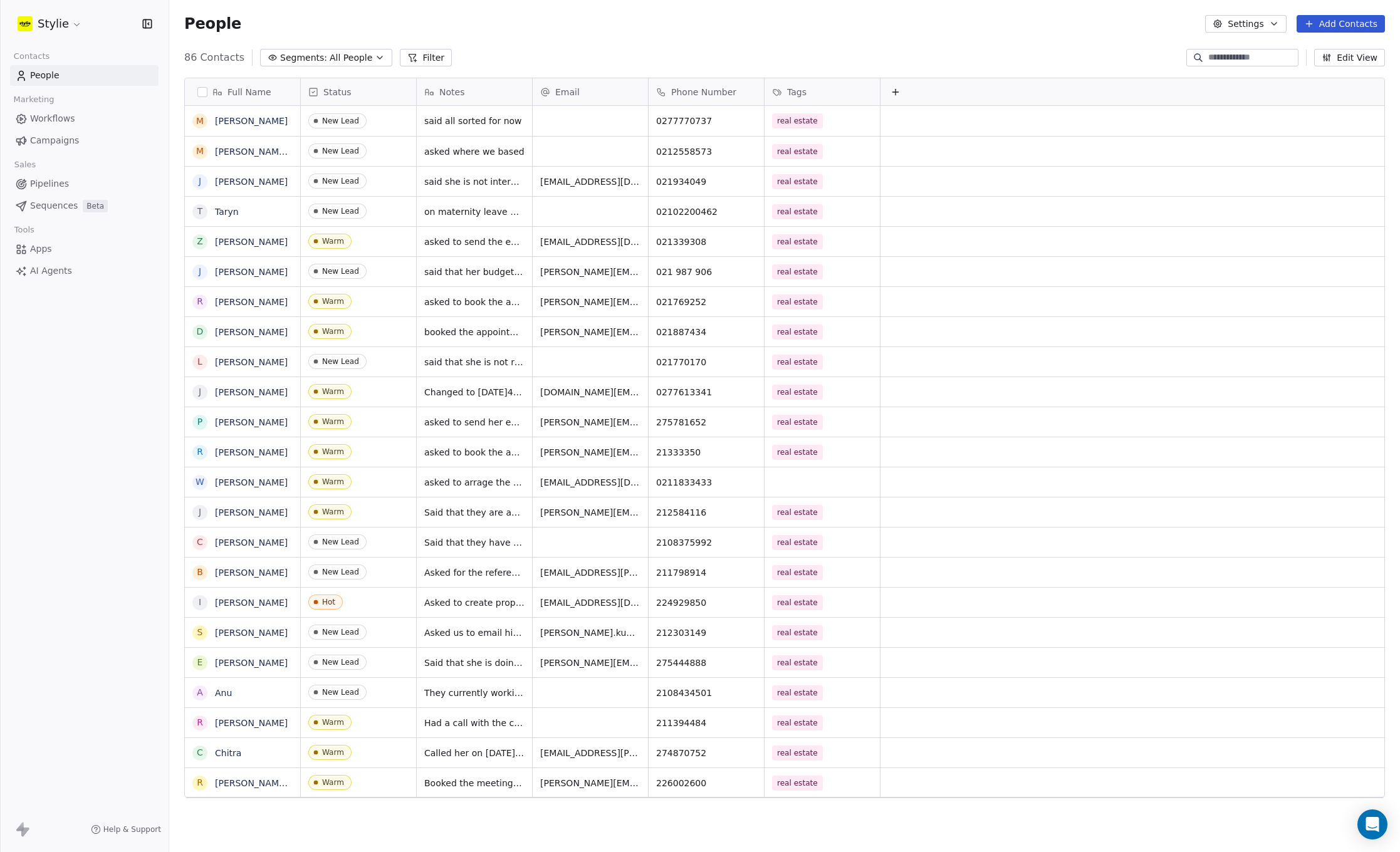
click at [1337, 22] on button "Add Contacts" at bounding box center [1341, 23] width 88 height 18
click at [1322, 47] on span "Create new contact" at bounding box center [1344, 51] width 86 height 13
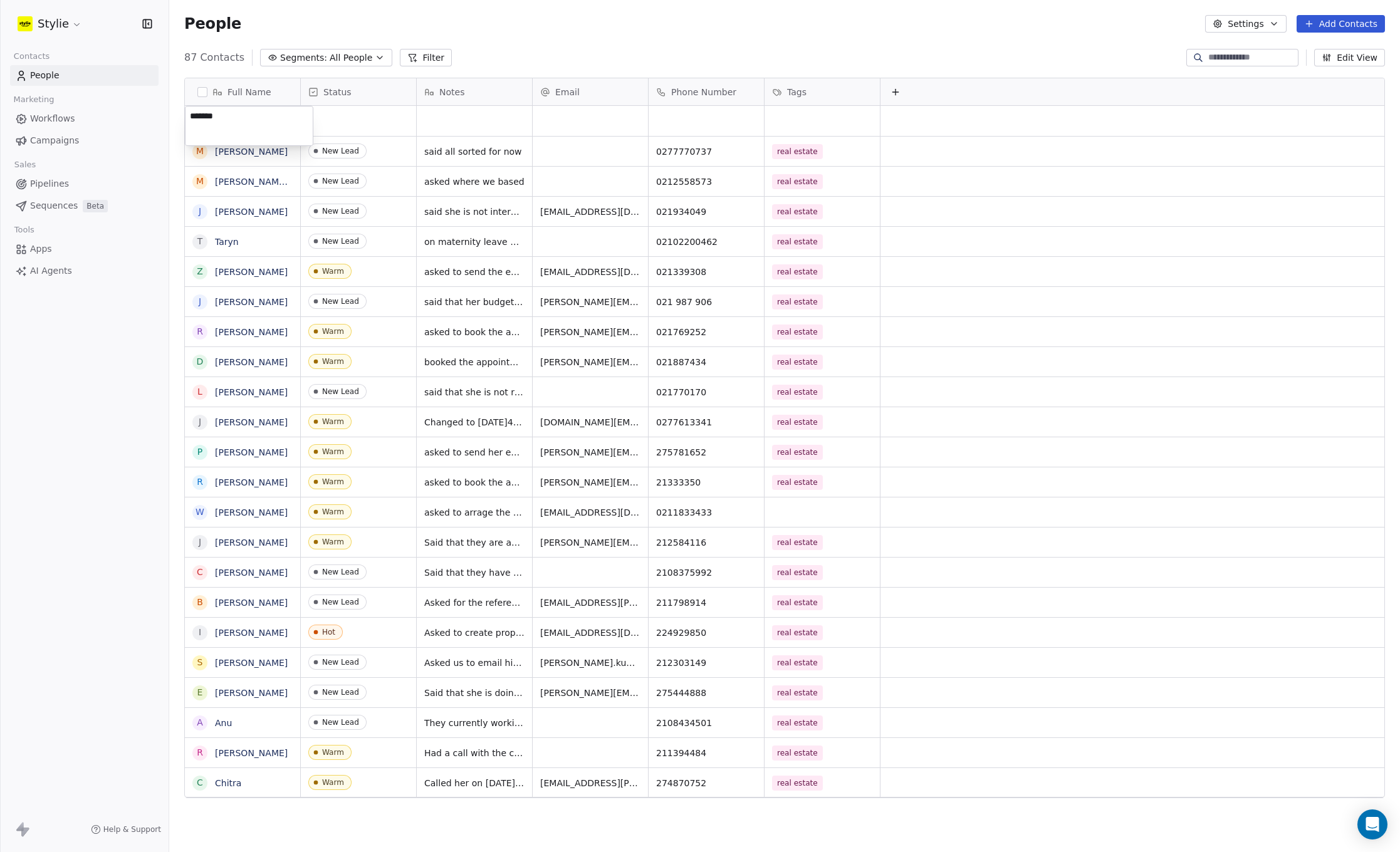
type textarea "*******"
click at [229, 113] on textarea "*******" at bounding box center [248, 126] width 128 height 39
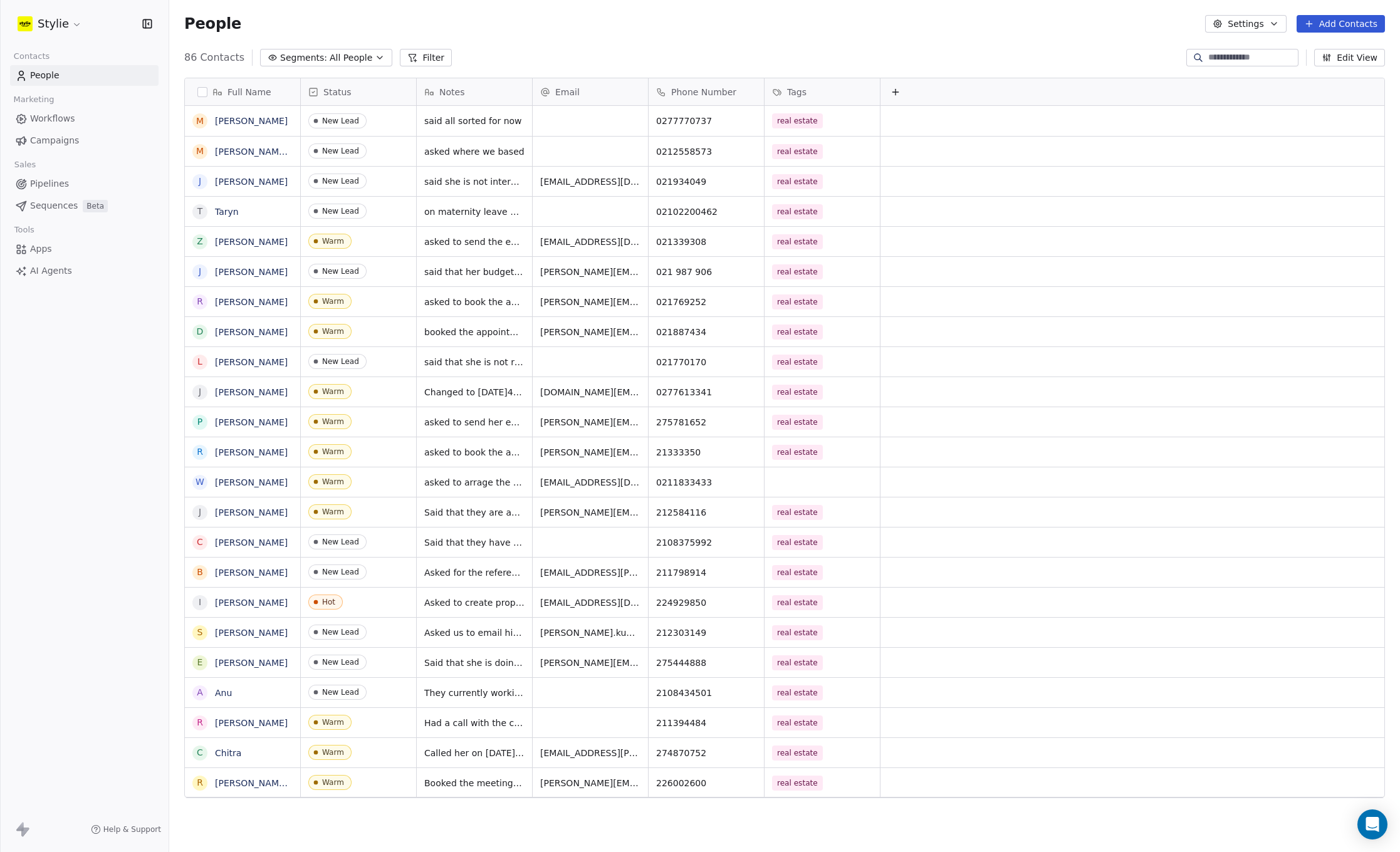
drag, startPoint x: 584, startPoint y: 48, endPoint x: 969, endPoint y: 52, distance: 385.0
click at [584, 48] on html "Stylie Contacts People Marketing Workflows Campaigns Sales Pipelines Sequences …" at bounding box center [700, 426] width 1400 height 852
click at [1323, 24] on button "Add Contacts" at bounding box center [1341, 23] width 88 height 18
click at [1302, 54] on span "Create new contact" at bounding box center [1344, 51] width 86 height 13
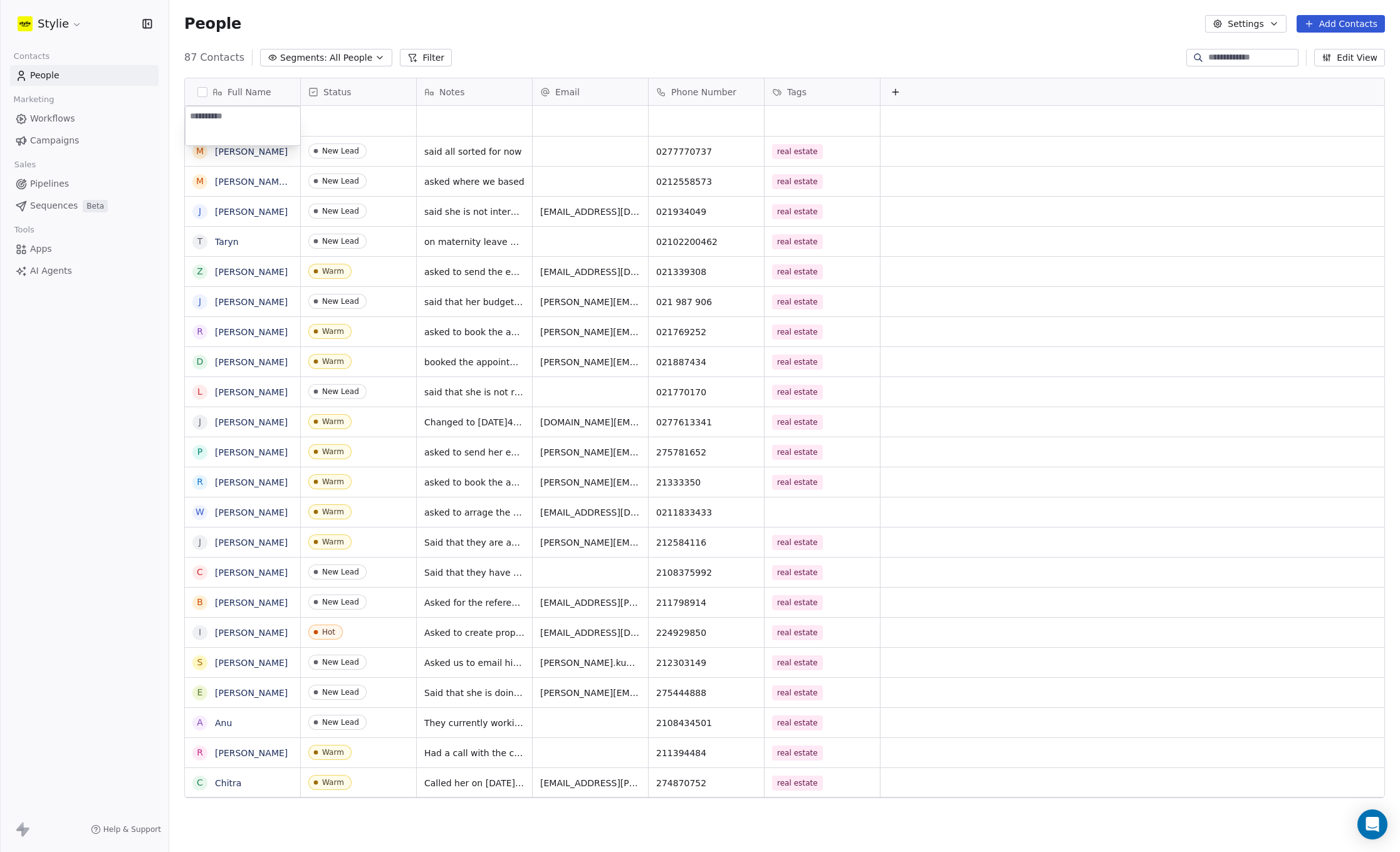
click at [251, 115] on textarea at bounding box center [243, 126] width 115 height 39
type textarea "**********"
click at [338, 116] on html "Stylie Contacts People Marketing Workflows Campaigns Sales Pipelines Sequences …" at bounding box center [700, 426] width 1400 height 852
click at [339, 117] on div "grid" at bounding box center [359, 121] width 115 height 30
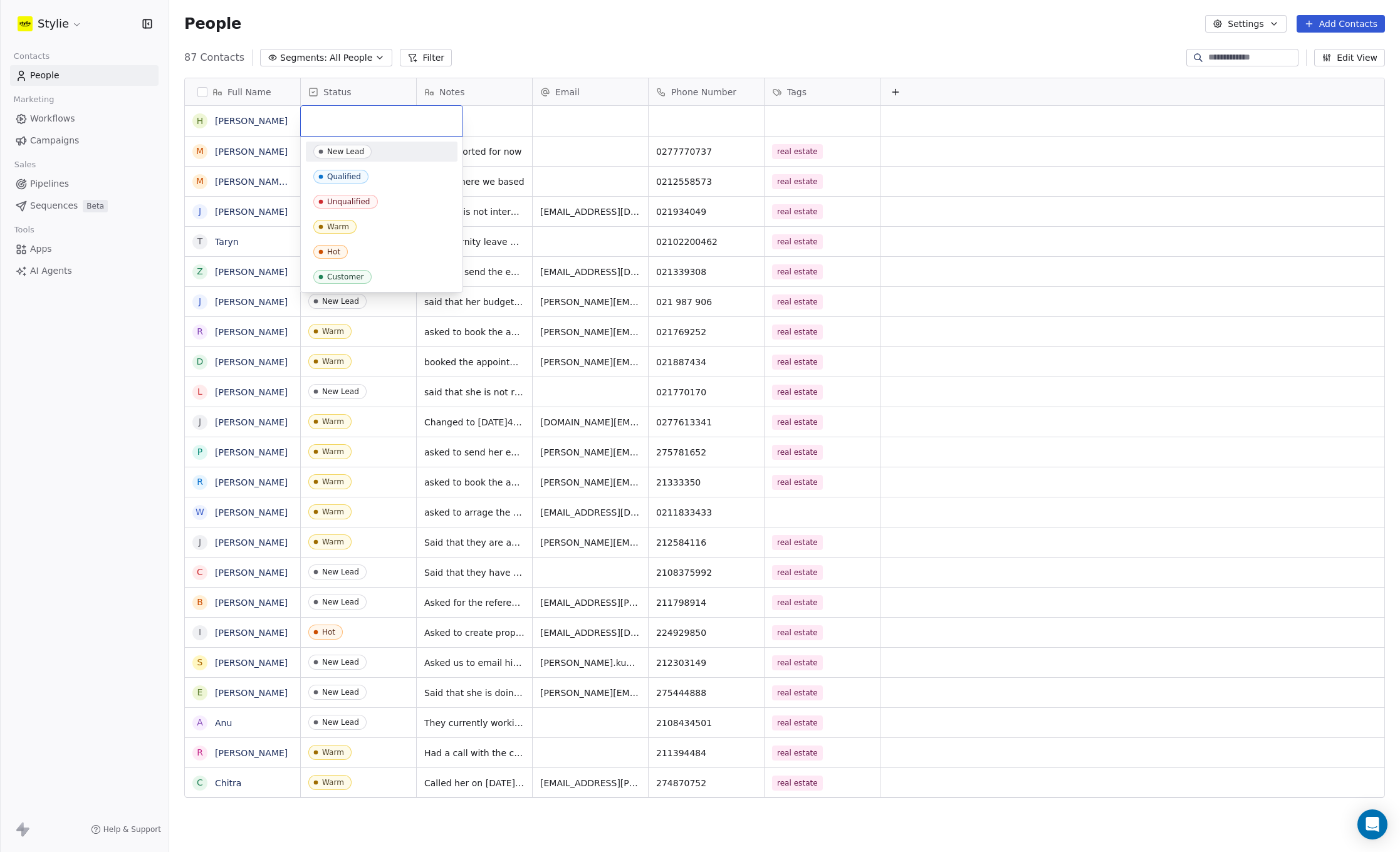
click at [312, 115] on input "text" at bounding box center [382, 121] width 147 height 14
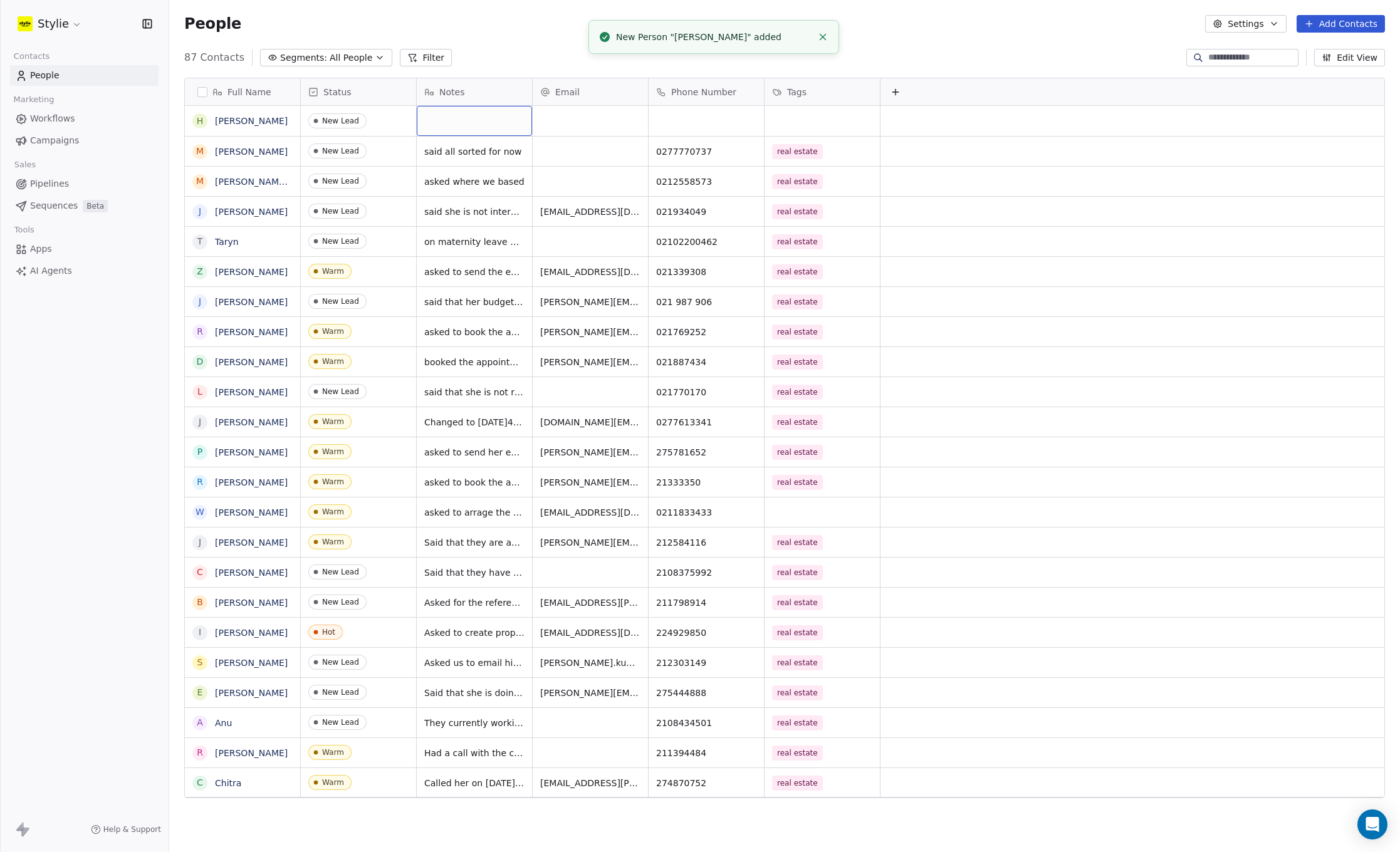
click at [485, 123] on div "grid" at bounding box center [474, 121] width 115 height 30
click at [475, 120] on textarea at bounding box center [474, 126] width 114 height 39
type textarea "**********"
click at [670, 109] on html "Stylie Contacts People Marketing Workflows Campaigns Sales Pipelines Sequences …" at bounding box center [700, 426] width 1400 height 852
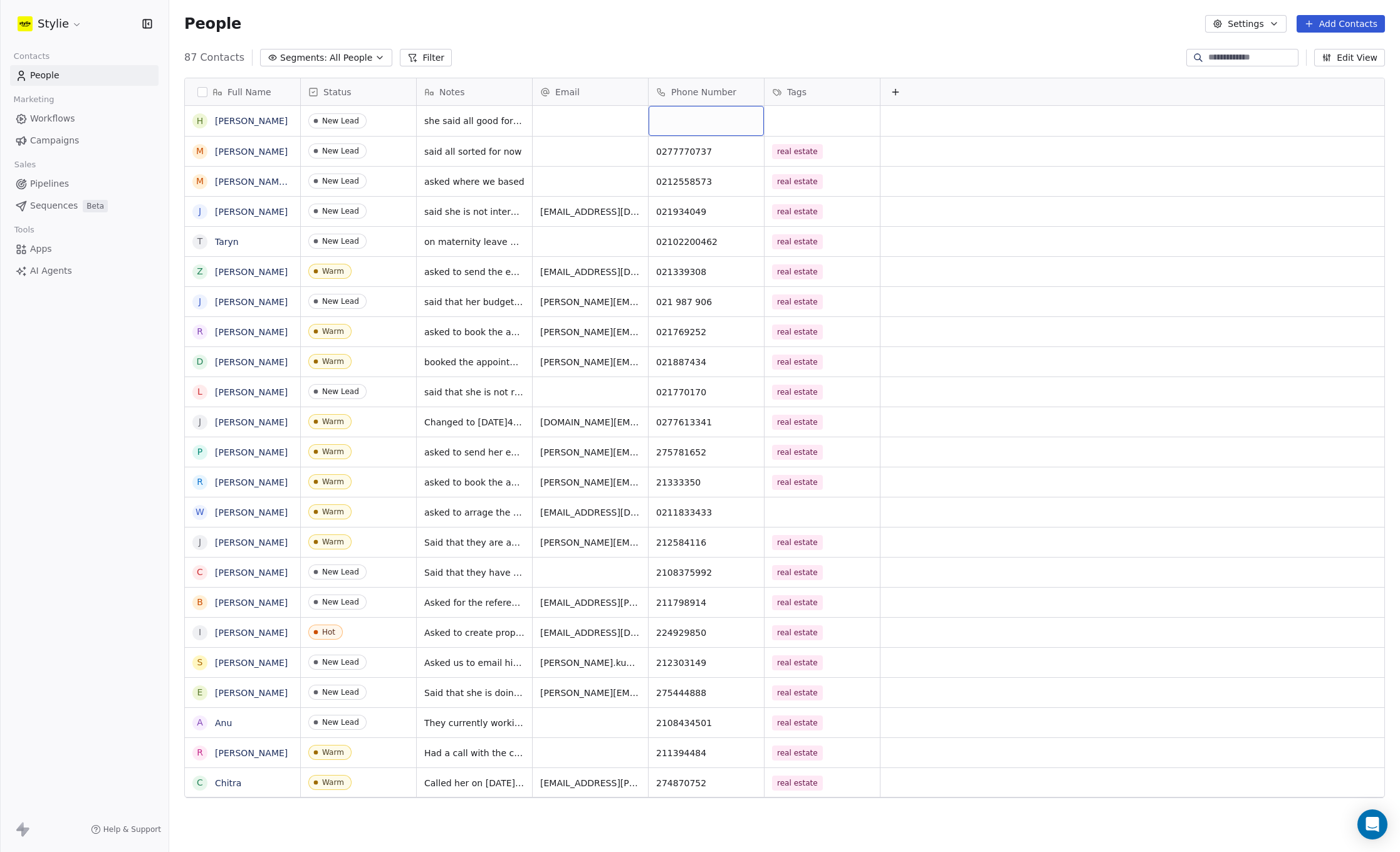
click at [672, 113] on div "grid" at bounding box center [706, 121] width 115 height 30
paste input "*********"
type input "*********"
click at [843, 114] on html "Stylie Contacts People Marketing Workflows Campaigns Sales Pipelines Sequences …" at bounding box center [700, 426] width 1400 height 852
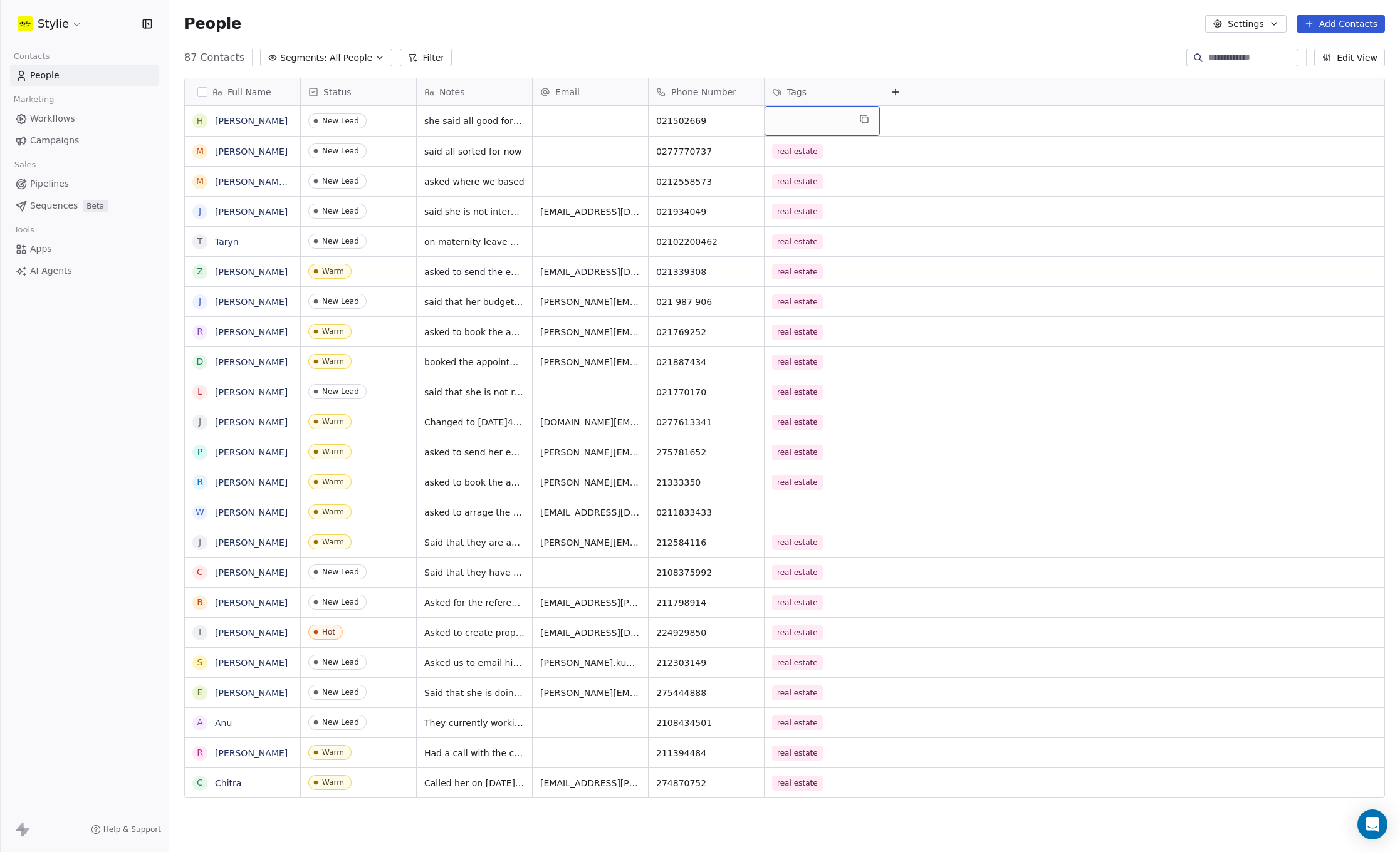
click at [808, 114] on div "grid" at bounding box center [822, 121] width 115 height 30
click at [808, 114] on input "text" at bounding box center [837, 121] width 131 height 14
click at [785, 284] on div "real estate" at bounding box center [837, 279] width 136 height 20
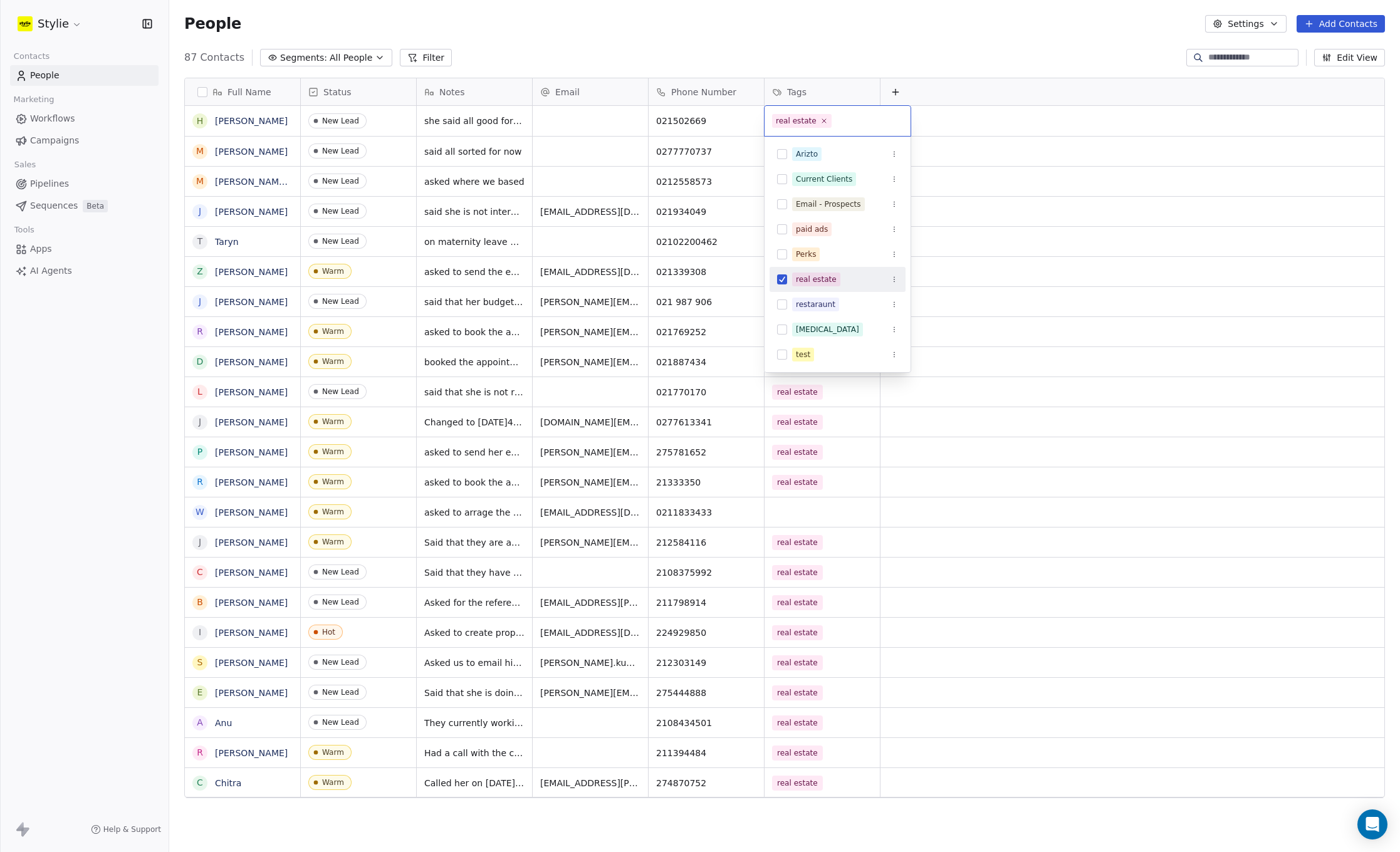
click at [781, 278] on button "Suggestions" at bounding box center [782, 279] width 10 height 10
click at [814, 280] on div "real estate" at bounding box center [815, 279] width 41 height 12
click at [604, 120] on html "Stylie Contacts People Marketing Workflows Campaigns Sales Pipelines Sequences …" at bounding box center [700, 426] width 1400 height 852
click at [817, 2] on div "People Settings Add Contacts" at bounding box center [785, 23] width 1231 height 48
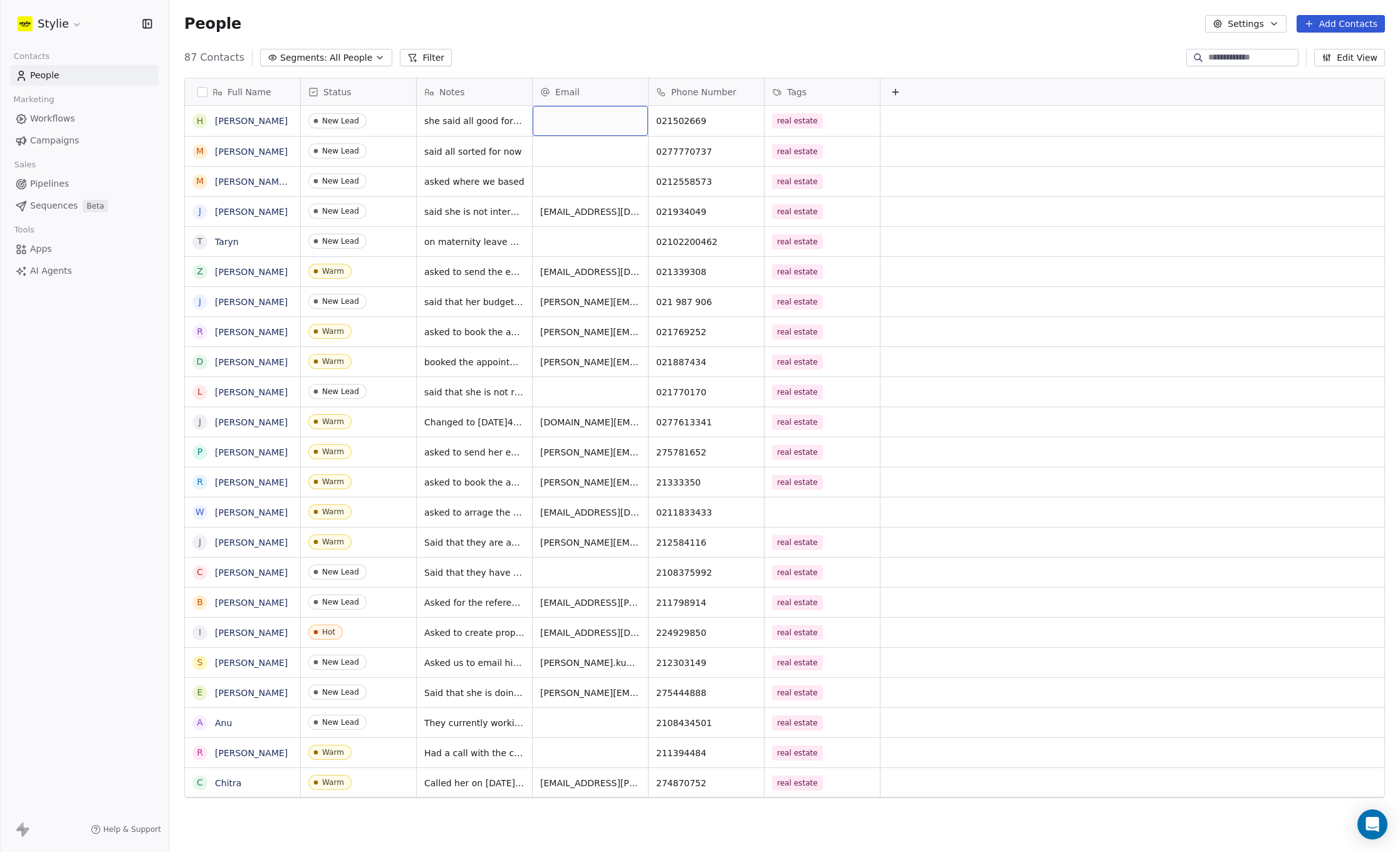
click at [570, 118] on div "grid" at bounding box center [590, 121] width 115 height 30
click at [570, 118] on input "email" at bounding box center [590, 122] width 110 height 25
type input "**********"
click at [925, 54] on html "Stylie Contacts People Marketing Workflows Campaigns Sales Pipelines Sequences …" at bounding box center [700, 426] width 1400 height 852
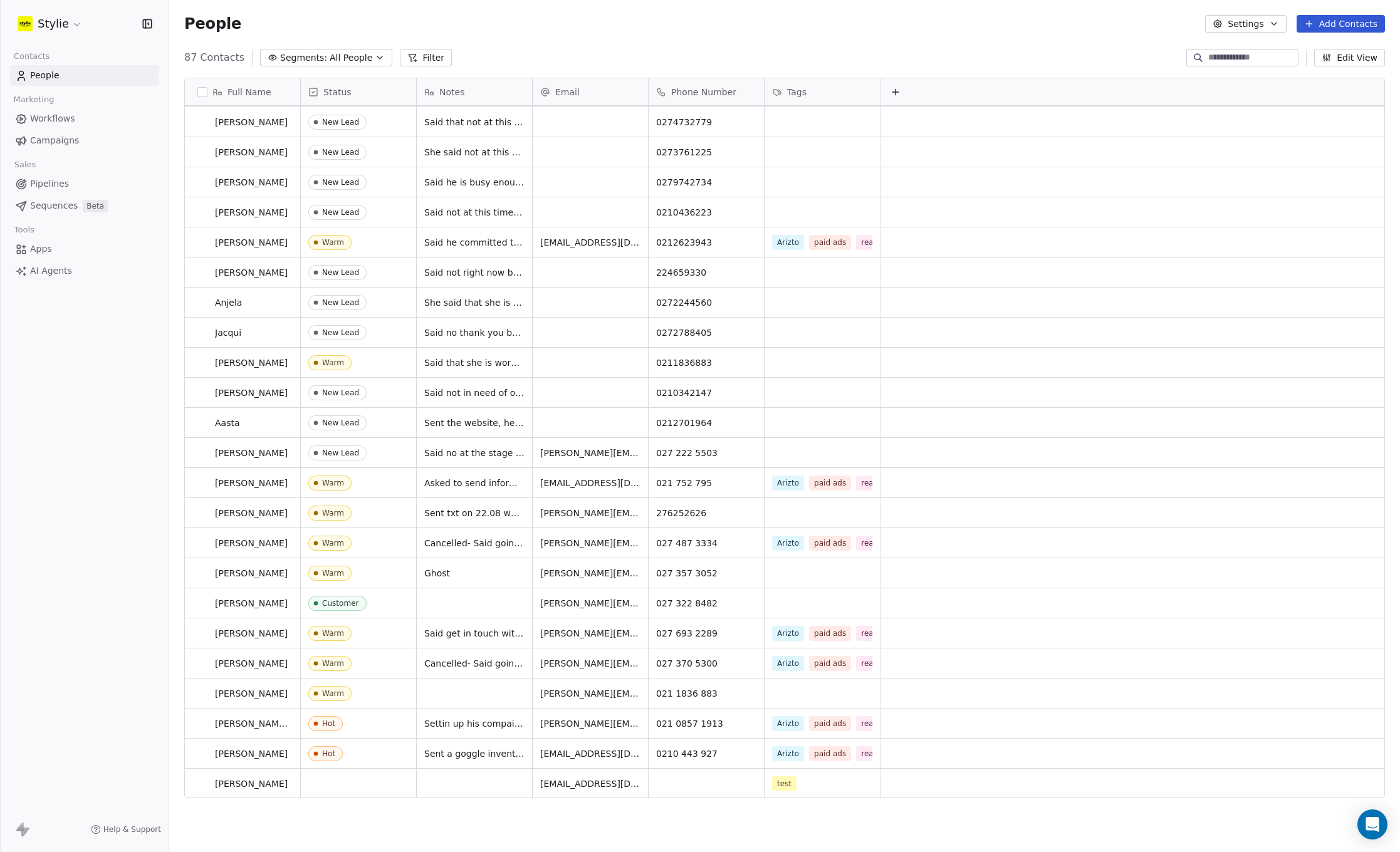
scroll to position [9, 0]
